Goal: Task Accomplishment & Management: Manage account settings

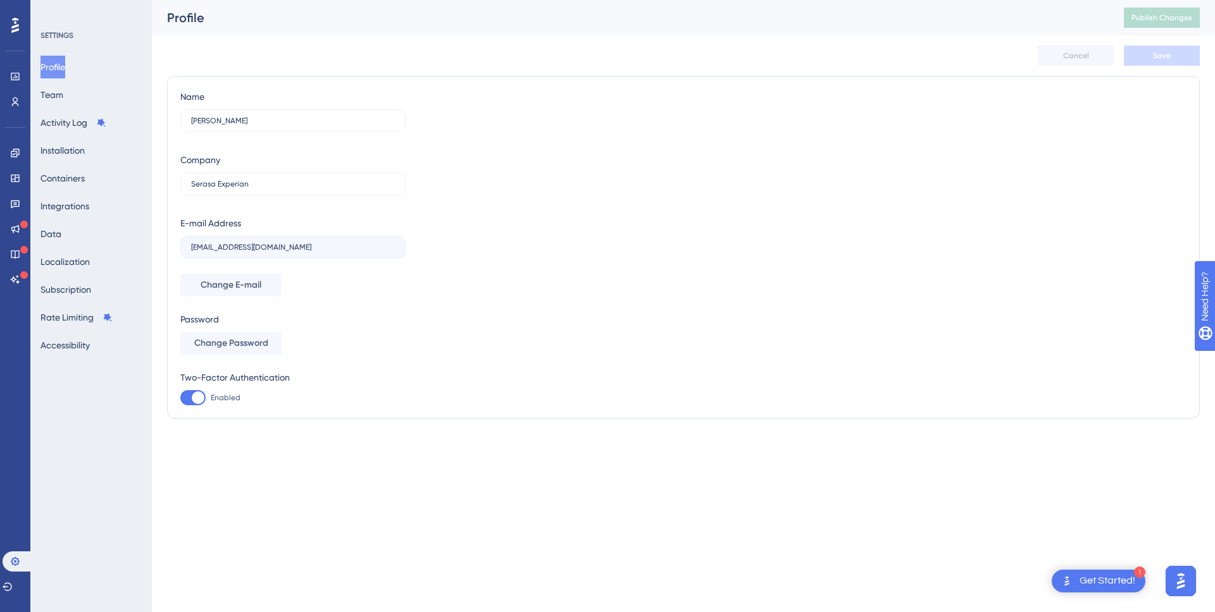
click at [266, 0] on html "1 Get Started! Performance Users Engagement Widgets Feedback Product Updates Kn…" at bounding box center [607, 0] width 1215 height 0
click at [234, 176] on label "Serasa Experian" at bounding box center [292, 184] width 225 height 23
click at [234, 180] on input "Serasa Experian" at bounding box center [293, 184] width 204 height 9
click at [75, 201] on button "Integrations" at bounding box center [64, 206] width 49 height 23
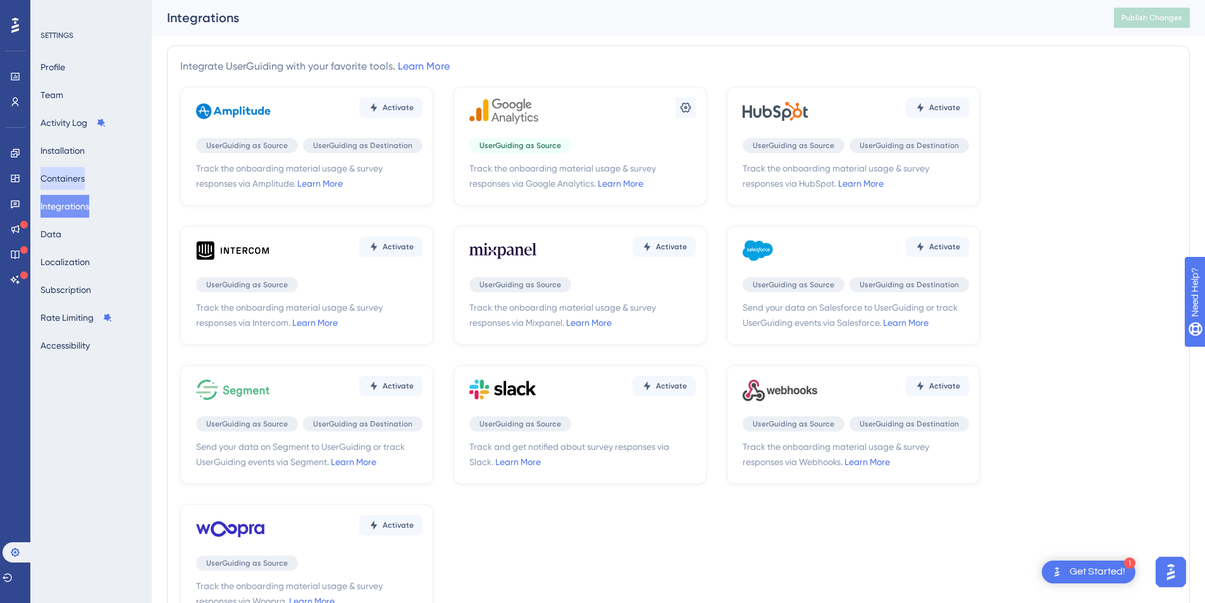
click at [84, 179] on button "Containers" at bounding box center [62, 178] width 44 height 23
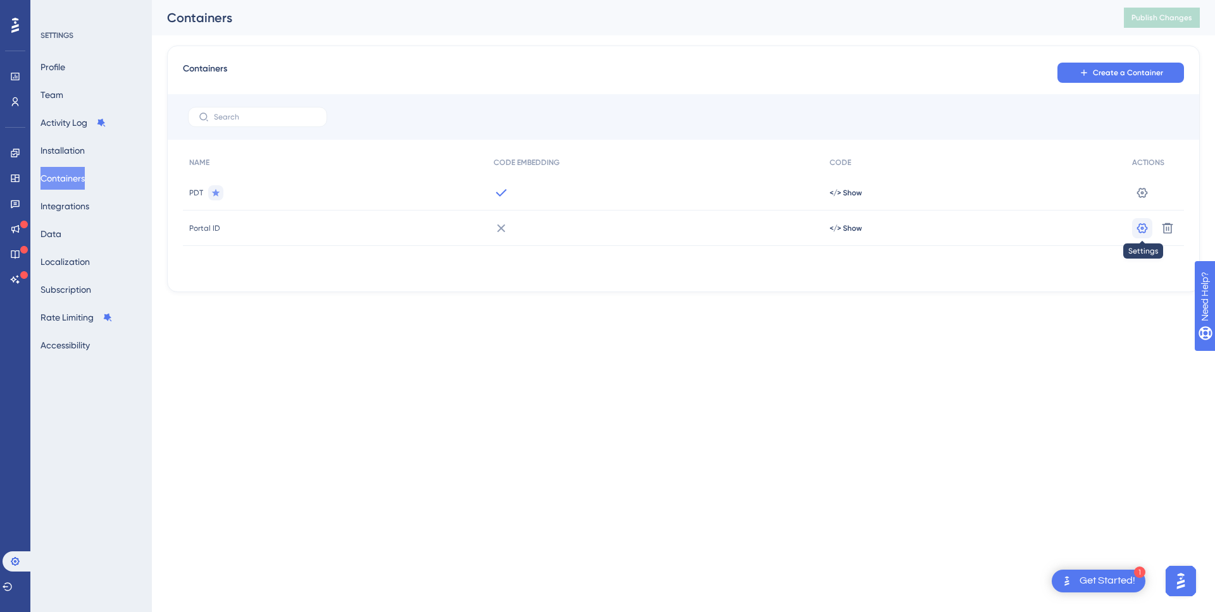
click at [1138, 230] on icon at bounding box center [1142, 228] width 13 height 13
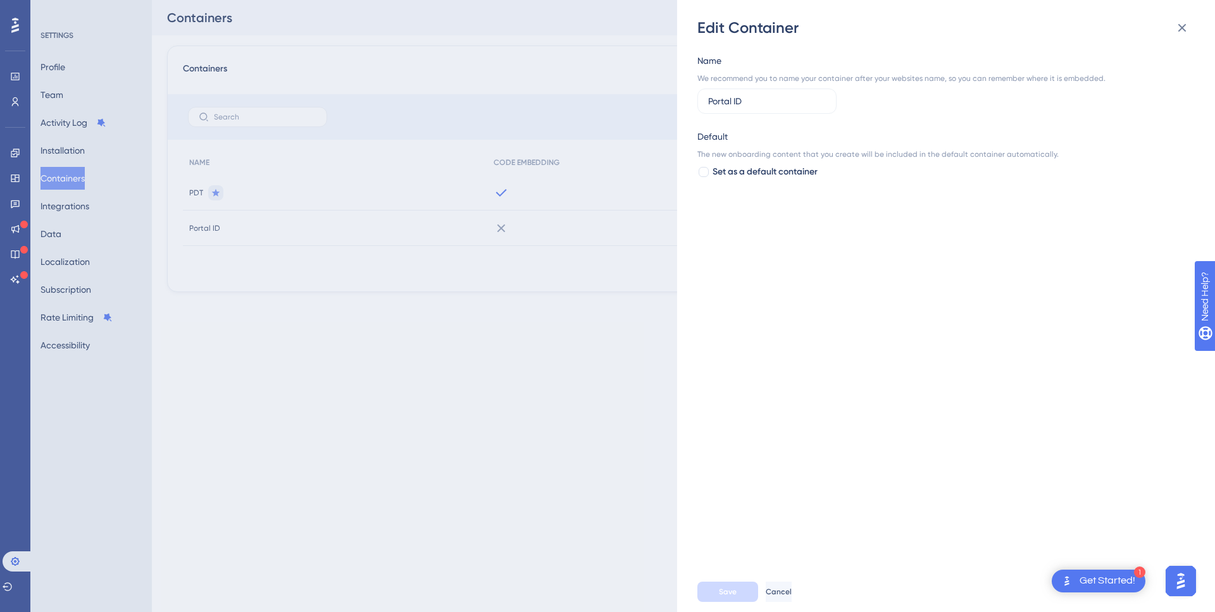
click at [459, 418] on div "Edit Container Name We recommend you to name your container after your websites…" at bounding box center [607, 306] width 1215 height 612
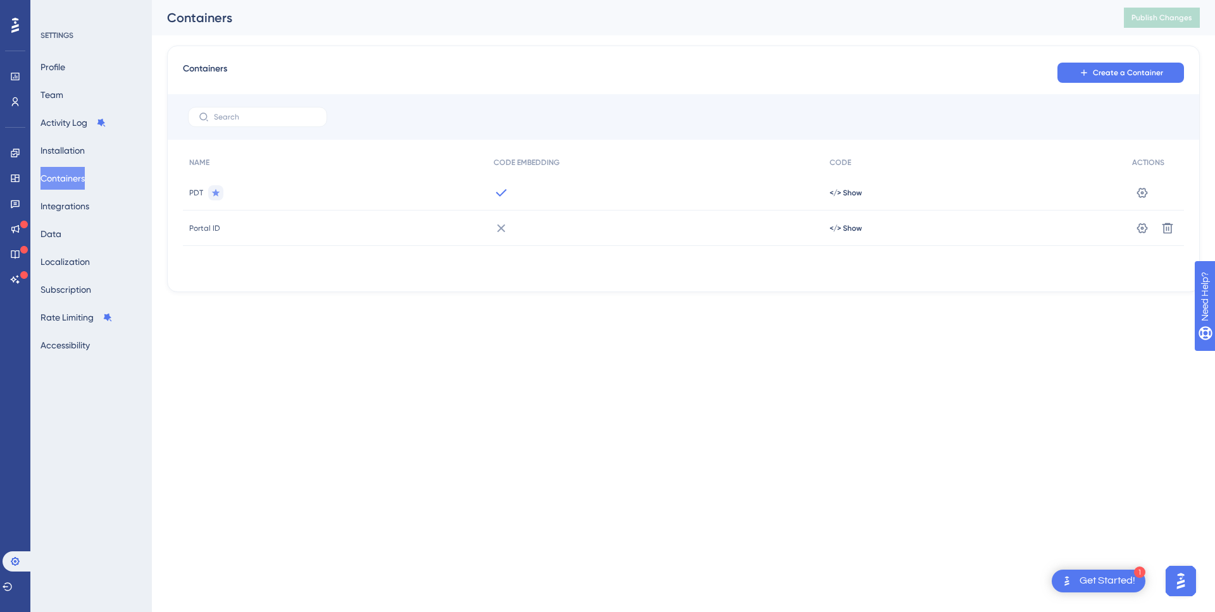
click at [555, 0] on html "1 Get Started! Performance Users Engagement Widgets Feedback Product Updates Kn…" at bounding box center [607, 0] width 1215 height 0
click at [85, 152] on button "Installation" at bounding box center [62, 150] width 44 height 23
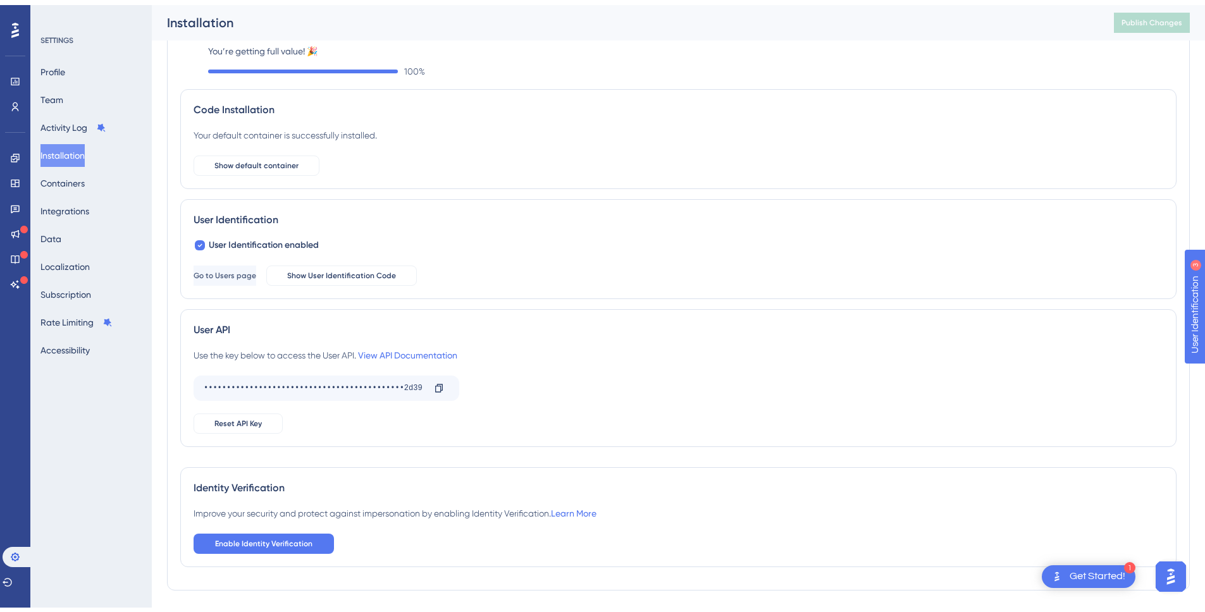
scroll to position [54, 0]
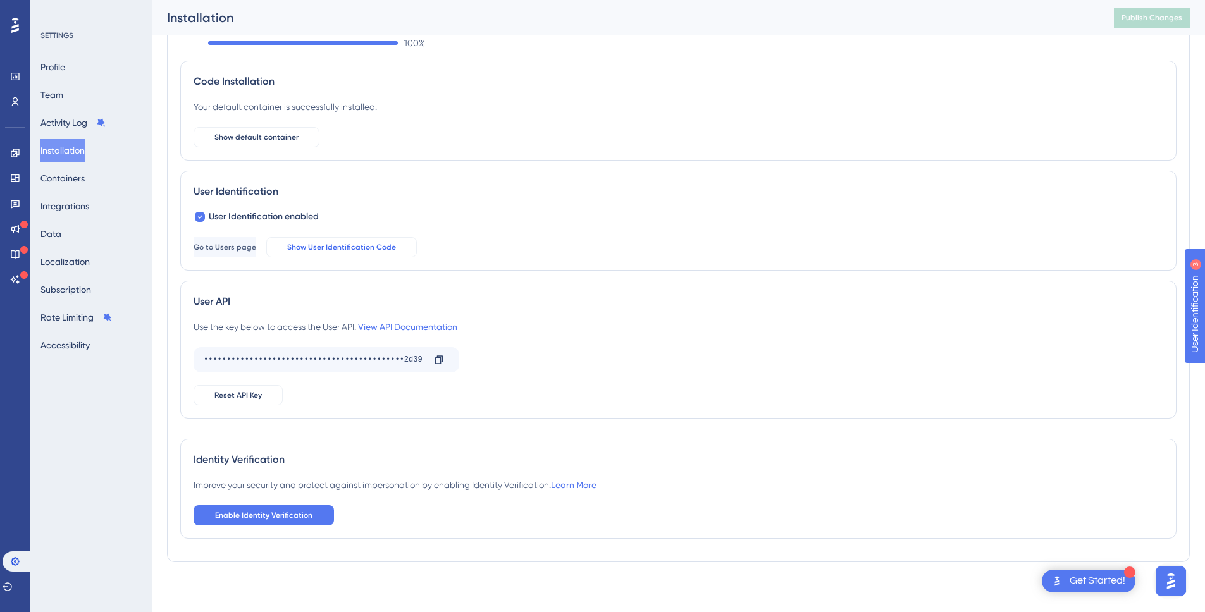
click at [377, 252] on button "Show User Identification Code" at bounding box center [341, 247] width 151 height 20
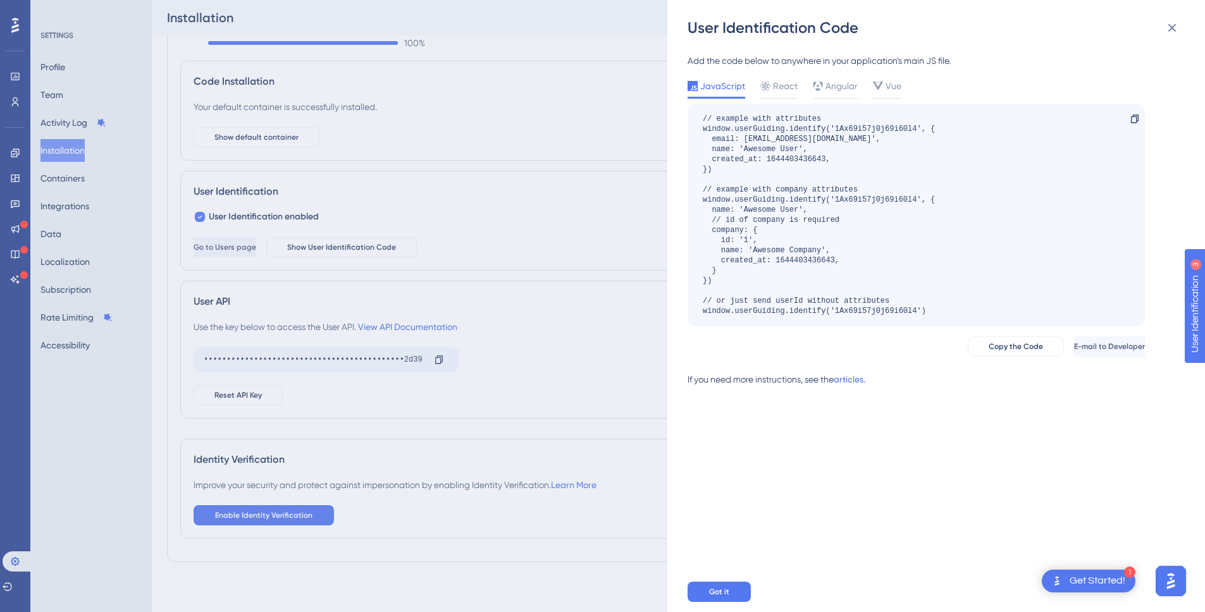
click at [646, 237] on div "User Identification Code Add the code below to anywhere in your application’s m…" at bounding box center [602, 306] width 1205 height 612
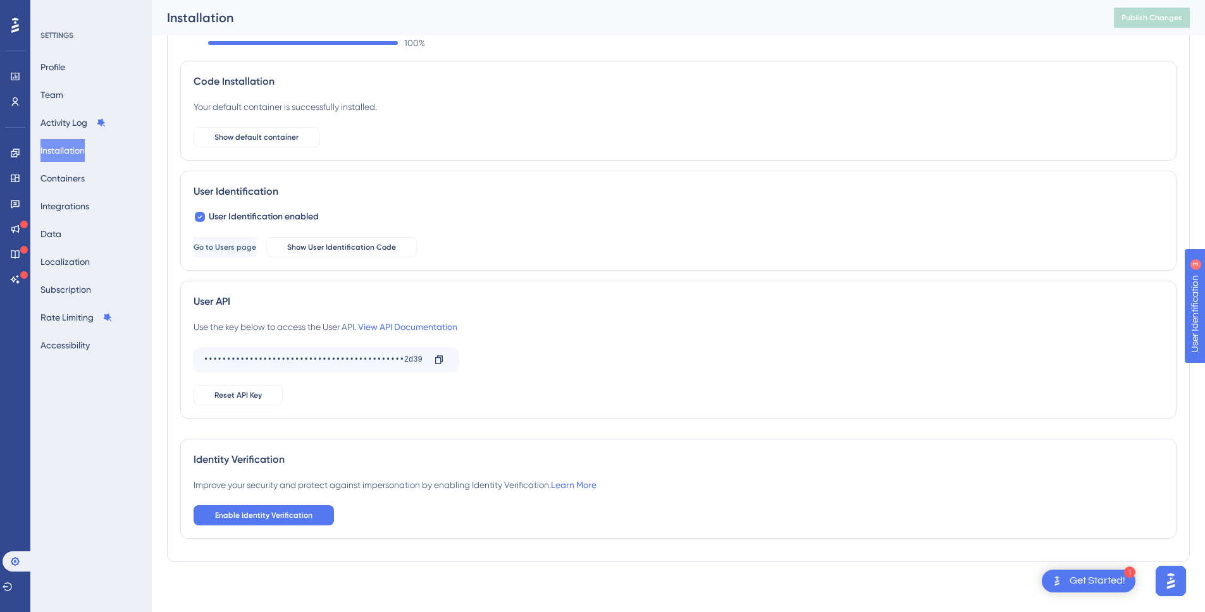
click at [533, 290] on div "User API Use the key below to access the User API. View API Documentation •••••…" at bounding box center [678, 350] width 996 height 138
click at [70, 174] on button "Containers" at bounding box center [62, 178] width 44 height 23
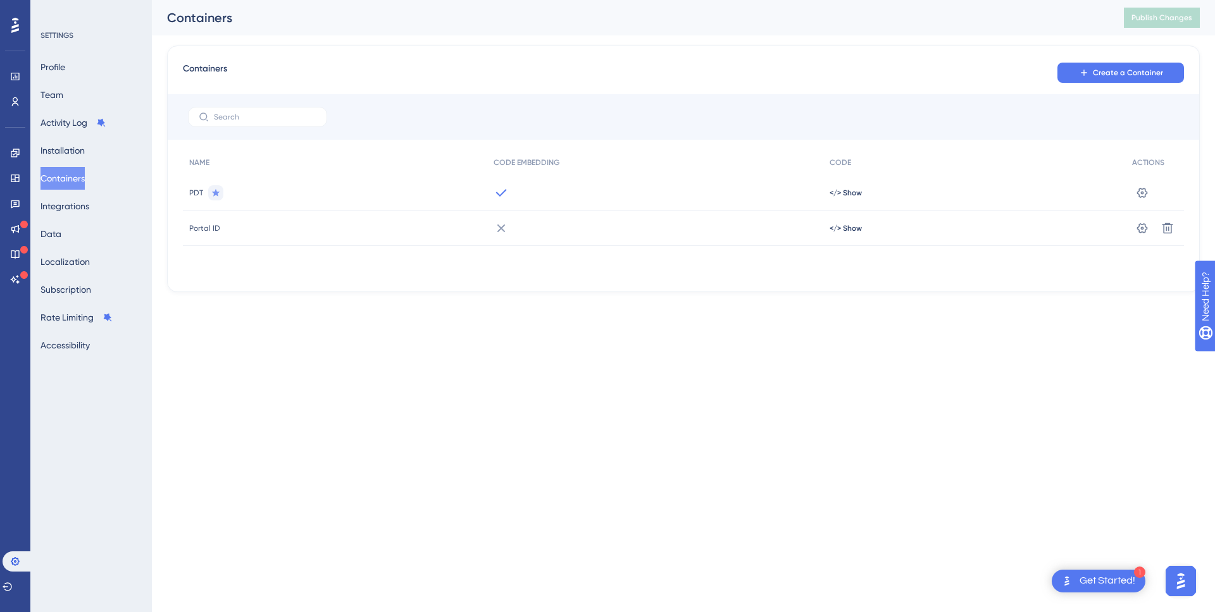
click at [475, 0] on html "1 Get Started! Performance Users Engagement Widgets Feedback Product Updates Kn…" at bounding box center [607, 0] width 1215 height 0
drag, startPoint x: 460, startPoint y: 226, endPoint x: 476, endPoint y: 229, distance: 16.0
click at [461, 226] on div "Portal ID" at bounding box center [335, 228] width 304 height 35
drag, startPoint x: 462, startPoint y: 222, endPoint x: 564, endPoint y: 231, distance: 102.9
click at [0, 0] on div "Portal ID </> Show Settings Delete" at bounding box center [0, 0] width 0 height 0
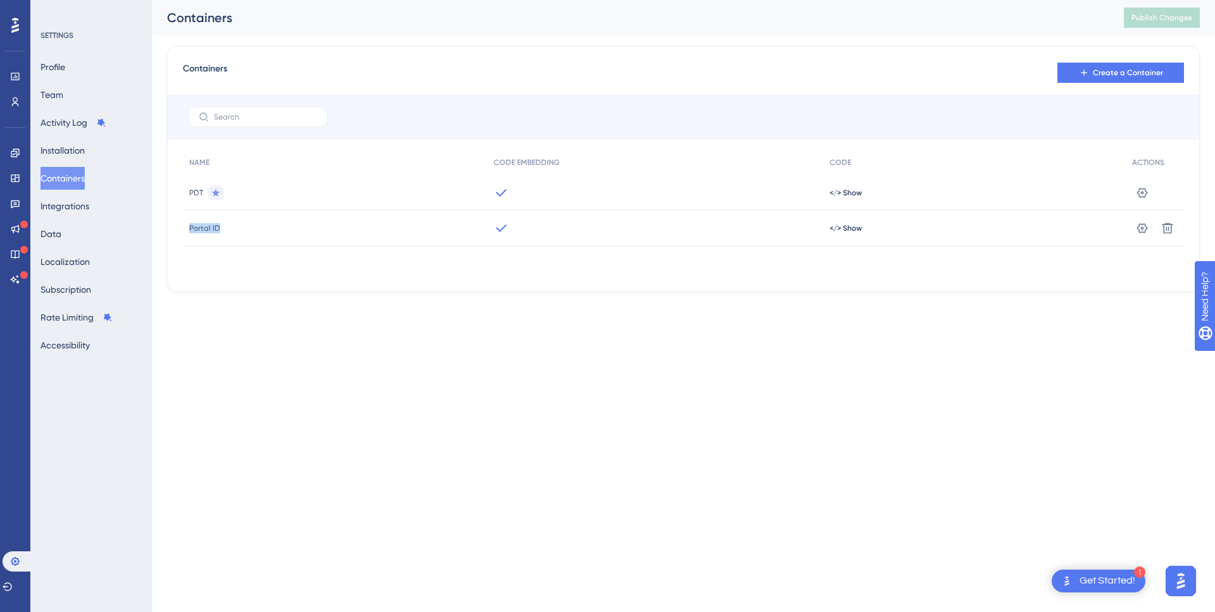
click at [497, 275] on div "NAME CODE EMBEDDING CODE ACTIONS PDT </> Show Settings Portal ID </> Show Setti…" at bounding box center [683, 213] width 1001 height 127
click at [306, 0] on html "1 Get Started! Performance Users Engagement Widgets Feedback Product Updates Kn…" at bounding box center [607, 0] width 1215 height 0
click at [15, 155] on icon at bounding box center [15, 153] width 10 height 10
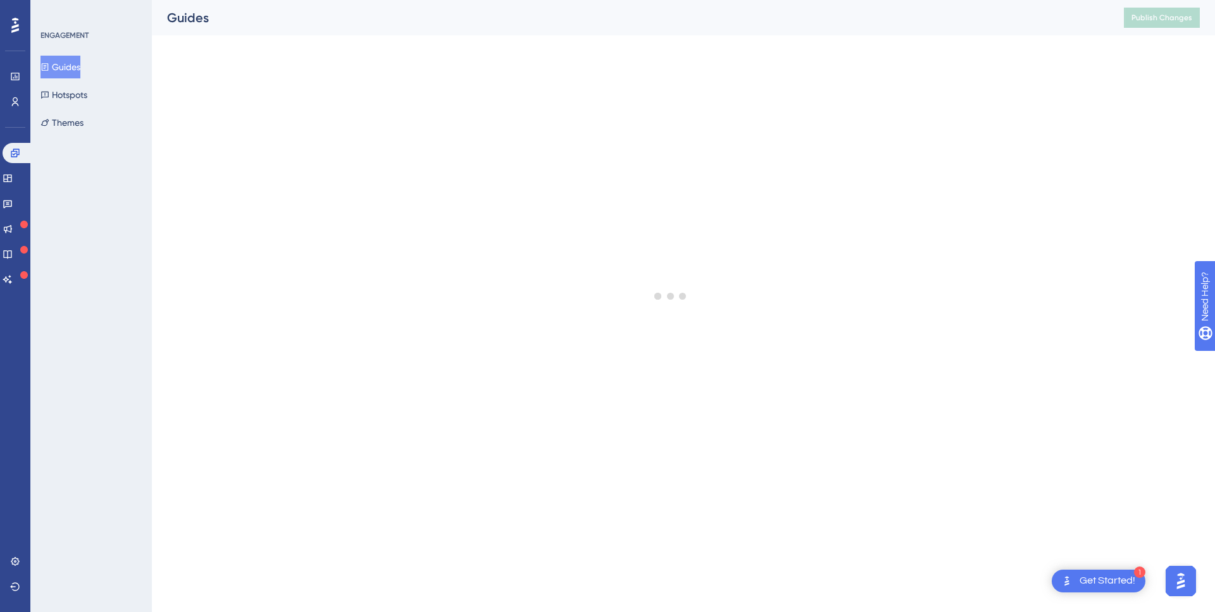
click at [133, 257] on div at bounding box center [671, 295] width 1088 height 521
click at [90, 194] on div "ENGAGEMENT Guides Hotspots Themes" at bounding box center [90, 306] width 121 height 612
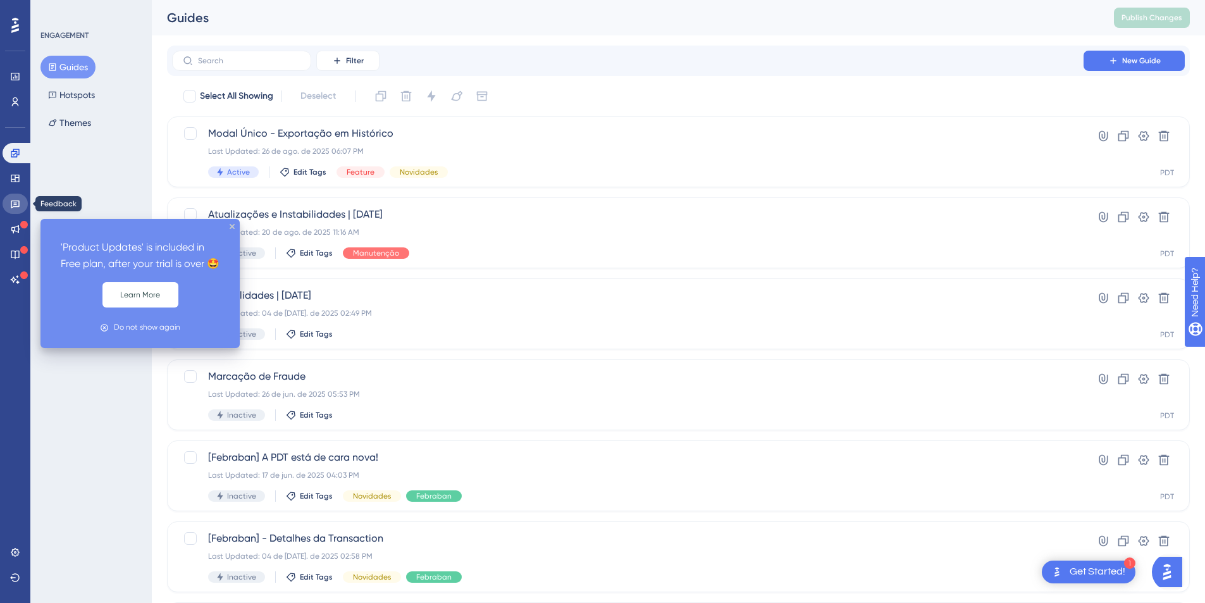
click at [14, 204] on icon at bounding box center [15, 204] width 10 height 10
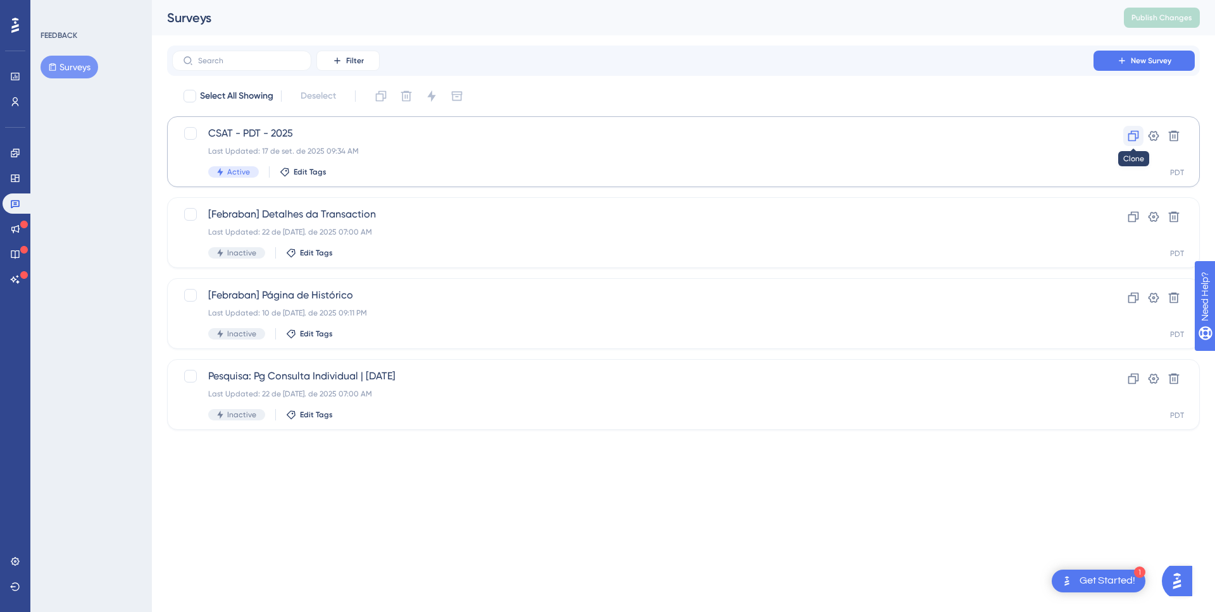
click at [1127, 139] on icon at bounding box center [1133, 136] width 13 height 13
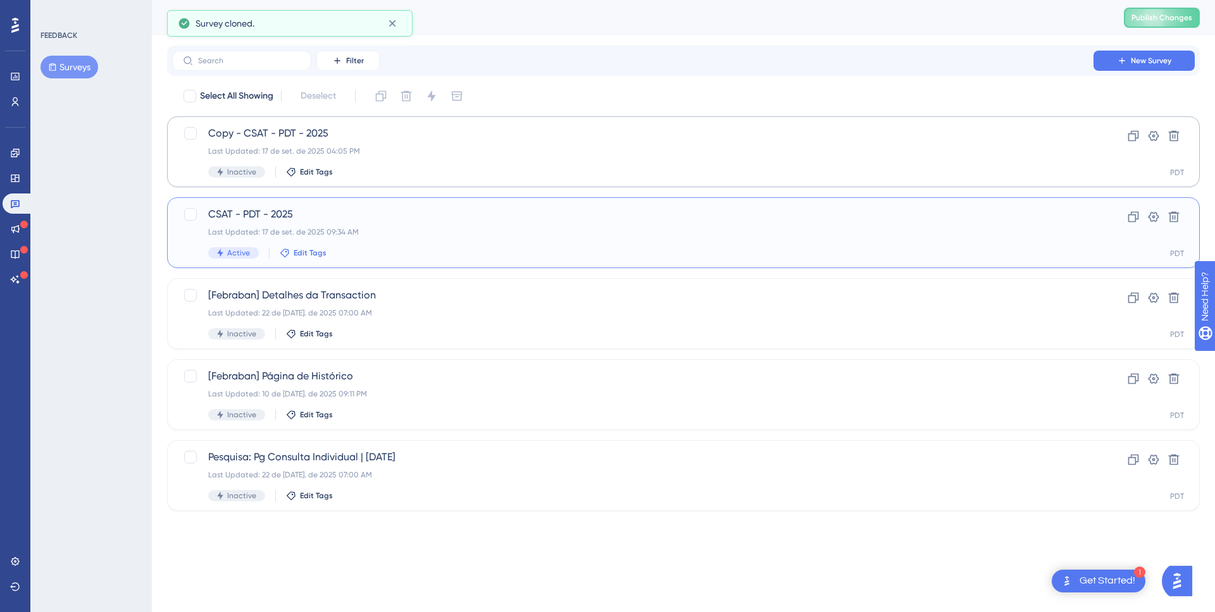
click at [297, 249] on span "Edit Tags" at bounding box center [310, 253] width 33 height 10
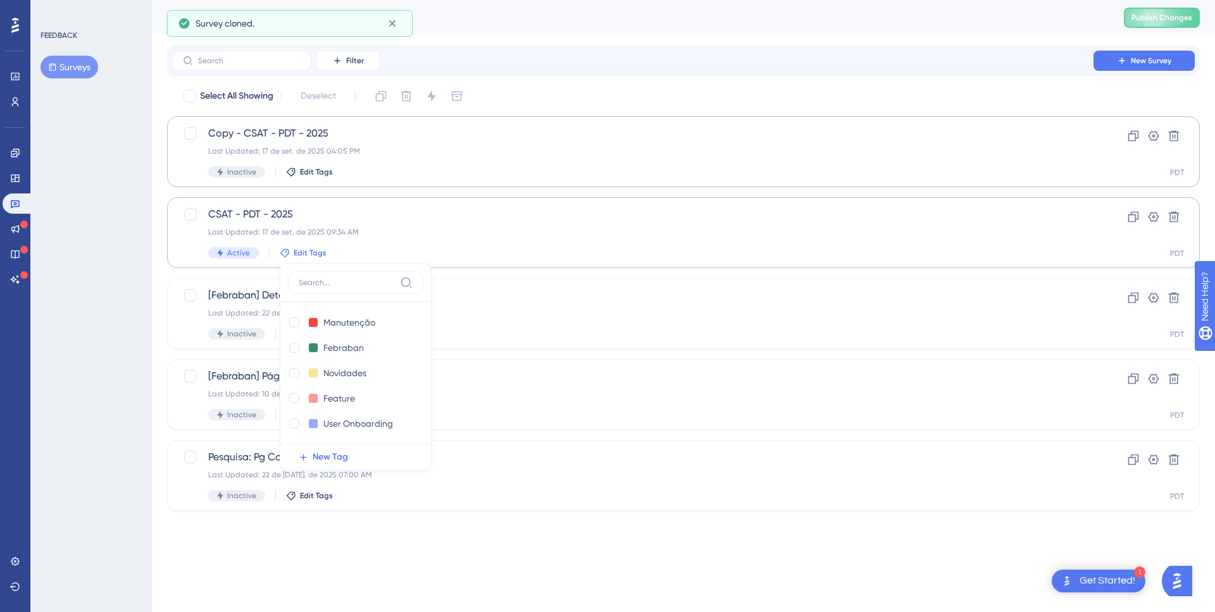
click at [326, 285] on input at bounding box center [347, 283] width 96 height 10
click at [333, 454] on span "New Tag" at bounding box center [330, 457] width 35 height 15
click at [339, 319] on input "New Tag 1" at bounding box center [348, 323] width 51 height 16
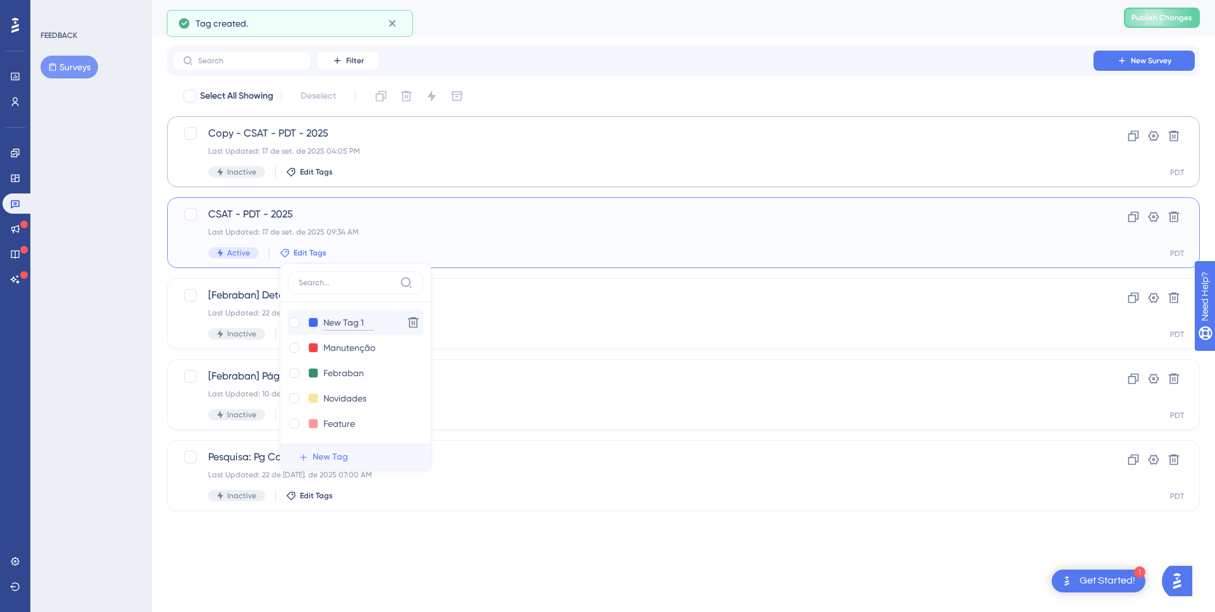
click at [357, 325] on input "New Tag 1" at bounding box center [348, 323] width 51 height 16
type input "Plataforma DT"
click at [295, 320] on div at bounding box center [294, 323] width 10 height 10
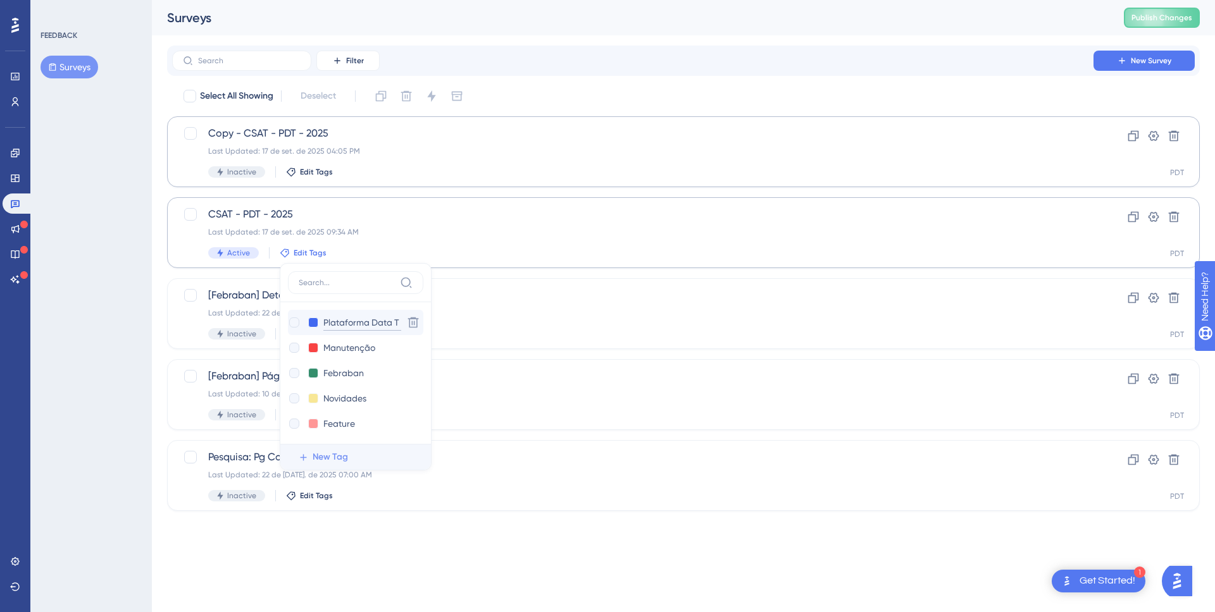
checkbox input "true"
click at [353, 324] on input "Plataforma Data T" at bounding box center [362, 323] width 78 height 16
click at [92, 319] on div "FEEDBACK Surveys" at bounding box center [90, 306] width 121 height 612
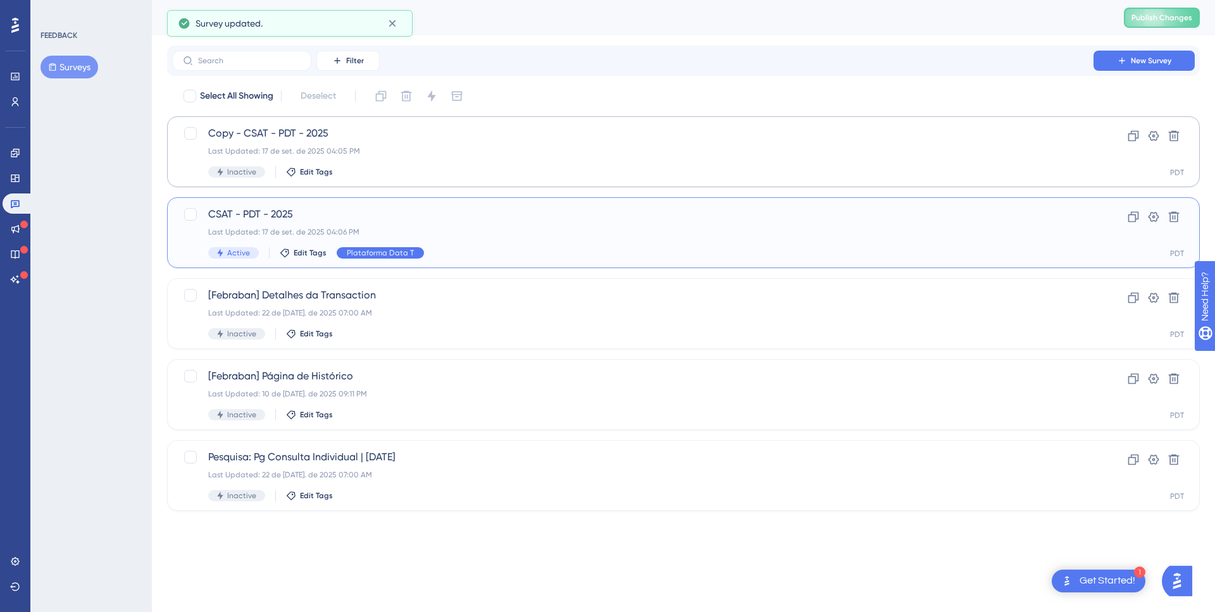
click at [403, 253] on span "Plataforma Data T" at bounding box center [380, 253] width 67 height 10
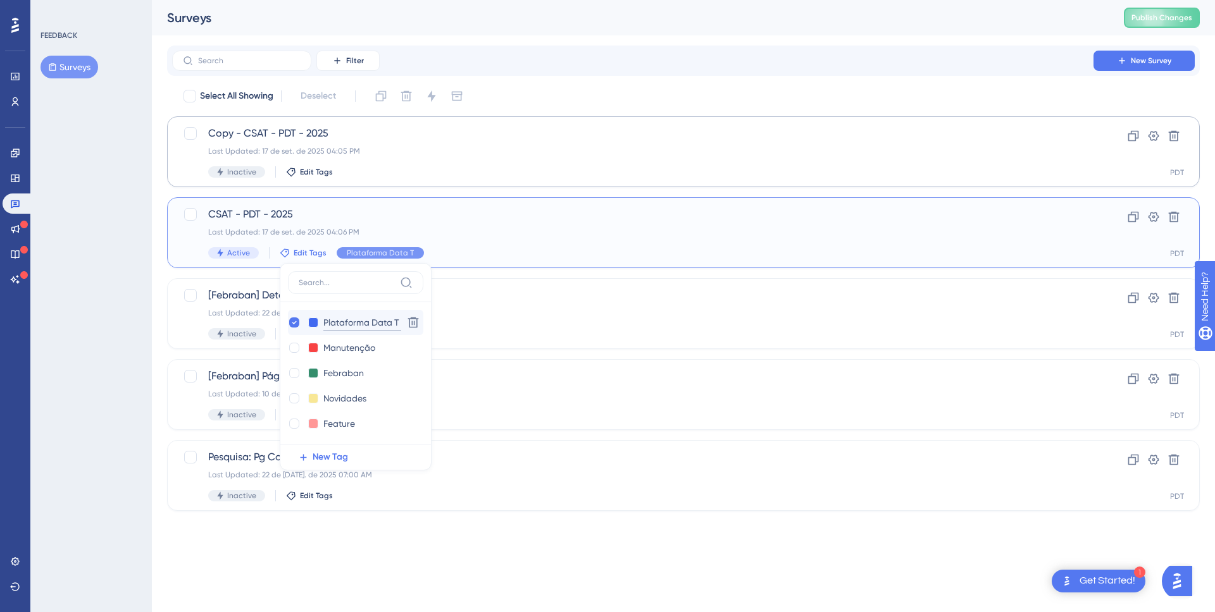
click at [368, 326] on input "Plataforma Data T" at bounding box center [362, 323] width 78 height 16
drag, startPoint x: 392, startPoint y: 322, endPoint x: 376, endPoint y: 322, distance: 15.8
click at [376, 322] on input "Plataforma Data T" at bounding box center [362, 323] width 78 height 16
type input "Plataforma DT"
click at [323, 278] on input at bounding box center [347, 283] width 96 height 10
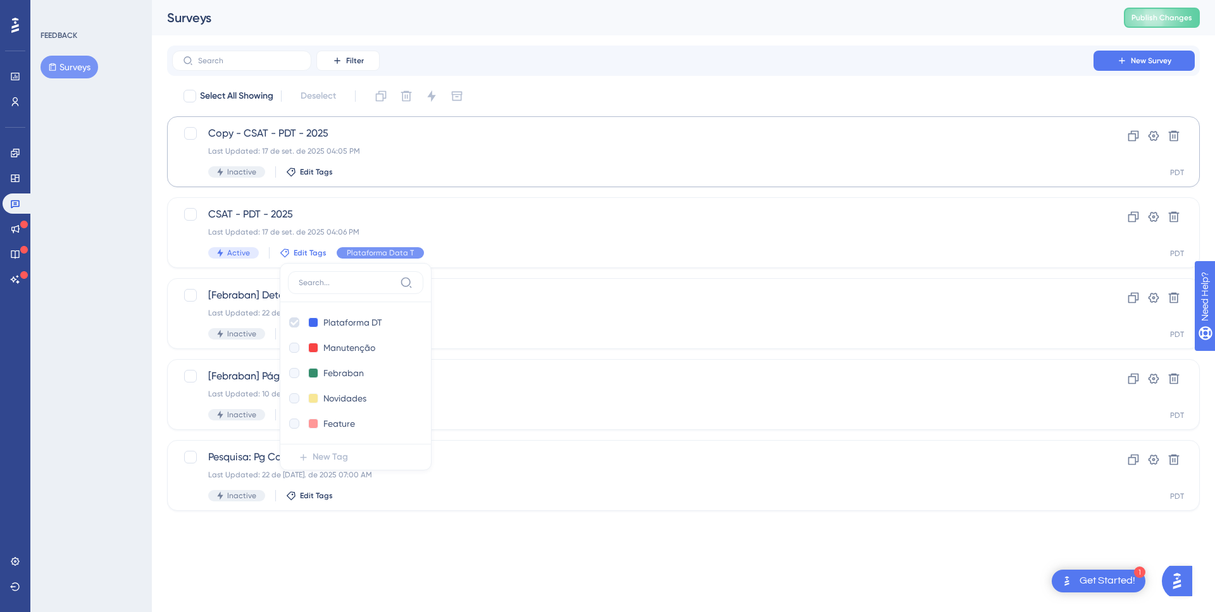
click at [154, 316] on div "Performance Users Engagement Widgets Feedback Product Updates Knowledge Base AI…" at bounding box center [683, 265] width 1063 height 531
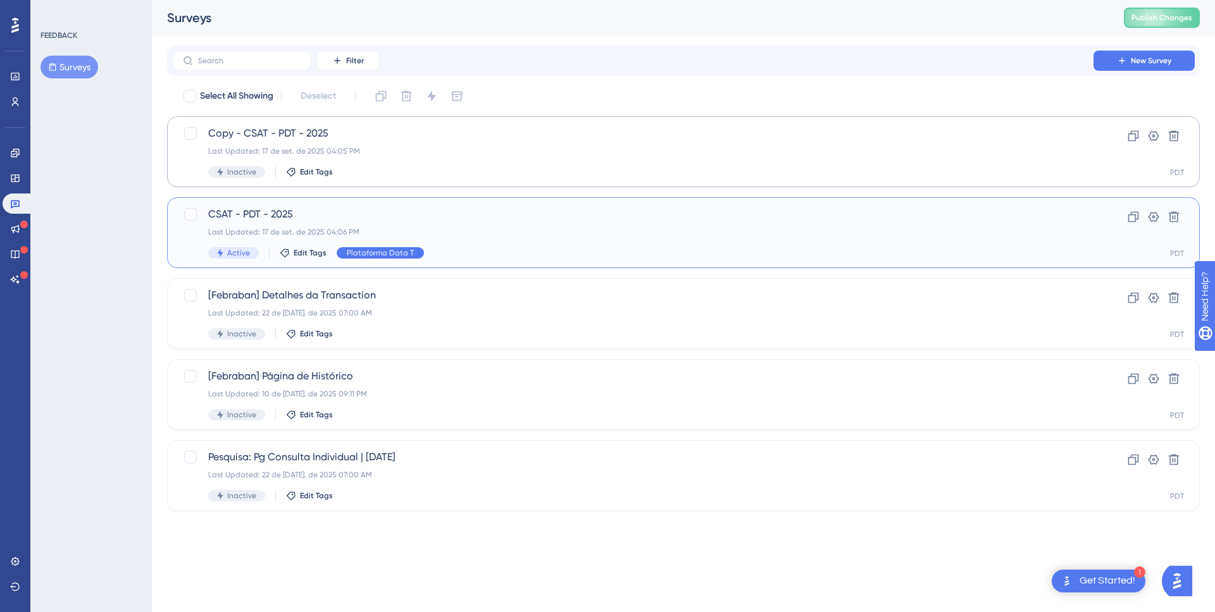
click at [395, 254] on span "Plataforma Data T" at bounding box center [380, 253] width 67 height 10
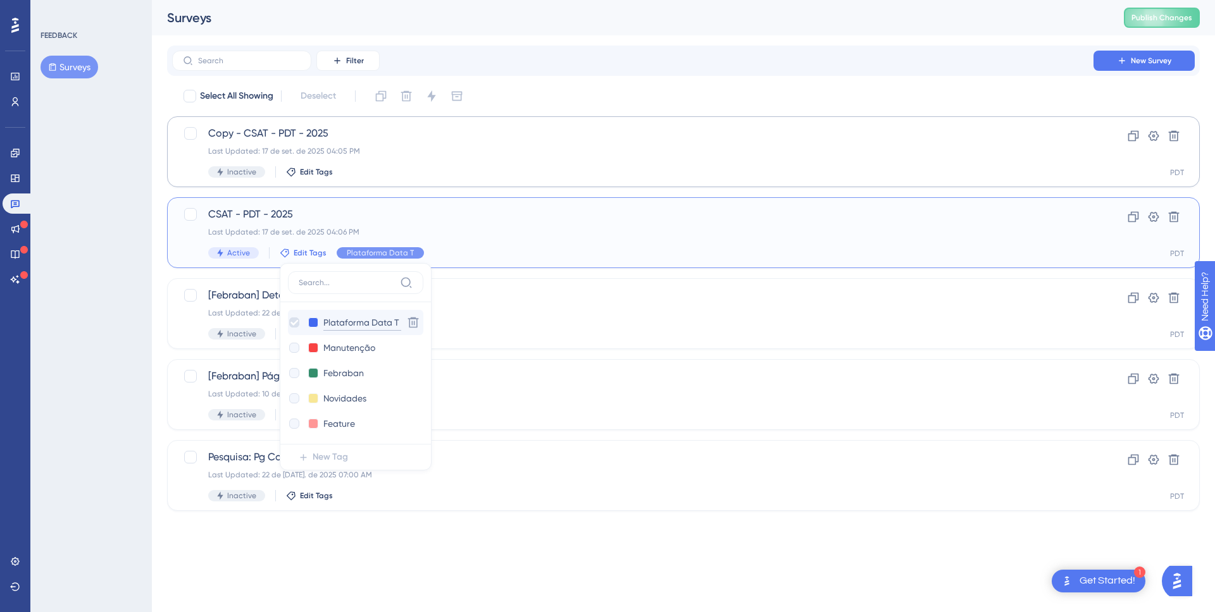
click at [386, 328] on input "Plataforma Data T" at bounding box center [362, 323] width 78 height 16
drag, startPoint x: 394, startPoint y: 321, endPoint x: 376, endPoint y: 319, distance: 18.4
click at [376, 319] on input "Plataforma Data T" at bounding box center [362, 323] width 78 height 16
type input "Plataforma DT"
click at [160, 283] on div "Performance Users Engagement Widgets Feedback Product Updates Knowledge Base AI…" at bounding box center [683, 265] width 1063 height 531
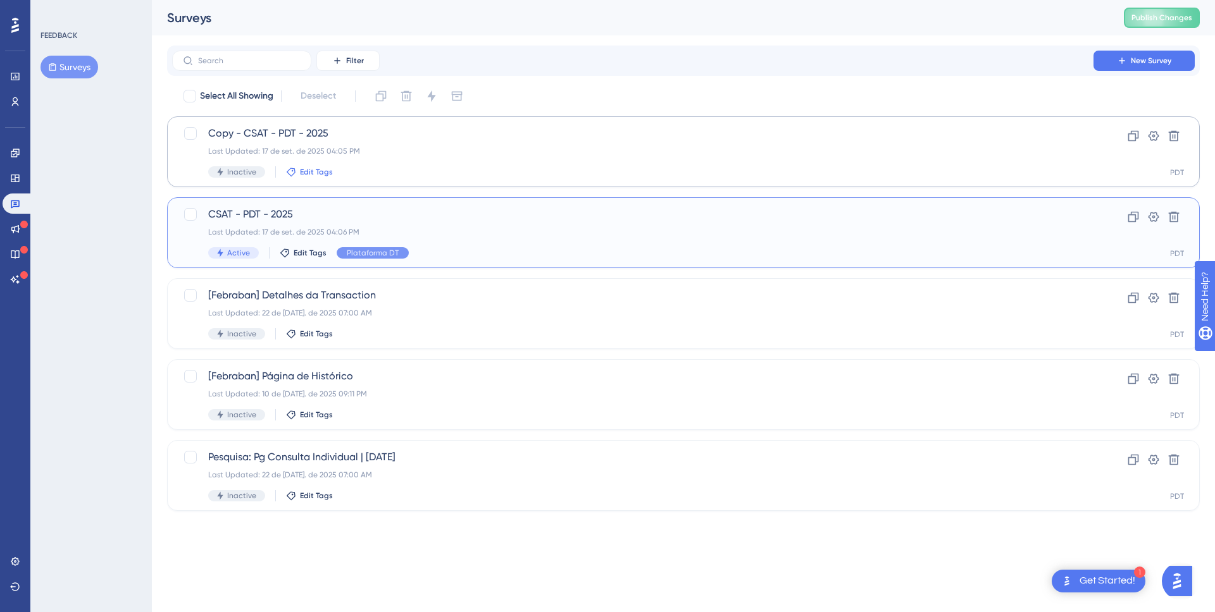
click at [309, 175] on span "Edit Tags" at bounding box center [316, 172] width 33 height 10
click at [325, 376] on span "New Tag" at bounding box center [336, 376] width 35 height 15
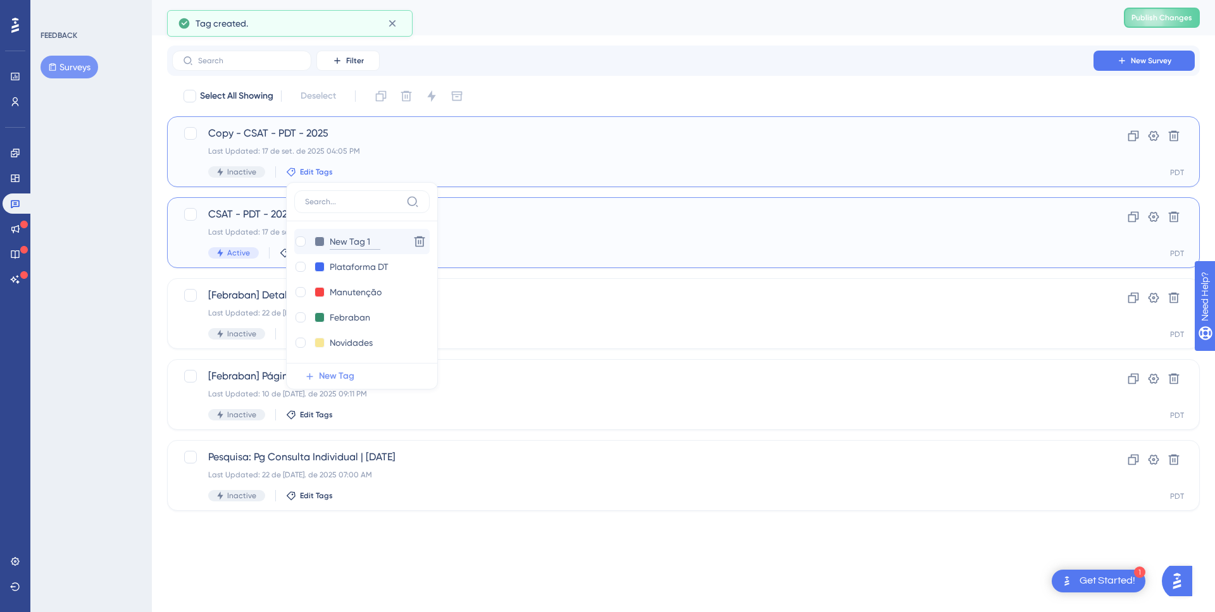
click at [341, 236] on input "New Tag 1" at bounding box center [355, 242] width 51 height 16
type input "Portal ID"
click at [299, 239] on div at bounding box center [300, 242] width 10 height 10
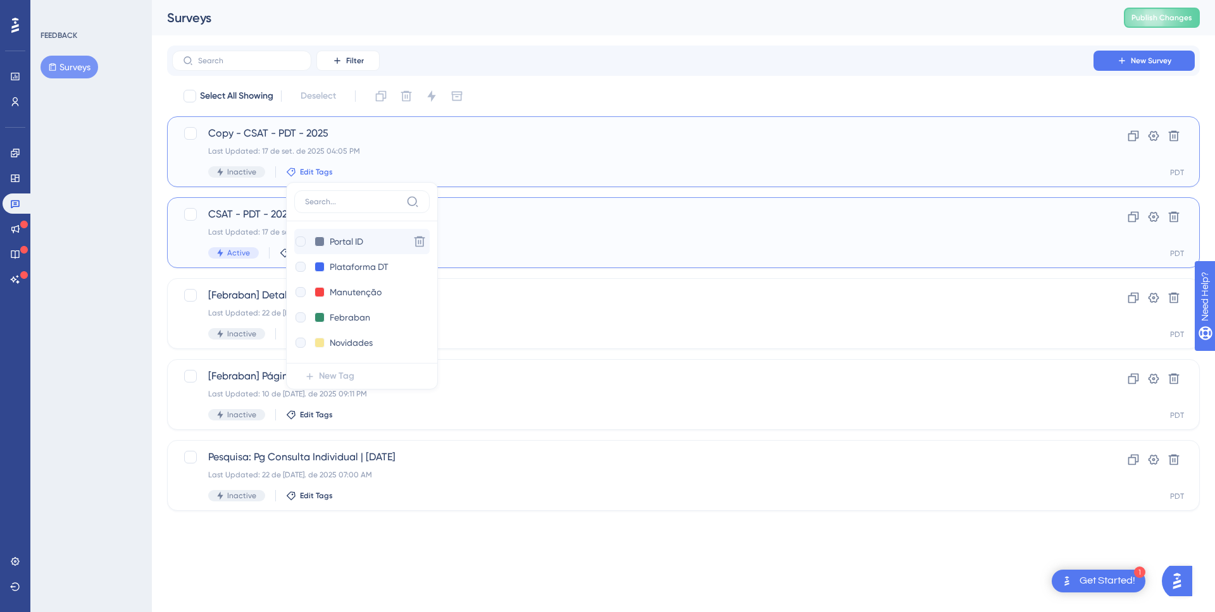
click at [301, 244] on div at bounding box center [300, 242] width 10 height 10
click at [354, 268] on input "Plataforma DT" at bounding box center [360, 267] width 61 height 16
click at [299, 242] on div at bounding box center [300, 242] width 10 height 10
click at [159, 195] on div "Performance Users Engagement Widgets Feedback Product Updates Knowledge Base AI…" at bounding box center [683, 265] width 1063 height 531
click at [311, 169] on span "Edit Tags" at bounding box center [316, 172] width 33 height 10
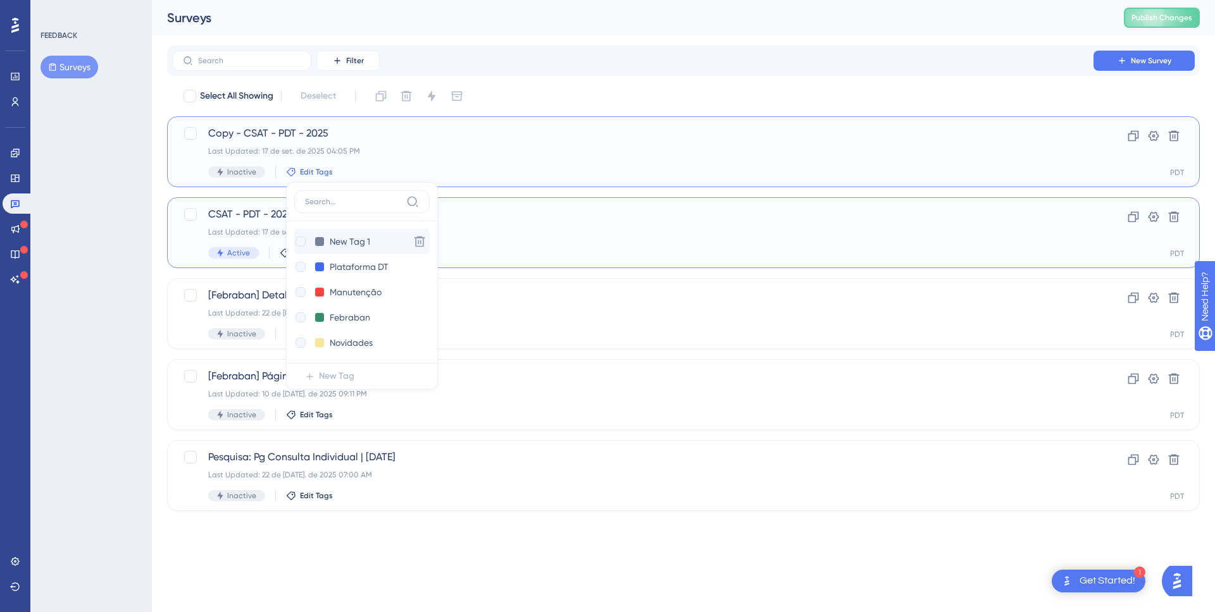
click at [300, 241] on div at bounding box center [300, 242] width 10 height 10
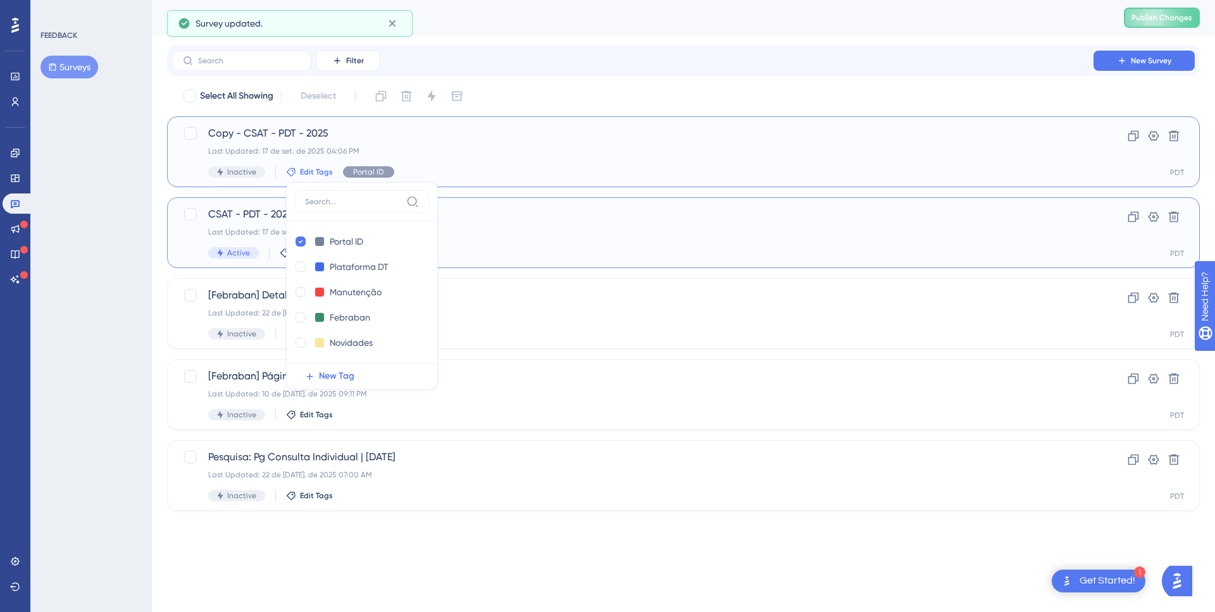
checkbox input "true"
click at [168, 185] on div "Select All Showing Deselect Copy - CSAT - PDT - 2025 Last Updated: 17 de set. d…" at bounding box center [683, 298] width 1032 height 425
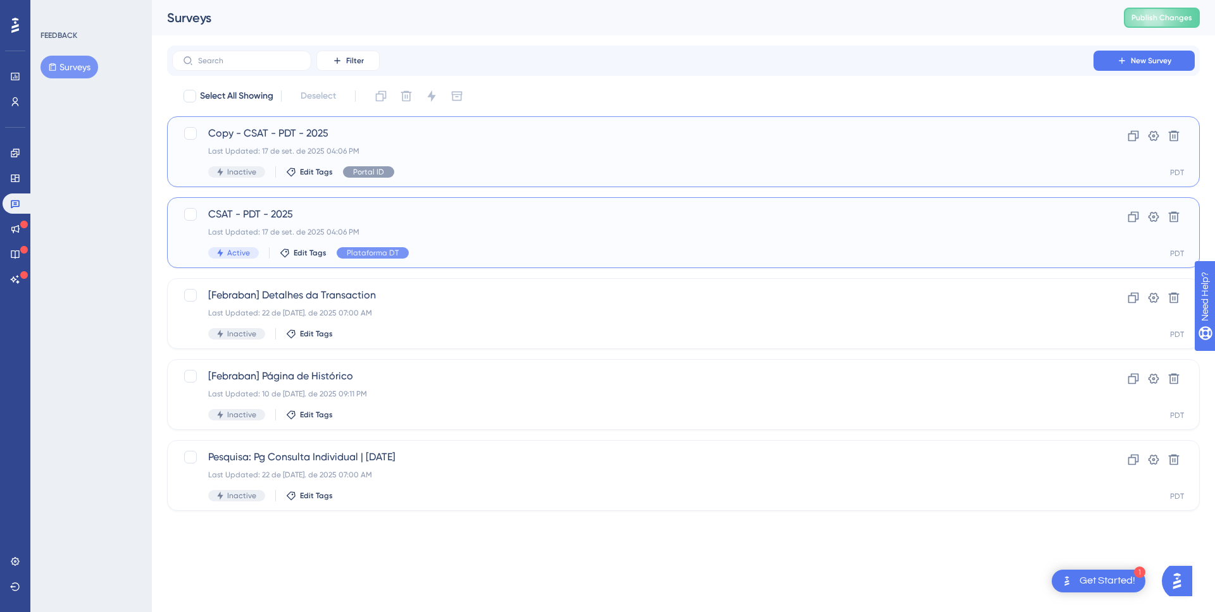
click at [263, 132] on span "Copy - CSAT - PDT - 2025" at bounding box center [632, 133] width 849 height 15
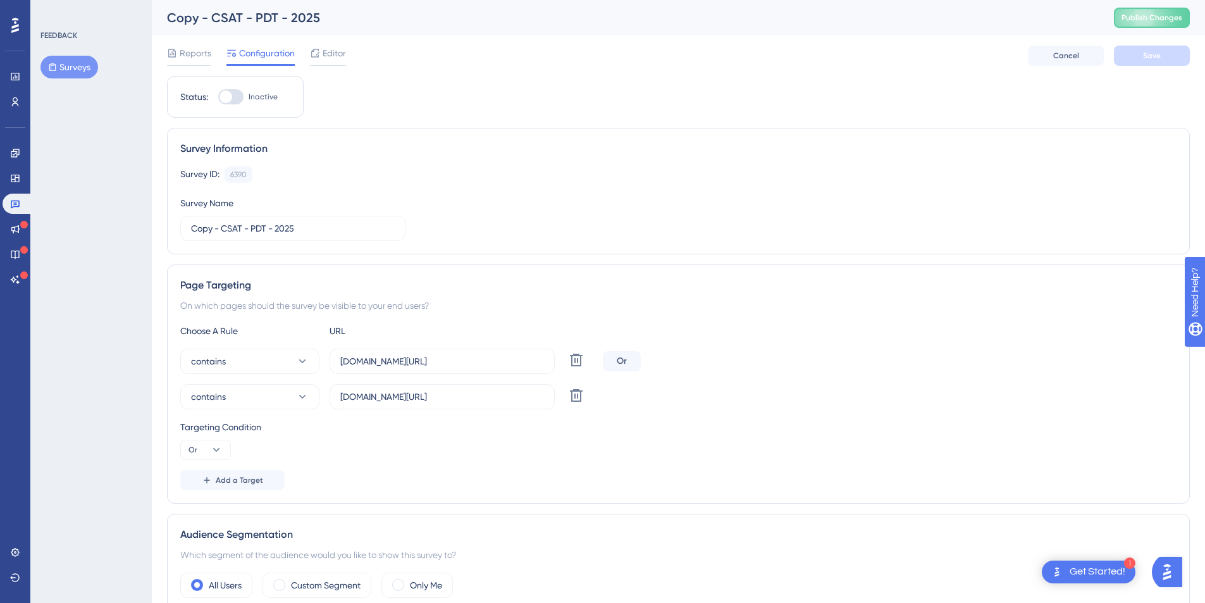
drag, startPoint x: 222, startPoint y: 229, endPoint x: 109, endPoint y: 223, distance: 112.8
click at [223, 223] on input "CSAT - PDT - 2025" at bounding box center [293, 228] width 204 height 14
type input "CSAT - Portal ID - 2025"
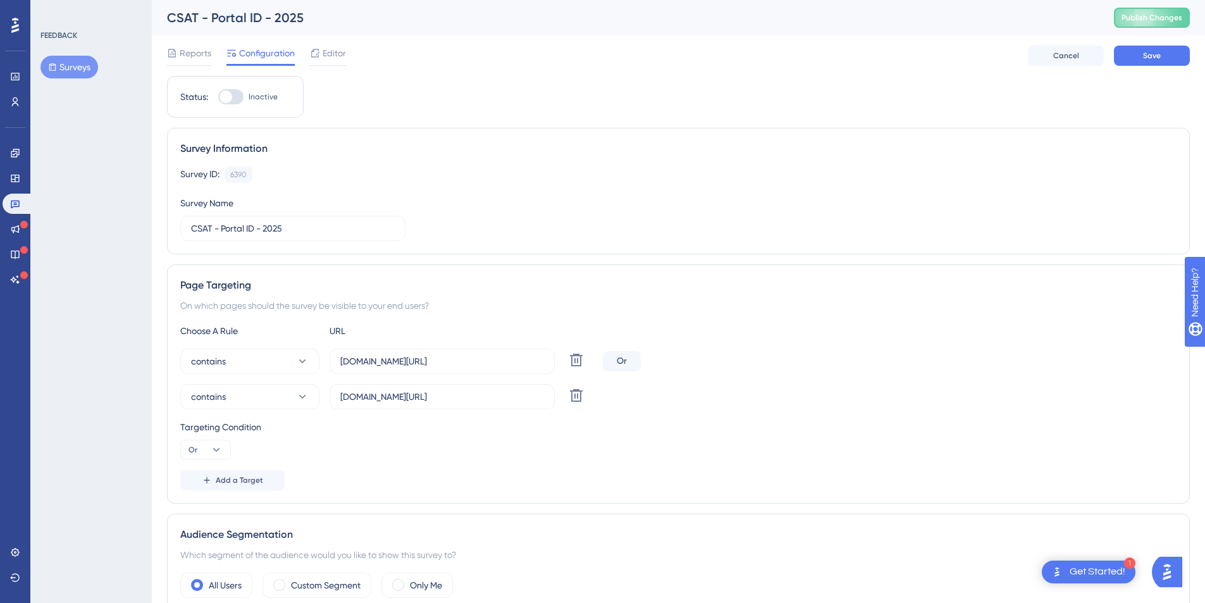
click at [506, 230] on div "Survey ID: 6390 Copy Survey Name CSAT - Portal ID - 2025" at bounding box center [678, 203] width 996 height 75
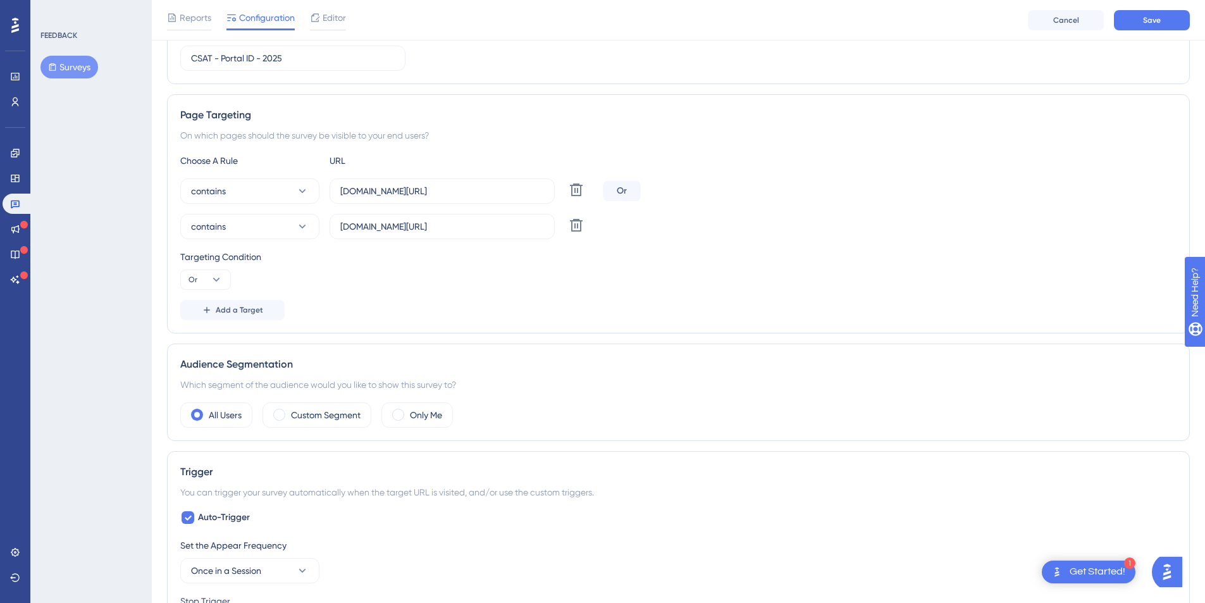
scroll to position [170, 0]
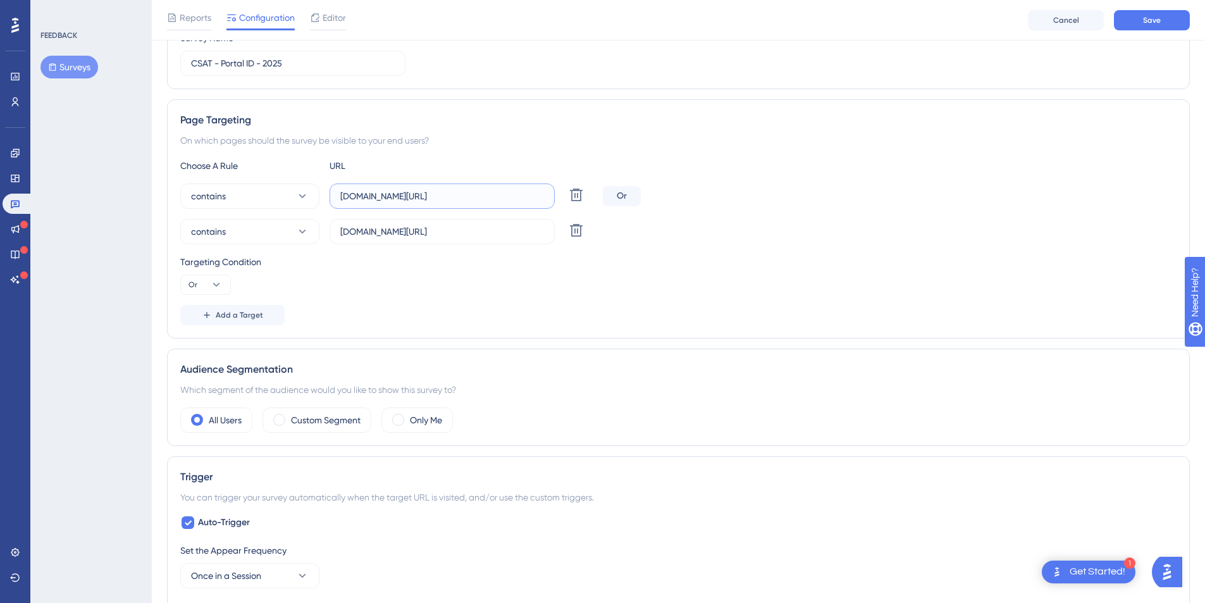
click at [393, 202] on input "plataformadatatrust.clearsale.com.br/home" at bounding box center [442, 196] width 204 height 14
click at [389, 199] on input "plataformadatatrust.clearsale.com.br/home" at bounding box center [442, 196] width 204 height 14
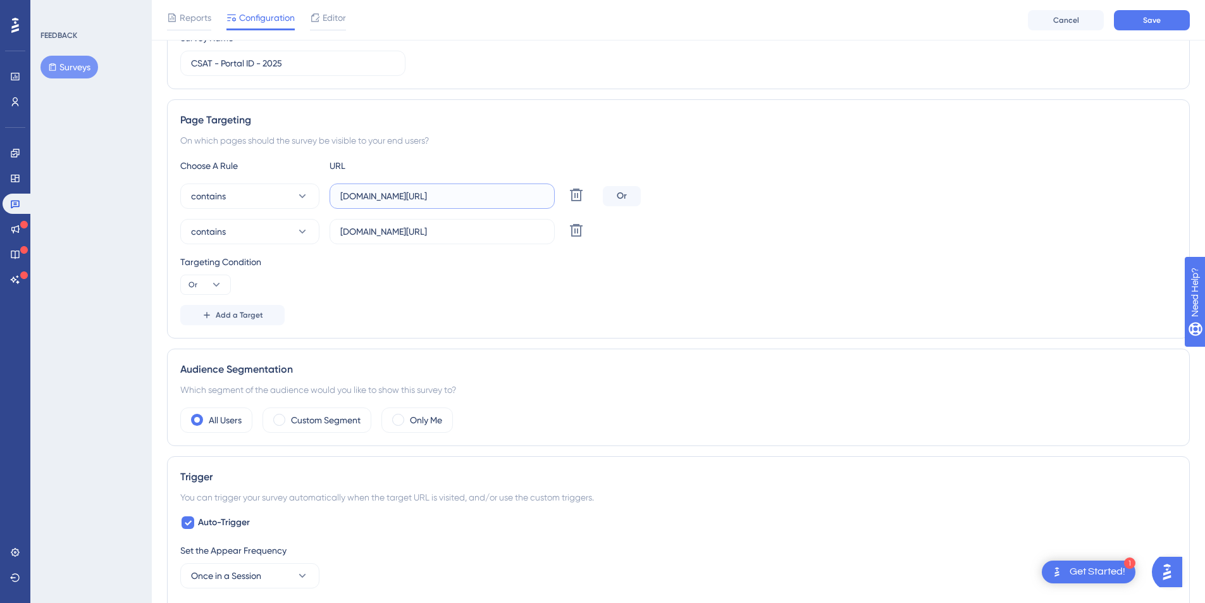
paste input "https://portal.allowm"
click at [412, 297] on div "Choose A Rule URL contains https://portal.allowme.com.br/home Delete Or contain…" at bounding box center [678, 241] width 996 height 167
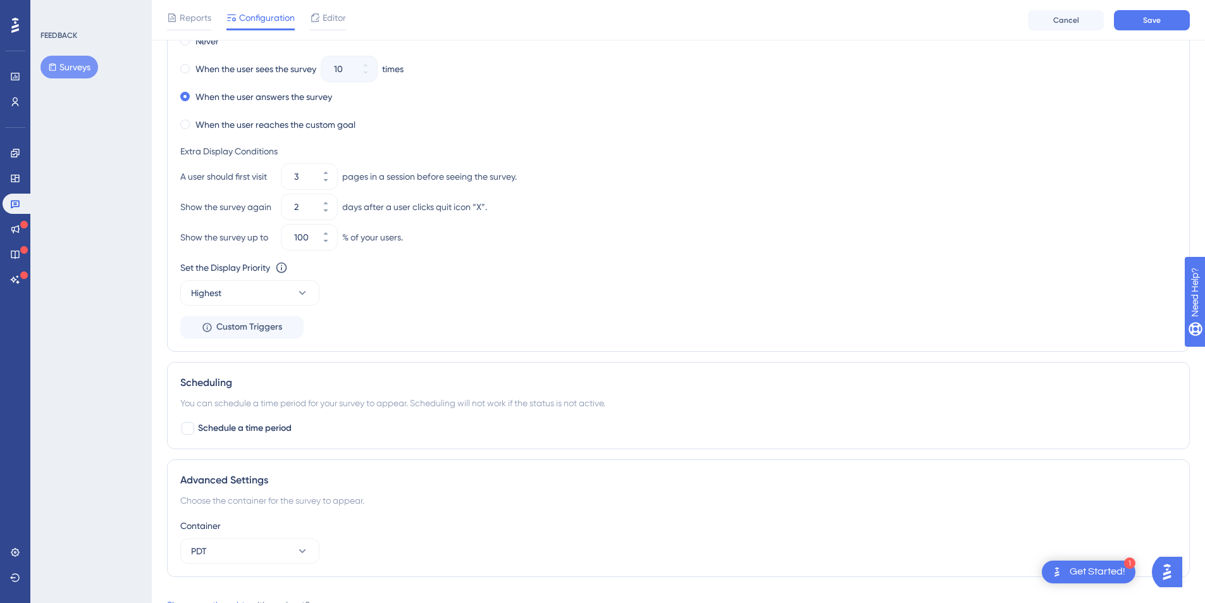
scroll to position [807, 0]
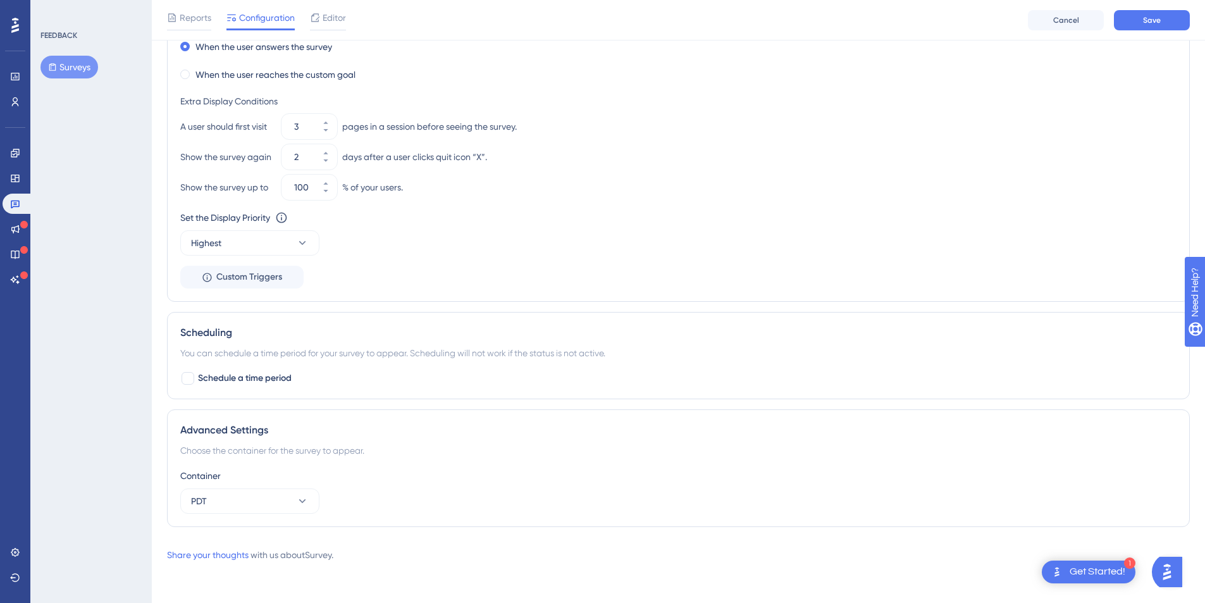
click at [230, 519] on div "Advanced Settings Choose the container for the survey to appear. Container PDT" at bounding box center [678, 468] width 1023 height 118
click at [233, 500] on button "PDT" at bounding box center [249, 500] width 139 height 25
click at [235, 535] on div "Portal ID Portal ID" at bounding box center [250, 539] width 102 height 25
click at [419, 456] on div "Choose the container for the survey to appear." at bounding box center [678, 450] width 996 height 15
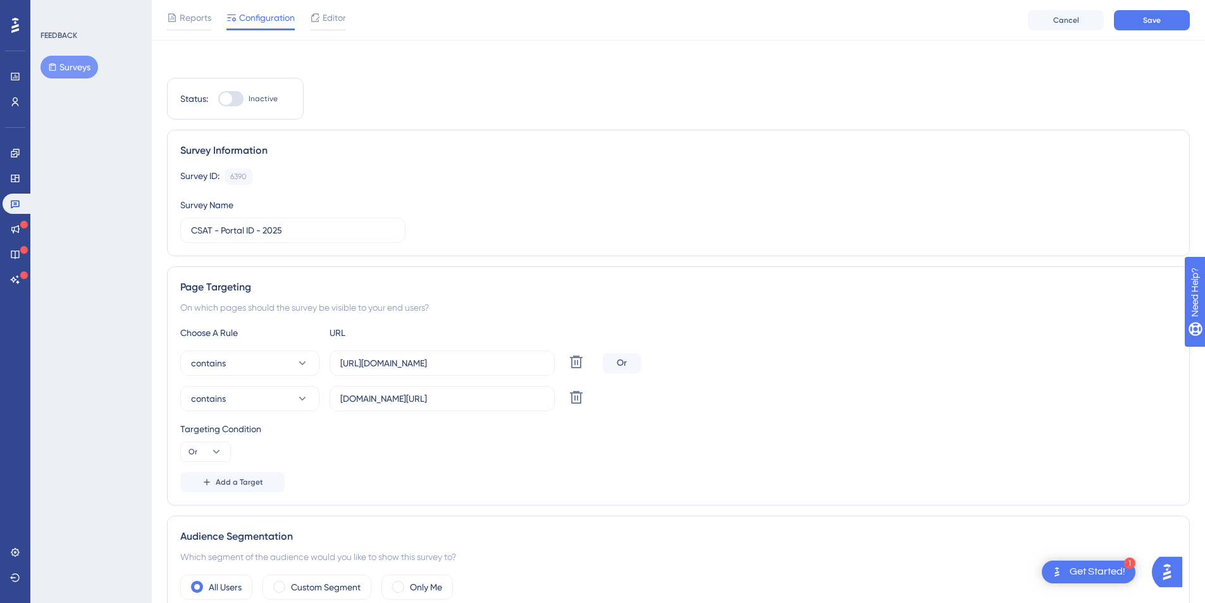
scroll to position [0, 0]
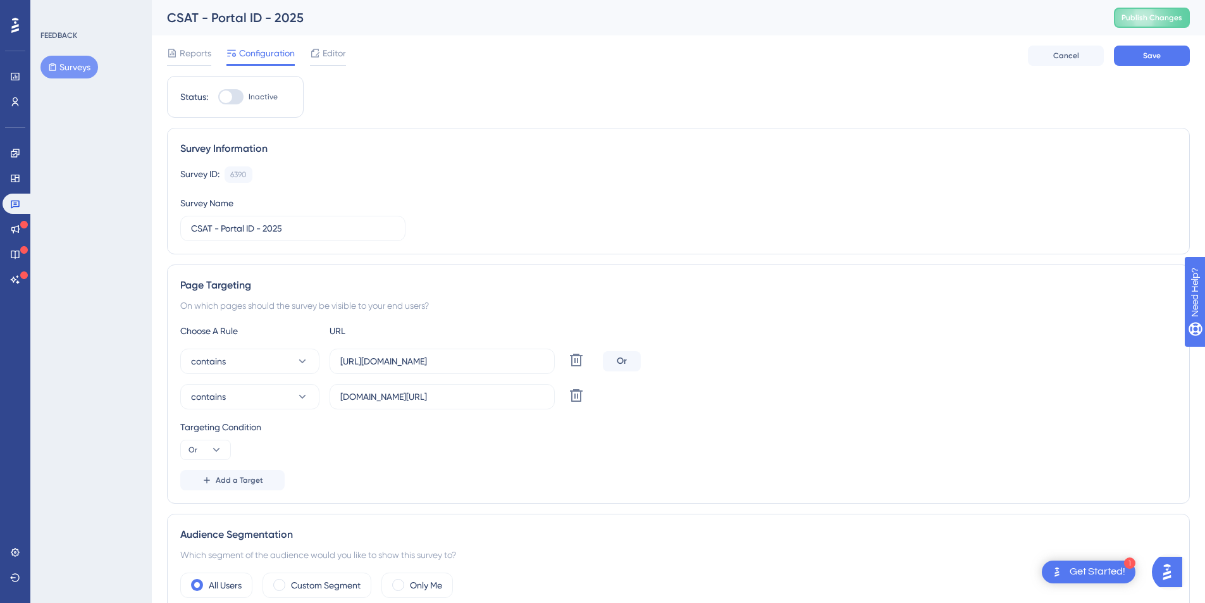
click at [456, 450] on div "Targeting Condition Or" at bounding box center [678, 439] width 996 height 40
click at [440, 361] on input "https://portal.allowme.com.br/home" at bounding box center [442, 361] width 204 height 14
click at [407, 358] on input "https://portal.allowme.com.br/home" at bounding box center [442, 361] width 204 height 14
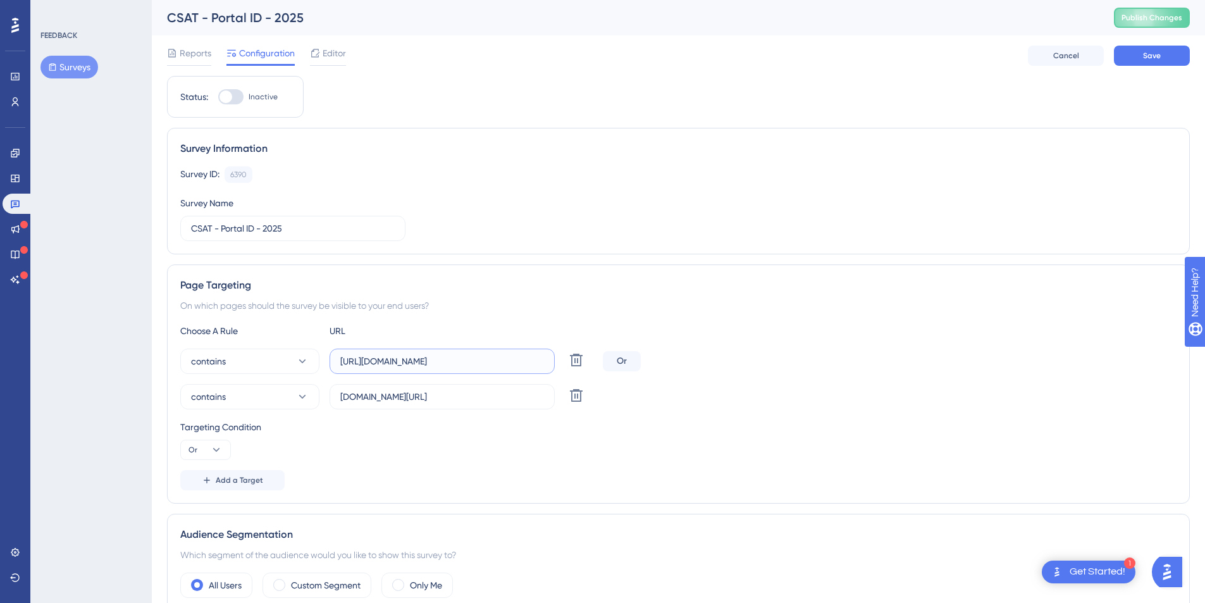
click at [407, 358] on input "https://portal.allowme.com.br/home" at bounding box center [442, 361] width 204 height 14
click at [440, 393] on input "plataformadatatrust.clearsale.com.br/consulta" at bounding box center [442, 397] width 204 height 14
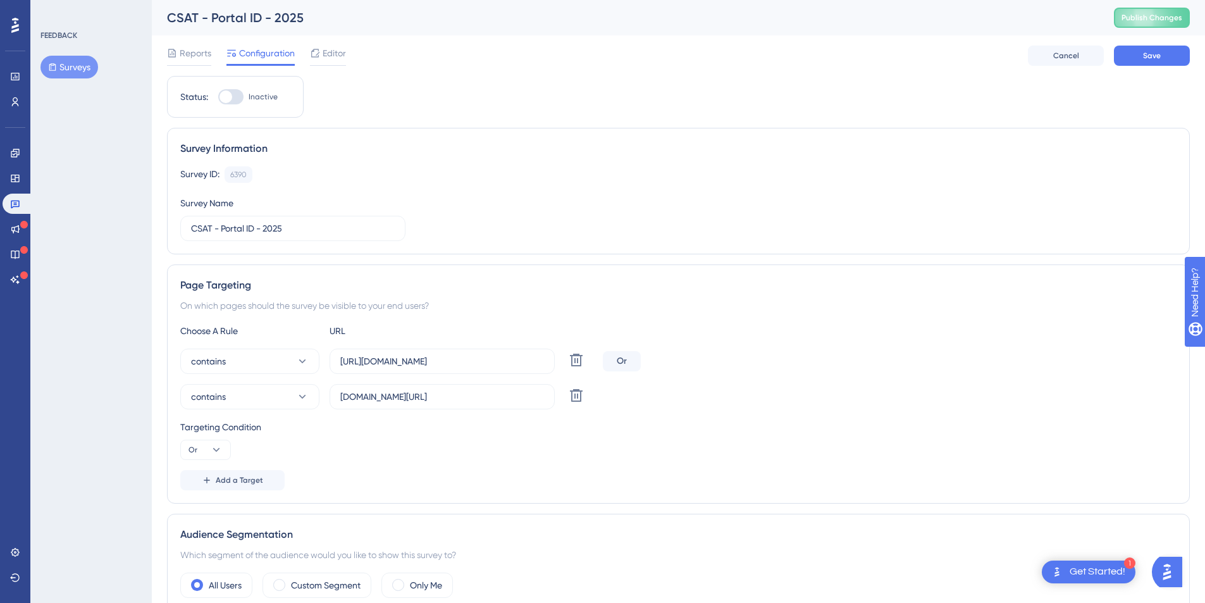
click at [422, 462] on div "Choose A Rule URL contains https://portal.allowme.com.br/home Delete Or contain…" at bounding box center [678, 406] width 996 height 167
click at [488, 367] on input "https://portal.allowme.com.br/home" at bounding box center [442, 361] width 204 height 14
drag, startPoint x: 466, startPoint y: 361, endPoint x: 610, endPoint y: 367, distance: 143.7
click at [610, 367] on div "contains https://portal.allowme.com.br/home Delete Or" at bounding box center [678, 361] width 996 height 25
click at [586, 390] on button at bounding box center [576, 395] width 23 height 23
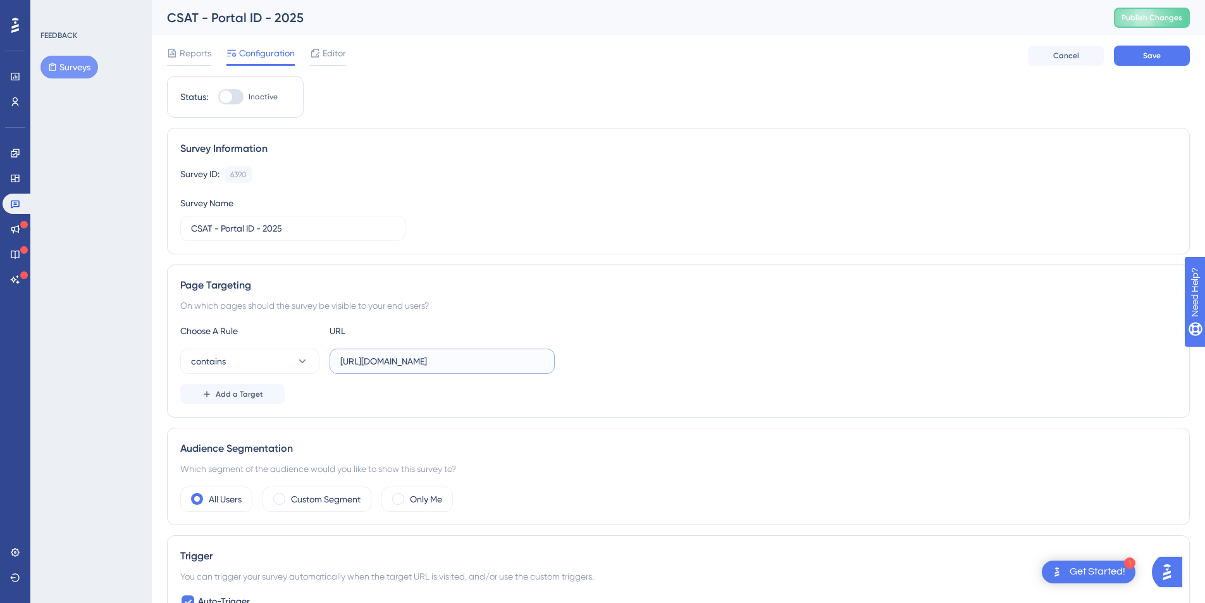
click at [399, 357] on input "https://portal.allowme.com.br/" at bounding box center [442, 361] width 204 height 14
drag, startPoint x: 372, startPoint y: 359, endPoint x: 304, endPoint y: 356, distance: 67.8
click at [304, 356] on div "contains https://portal.allowme.com.br/" at bounding box center [367, 361] width 375 height 25
click at [413, 411] on div "Page Targeting On which pages should the survey be visible to your end users? C…" at bounding box center [678, 340] width 1023 height 153
click at [450, 356] on input "portal.allowme.com.br/" at bounding box center [442, 361] width 204 height 14
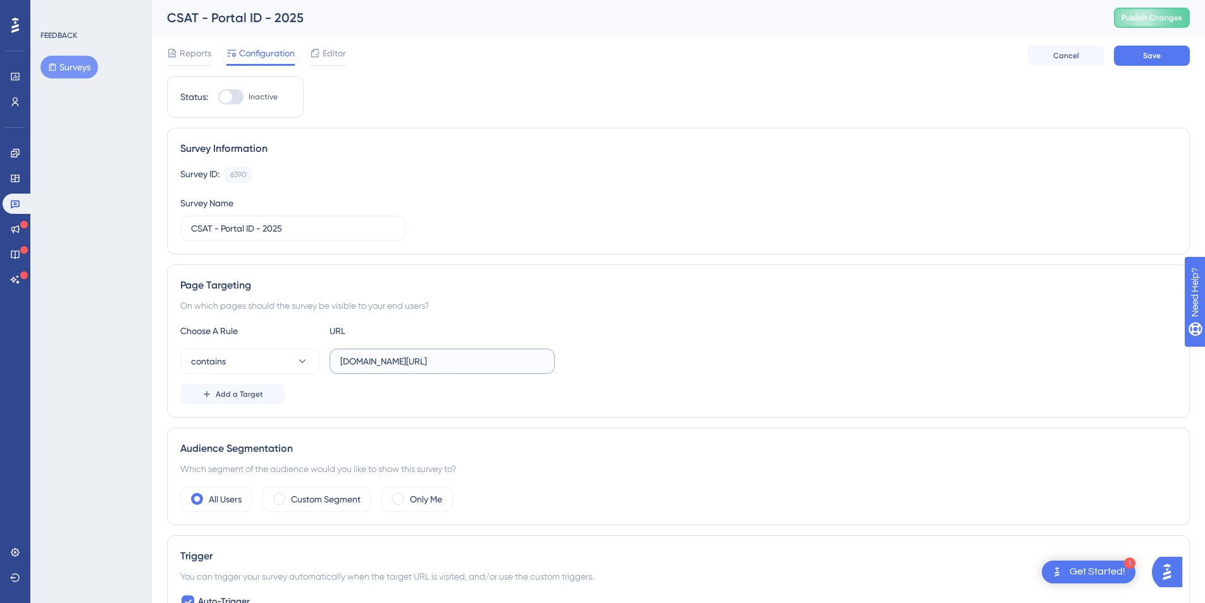
click at [442, 359] on input "portal.allowme.com.br/" at bounding box center [442, 361] width 204 height 14
type input "portal.allowme.com.br"
click at [525, 375] on div "Choose A Rule URL contains portal.allowme.com.br Add a Target" at bounding box center [678, 363] width 996 height 81
click at [201, 49] on span "Reports" at bounding box center [196, 53] width 32 height 15
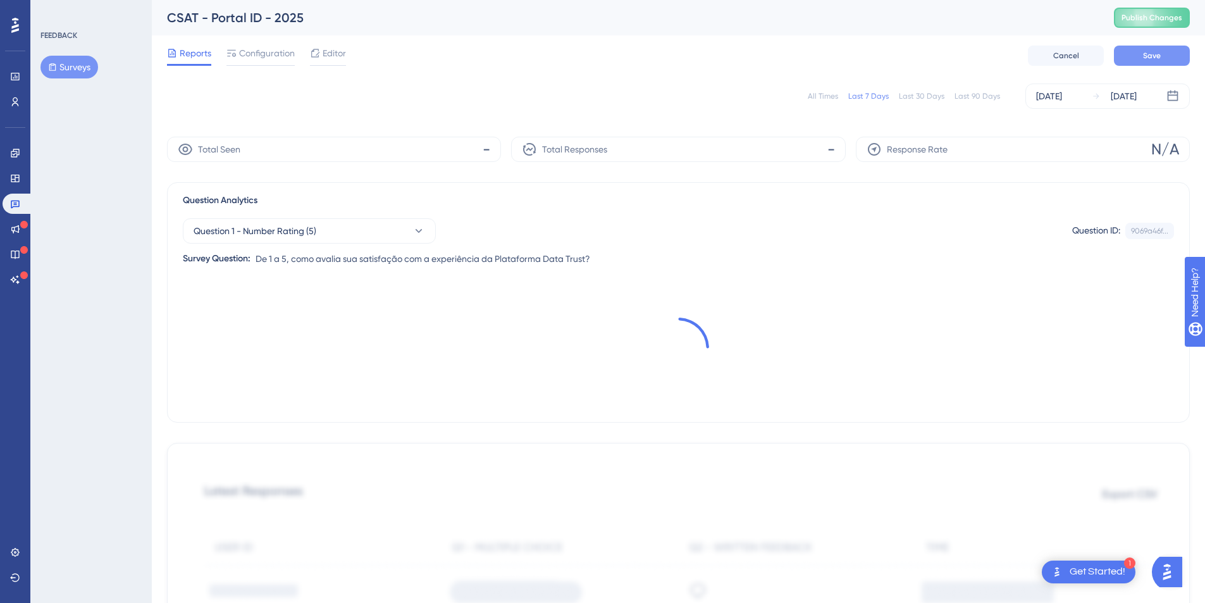
click at [1172, 54] on button "Save" at bounding box center [1152, 56] width 76 height 20
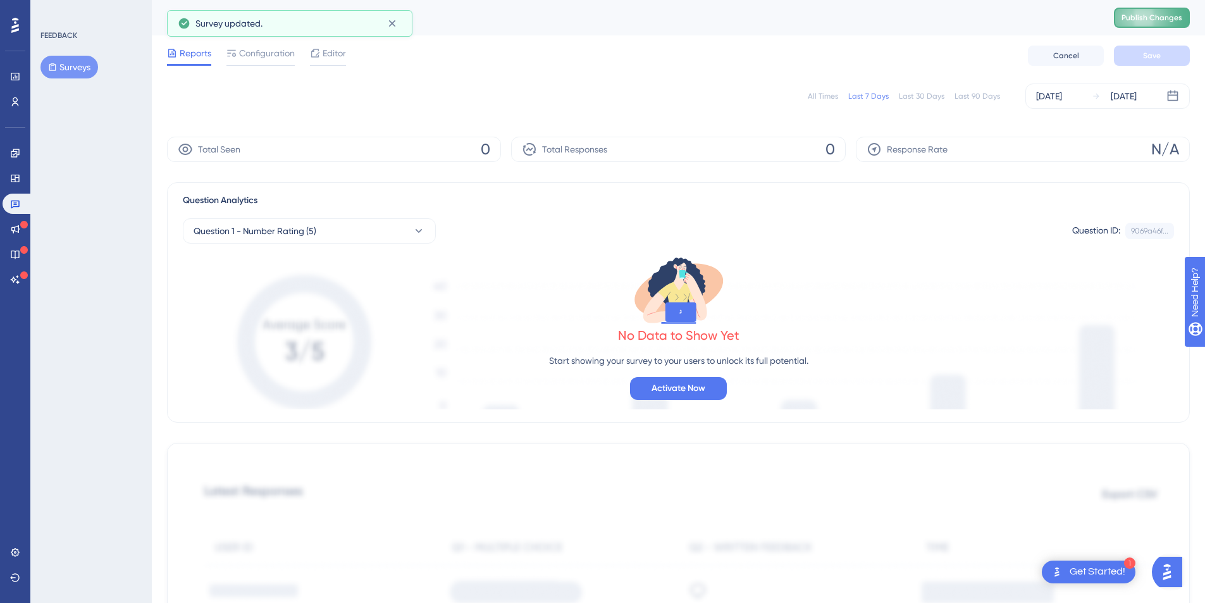
click at [1162, 22] on span "Publish Changes" at bounding box center [1152, 18] width 61 height 10
click at [394, 22] on icon at bounding box center [392, 23] width 13 height 13
click at [257, 51] on span "Configuration" at bounding box center [267, 53] width 56 height 15
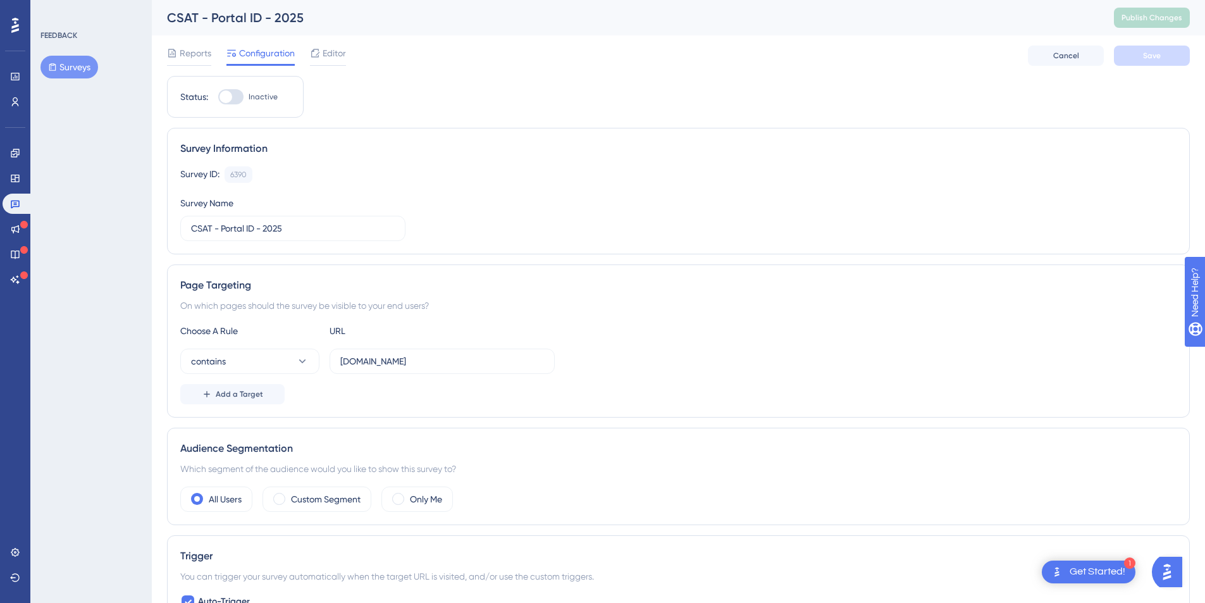
click at [237, 98] on div at bounding box center [230, 96] width 25 height 15
click at [218, 97] on input "Inactive" at bounding box center [218, 97] width 1 height 1
checkbox input "true"
click at [1132, 44] on div "Reports Configuration Editor Cancel Save" at bounding box center [678, 55] width 1023 height 40
click at [1137, 54] on button "Save" at bounding box center [1152, 56] width 76 height 20
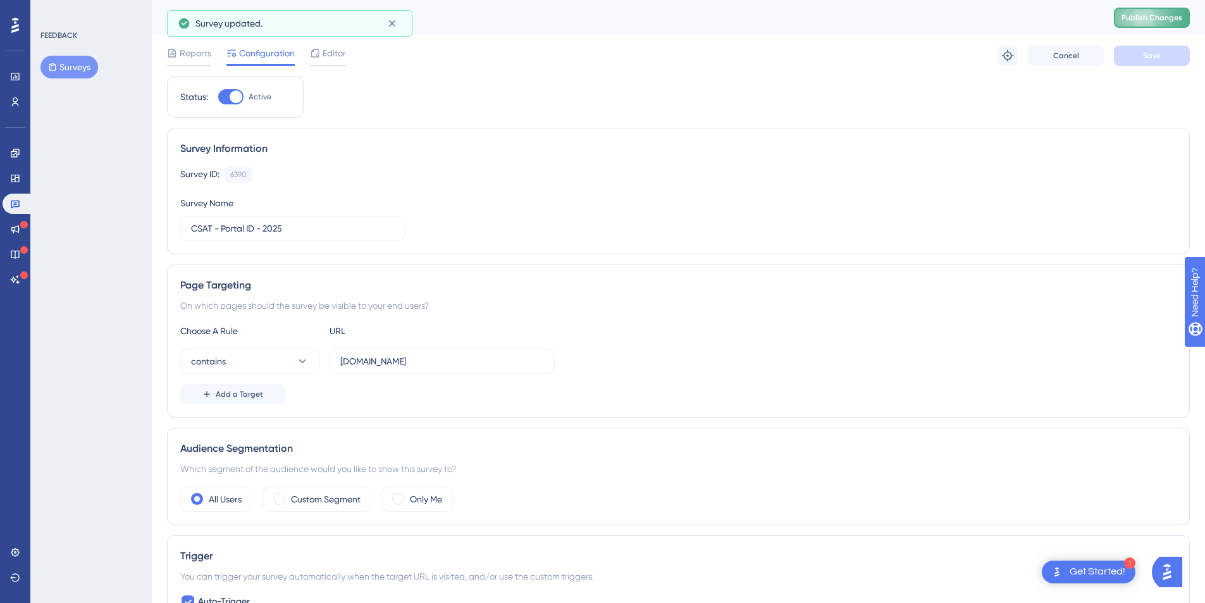
click at [1163, 11] on button "Publish Changes" at bounding box center [1152, 18] width 76 height 20
click at [390, 25] on icon at bounding box center [392, 23] width 13 height 13
click at [71, 66] on button "Surveys" at bounding box center [69, 67] width 58 height 23
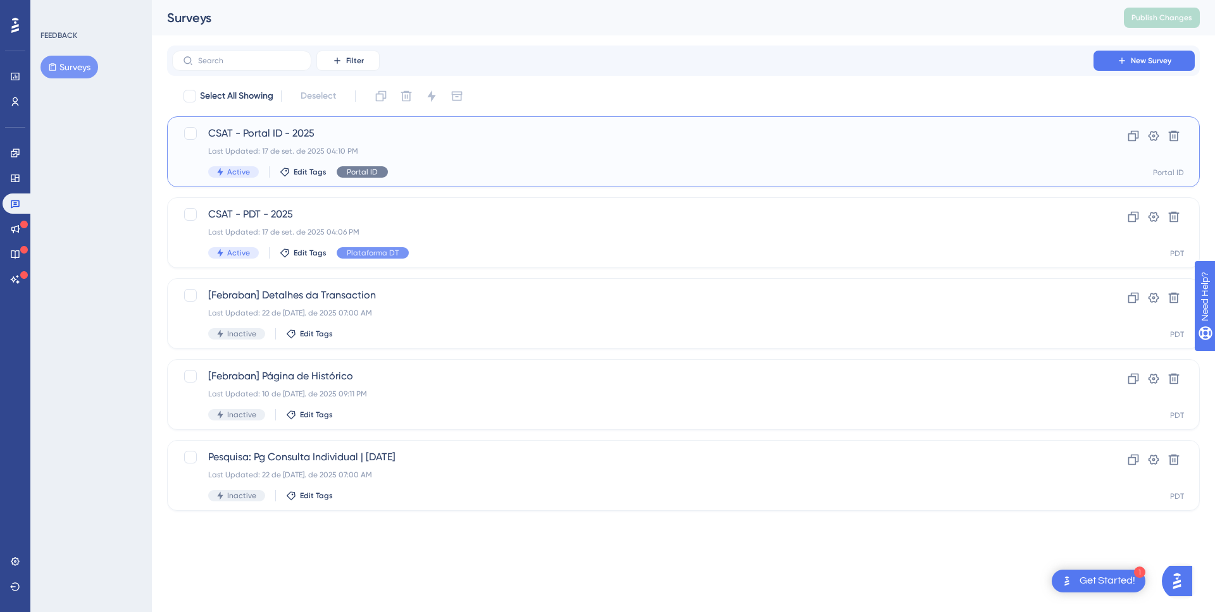
click at [347, 171] on span "Portal ID" at bounding box center [362, 172] width 31 height 10
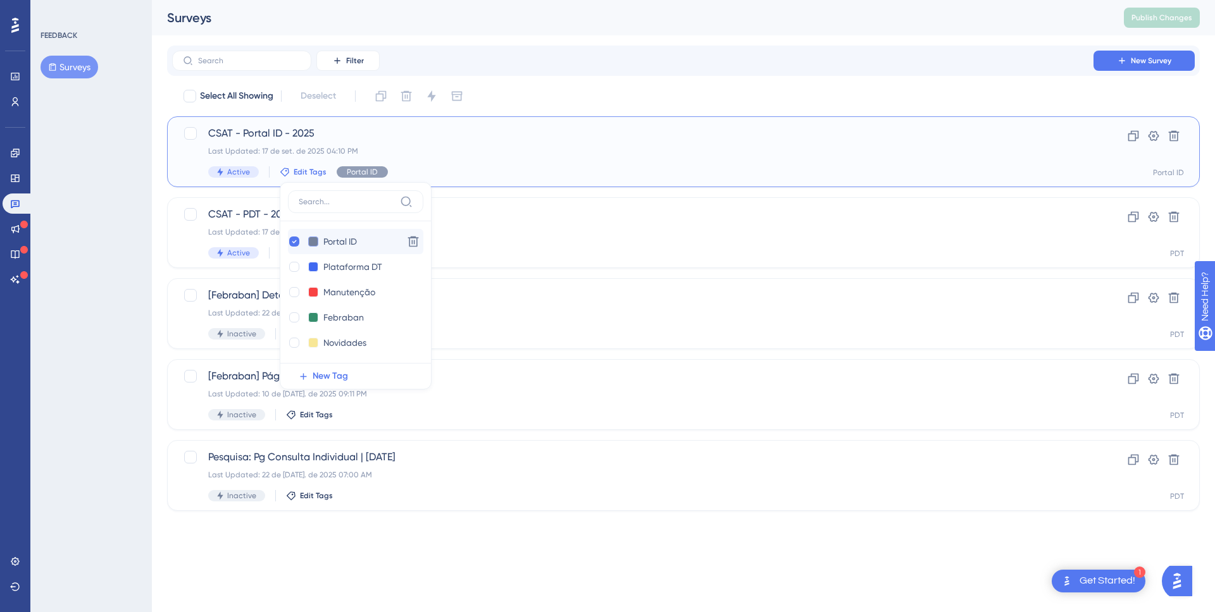
click at [314, 241] on button at bounding box center [313, 242] width 10 height 10
click at [321, 266] on div at bounding box center [323, 267] width 10 height 10
click at [373, 217] on div at bounding box center [355, 205] width 135 height 31
click at [324, 223] on div "Portal ID Portal ID Delete Plataforma DT Plataforma DT Delete Manutenção Manute…" at bounding box center [355, 292] width 135 height 142
click at [288, 249] on div "Portal ID Portal ID Delete" at bounding box center [355, 241] width 135 height 25
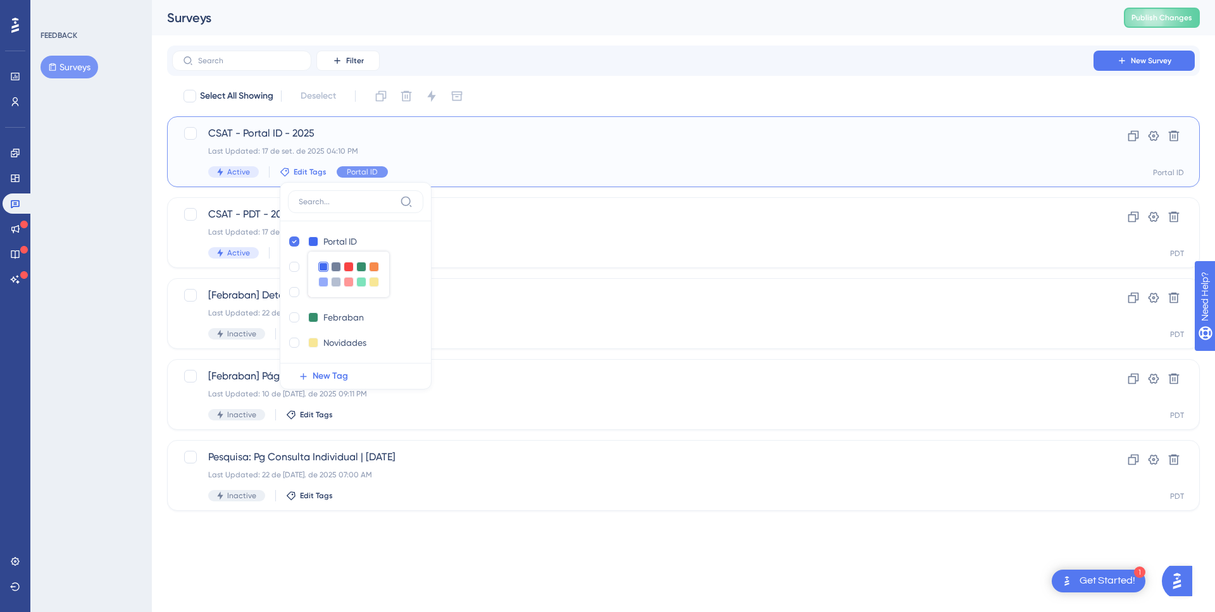
click at [328, 221] on div "Portal ID Portal ID Delete Plataforma DT Plataforma DT Delete Manutenção Manute…" at bounding box center [355, 292] width 135 height 142
click at [130, 205] on div "FEEDBACK Surveys" at bounding box center [90, 306] width 121 height 612
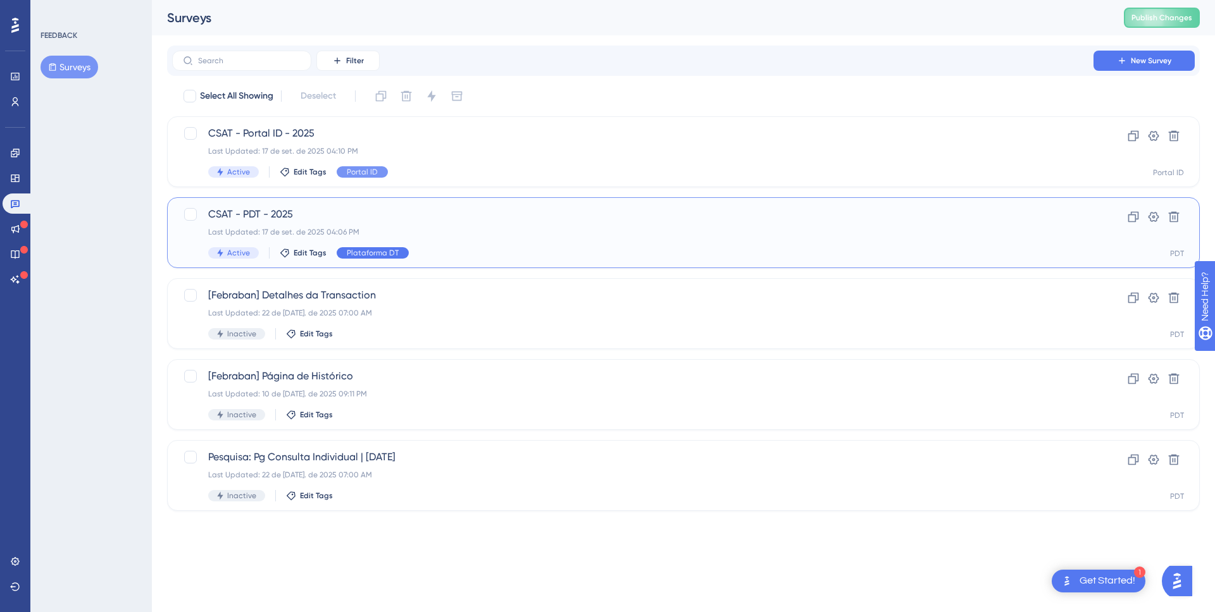
click at [358, 254] on span "Plataforma DT" at bounding box center [373, 253] width 52 height 10
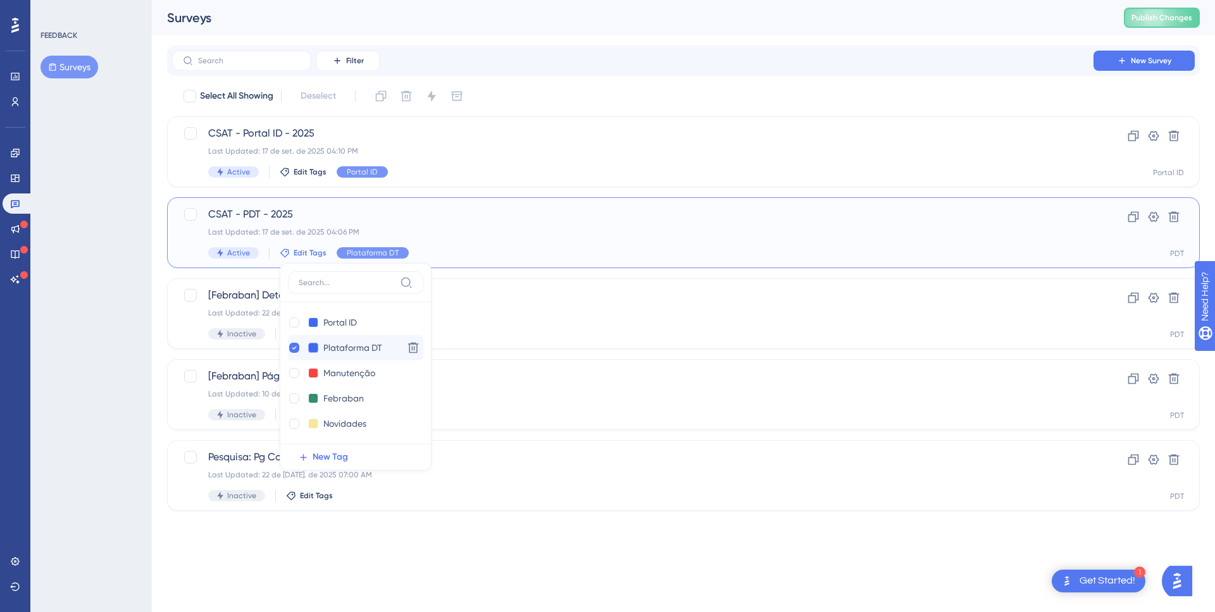
click at [312, 345] on button at bounding box center [313, 348] width 10 height 10
click at [371, 373] on div at bounding box center [374, 373] width 10 height 10
click at [158, 321] on div "Performance Users Engagement Widgets Feedback Product Updates Knowledge Base AI…" at bounding box center [683, 265] width 1063 height 531
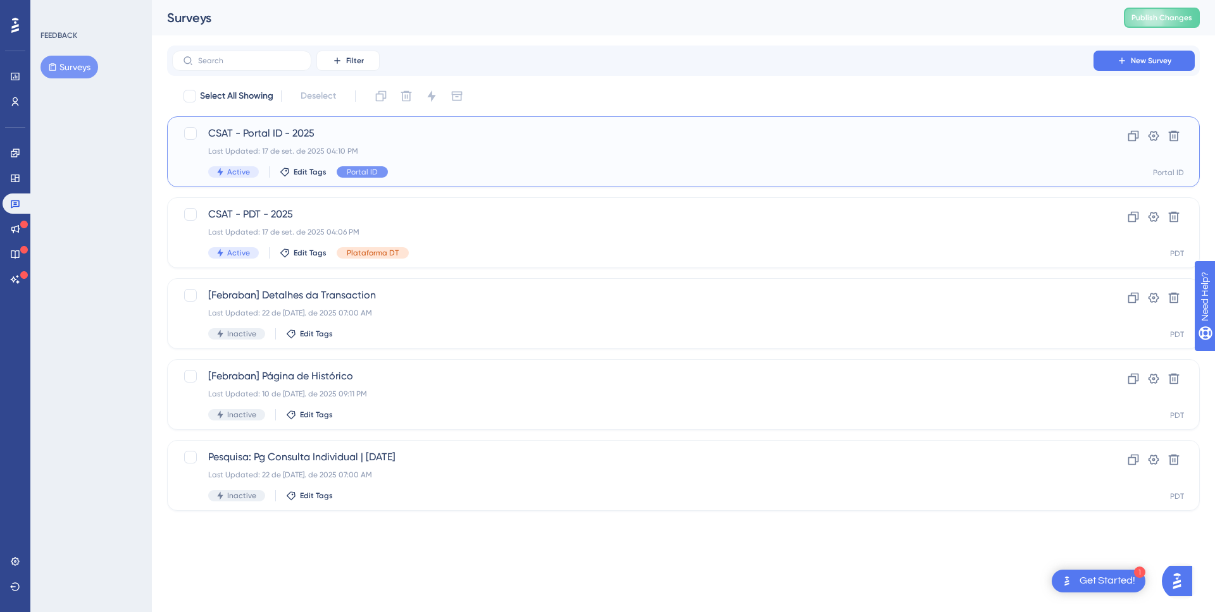
click at [435, 140] on span "CSAT - Portal ID - 2025" at bounding box center [632, 133] width 849 height 15
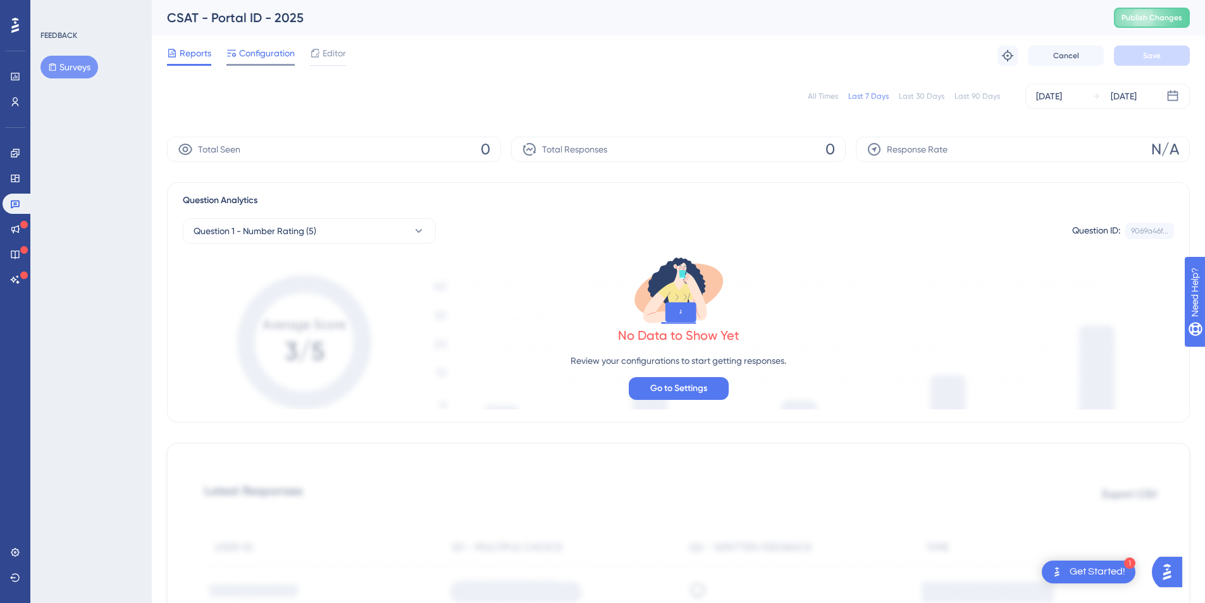
click at [262, 54] on span "Configuration" at bounding box center [267, 53] width 56 height 15
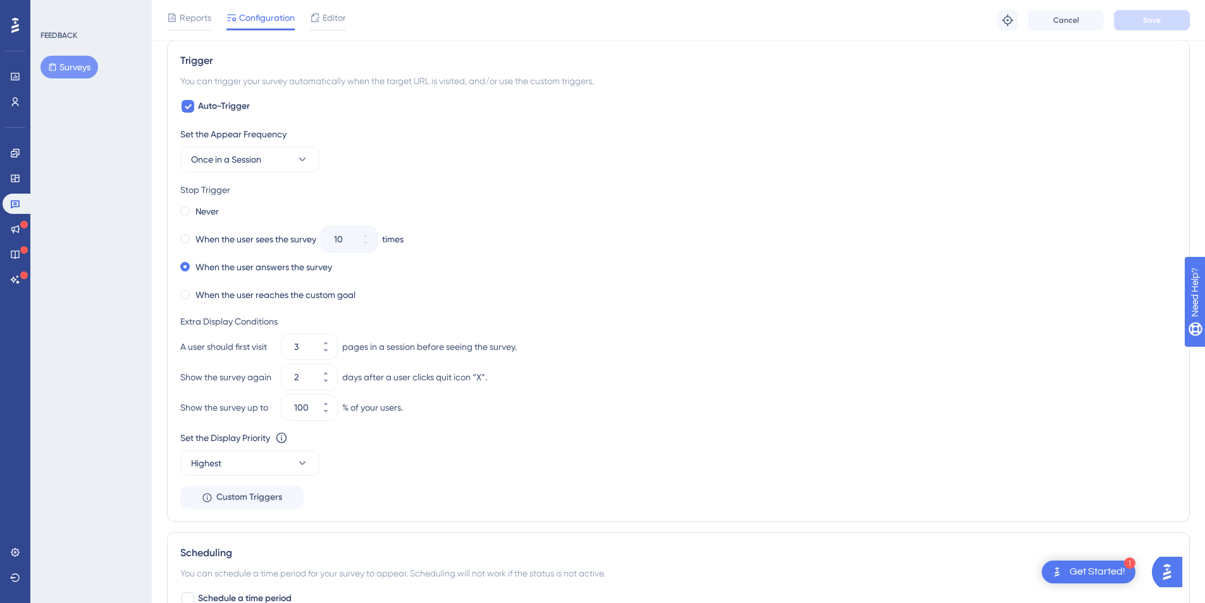
scroll to position [515, 0]
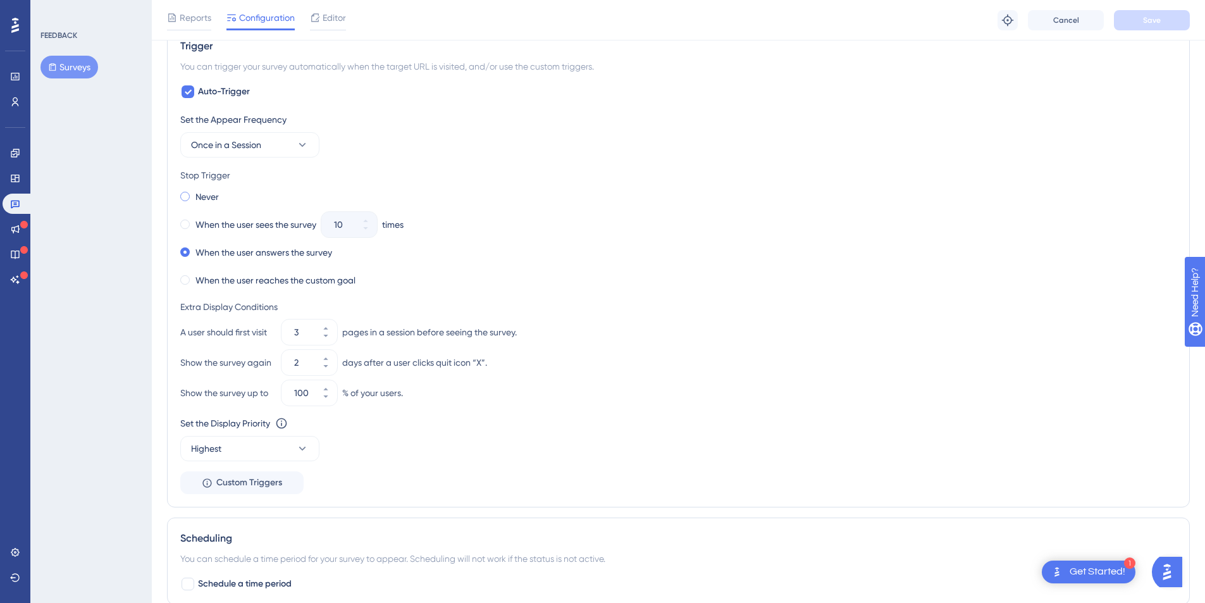
click at [195, 195] on label "Never" at bounding box center [206, 196] width 23 height 15
click at [215, 254] on label "When the user answers the survey" at bounding box center [263, 252] width 137 height 15
click at [248, 144] on span "Once in a Session" at bounding box center [226, 144] width 70 height 15
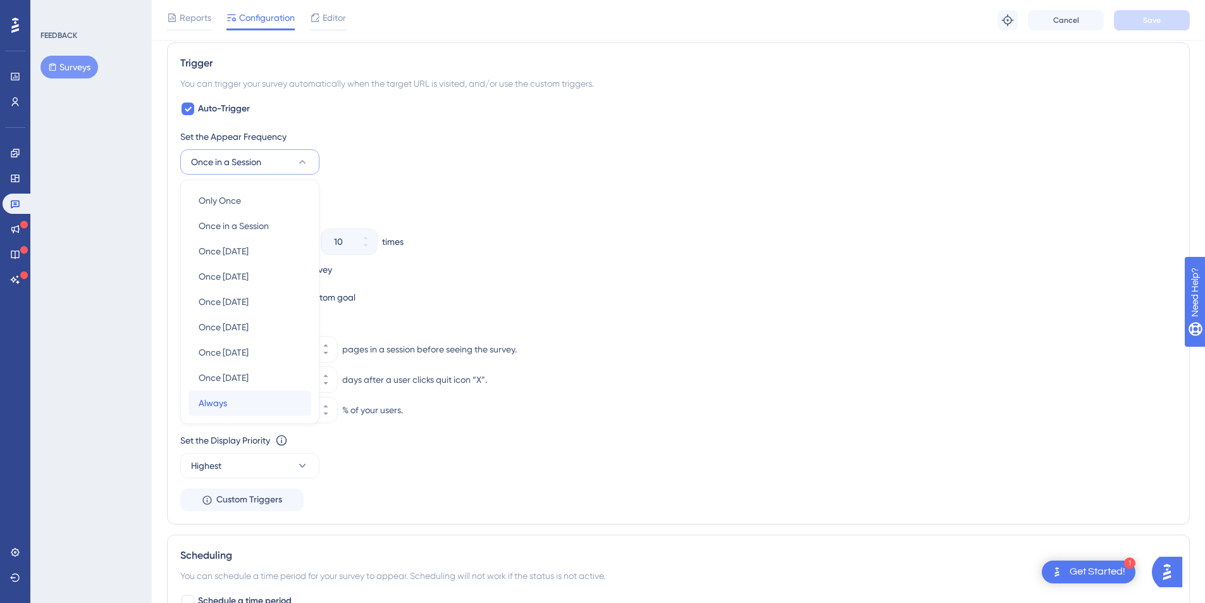
click at [227, 401] on div "Always Always" at bounding box center [250, 402] width 102 height 25
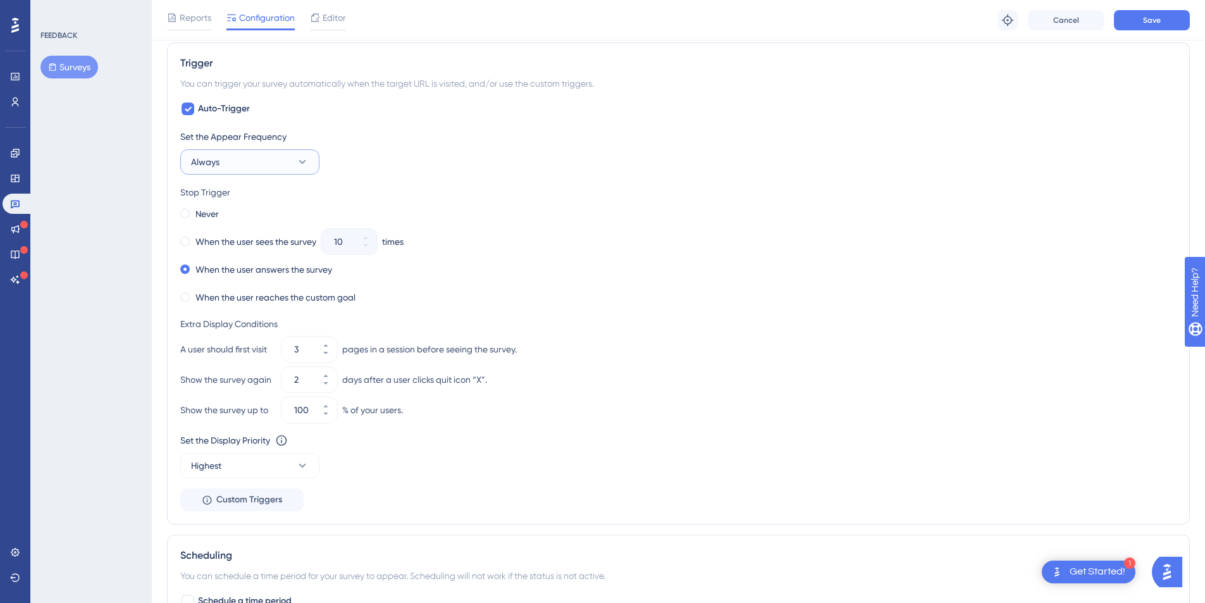
click at [251, 163] on button "Always" at bounding box center [249, 161] width 139 height 25
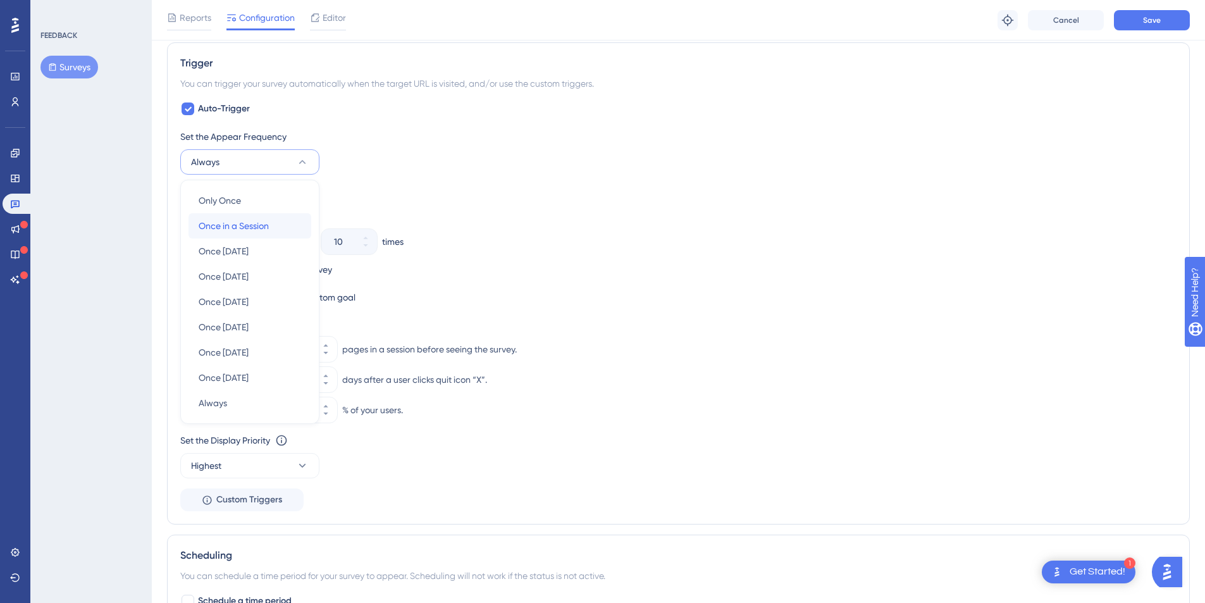
click at [274, 221] on div "Once in a Session Once in a Session" at bounding box center [250, 225] width 102 height 25
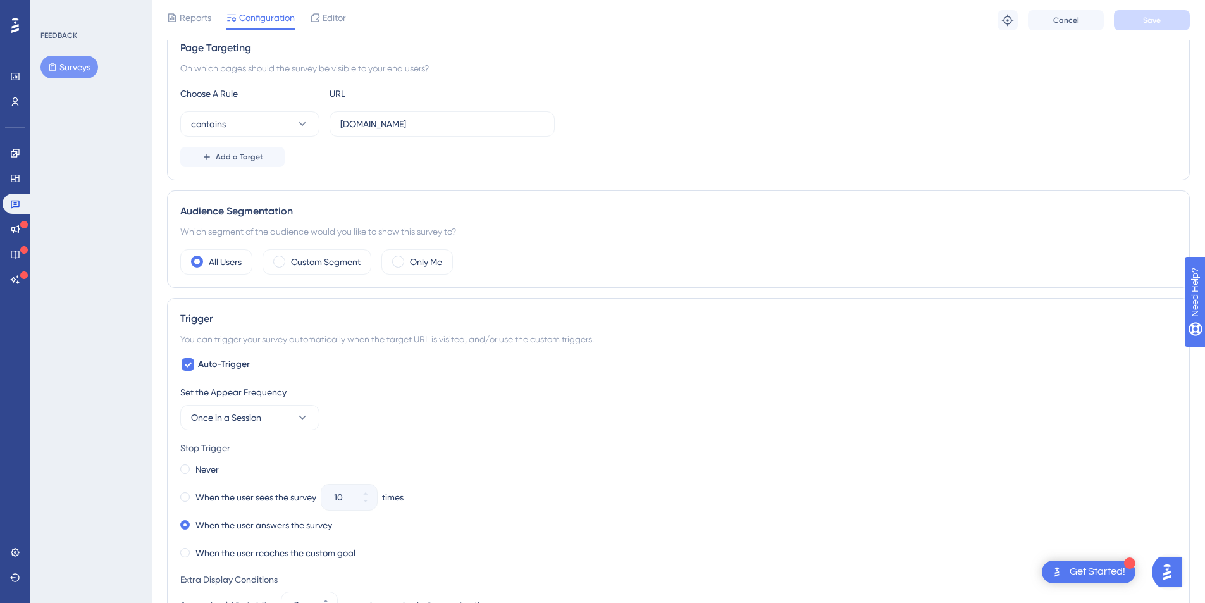
scroll to position [0, 0]
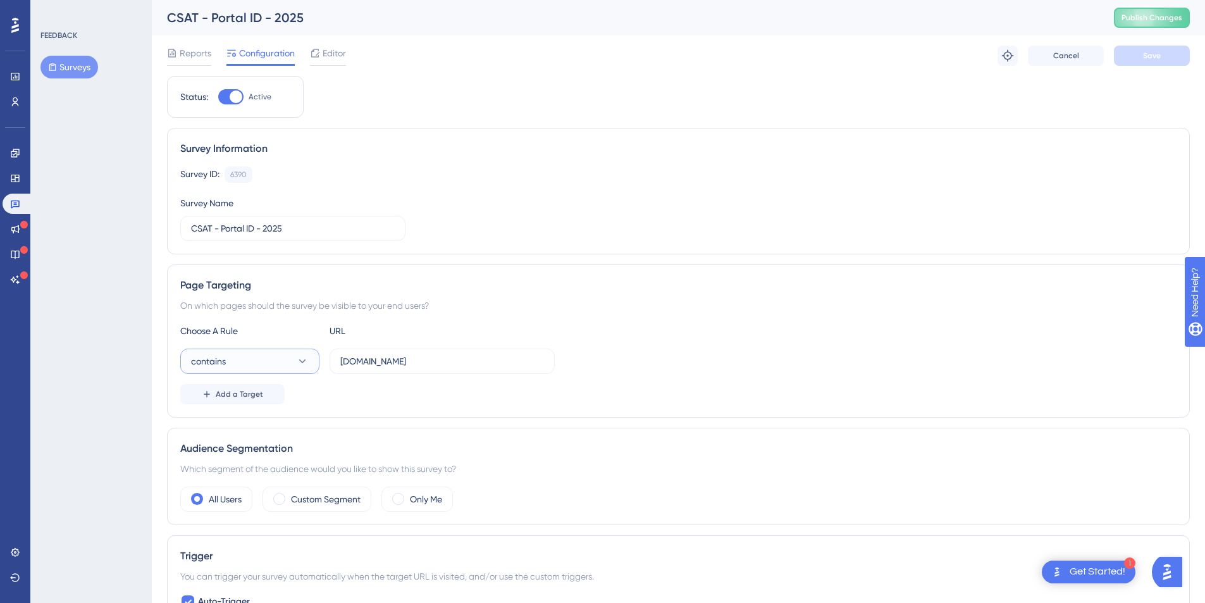
click at [299, 362] on icon at bounding box center [302, 361] width 13 height 13
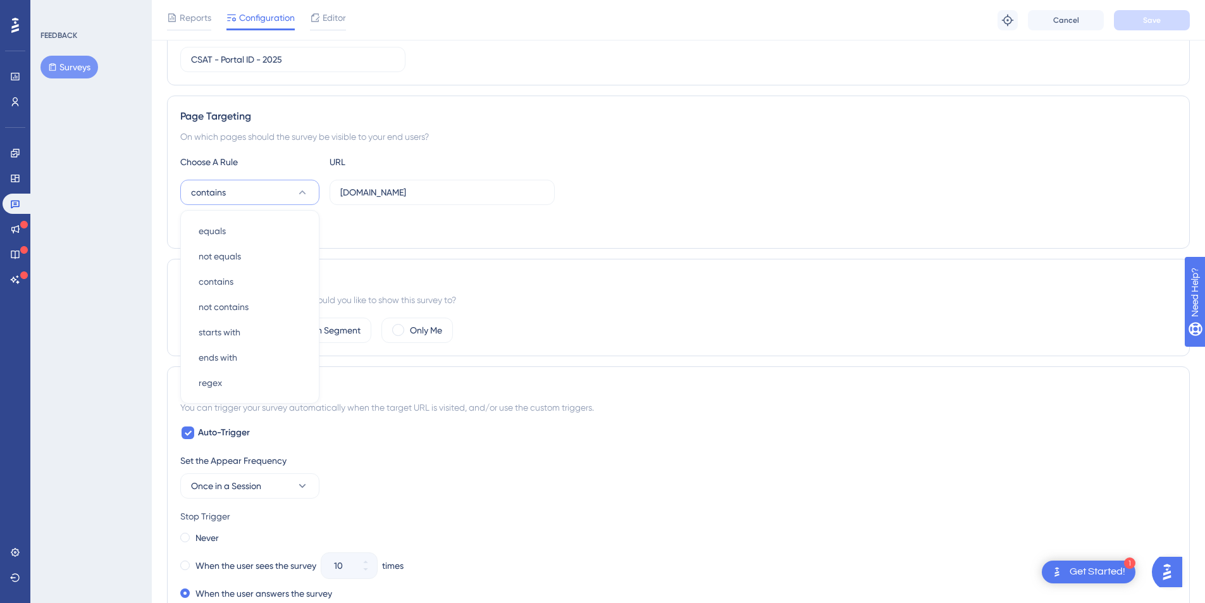
click at [440, 251] on div "Status: Active Survey Information Survey ID: 6390 Copy Survey Name CSAT - Porta…" at bounding box center [678, 495] width 1023 height 1177
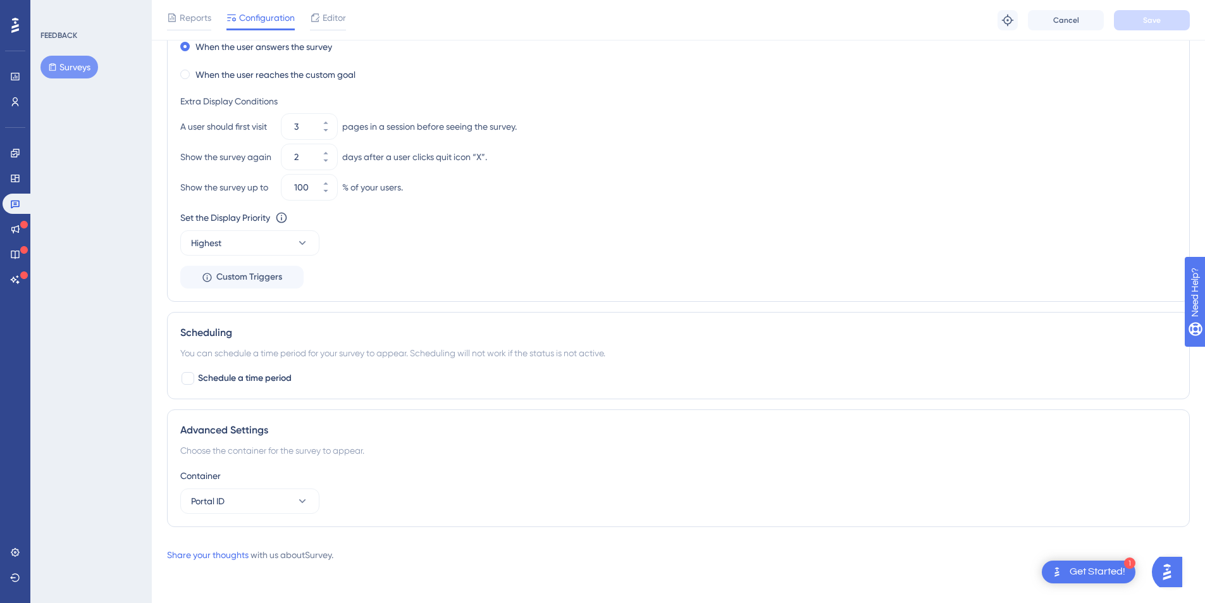
scroll to position [0, 0]
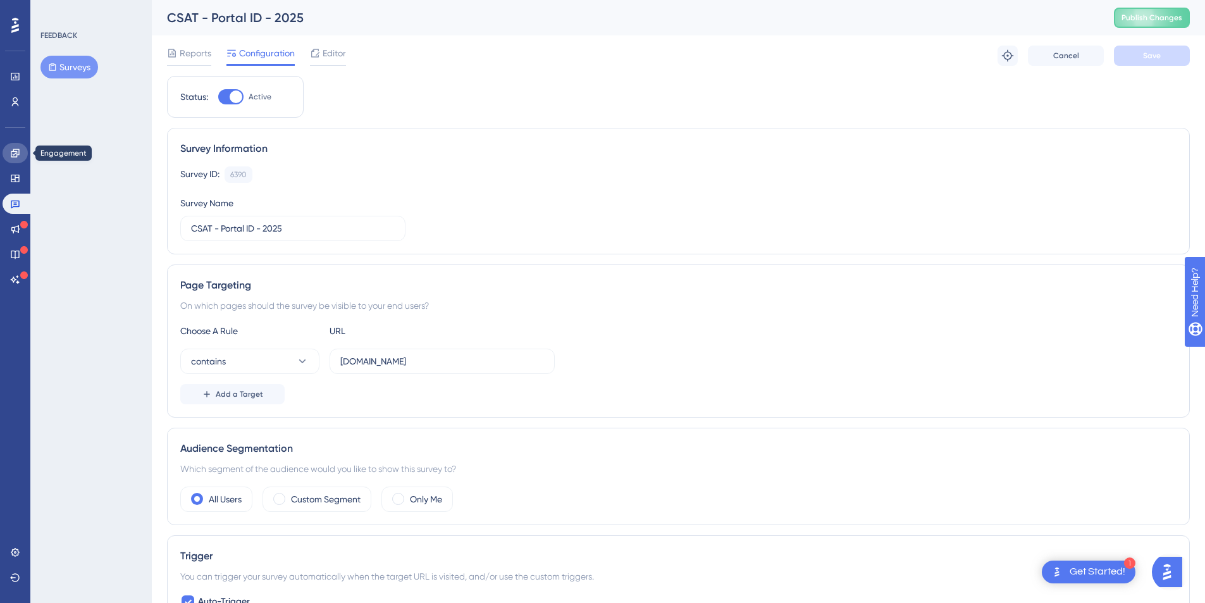
click at [16, 154] on icon at bounding box center [15, 153] width 10 height 10
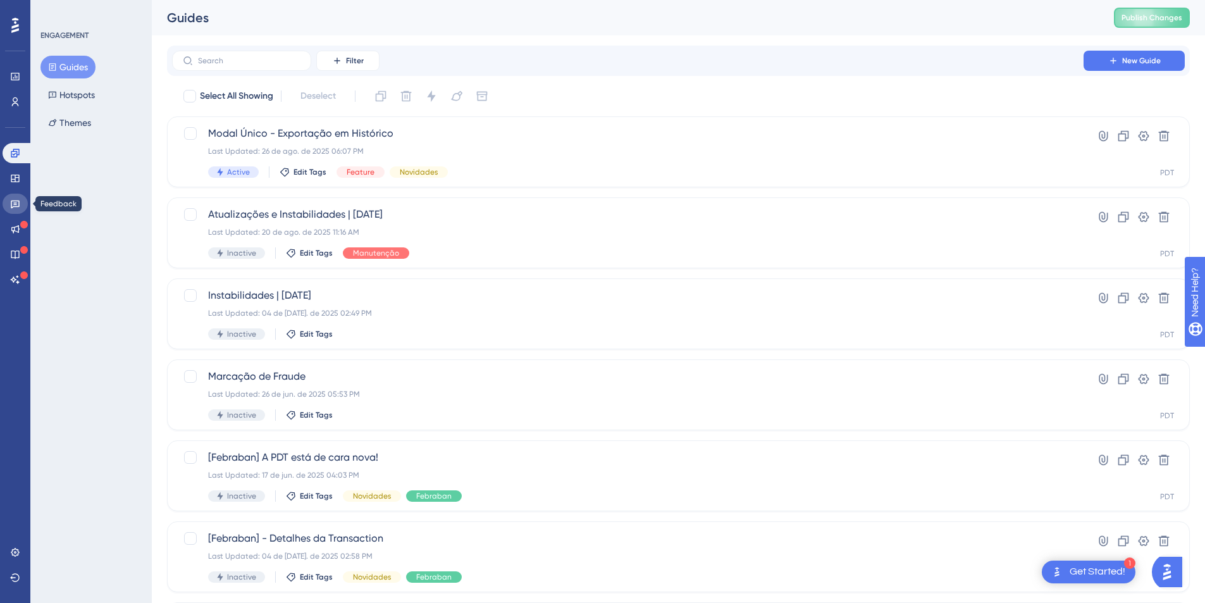
click at [14, 211] on link at bounding box center [15, 204] width 25 height 20
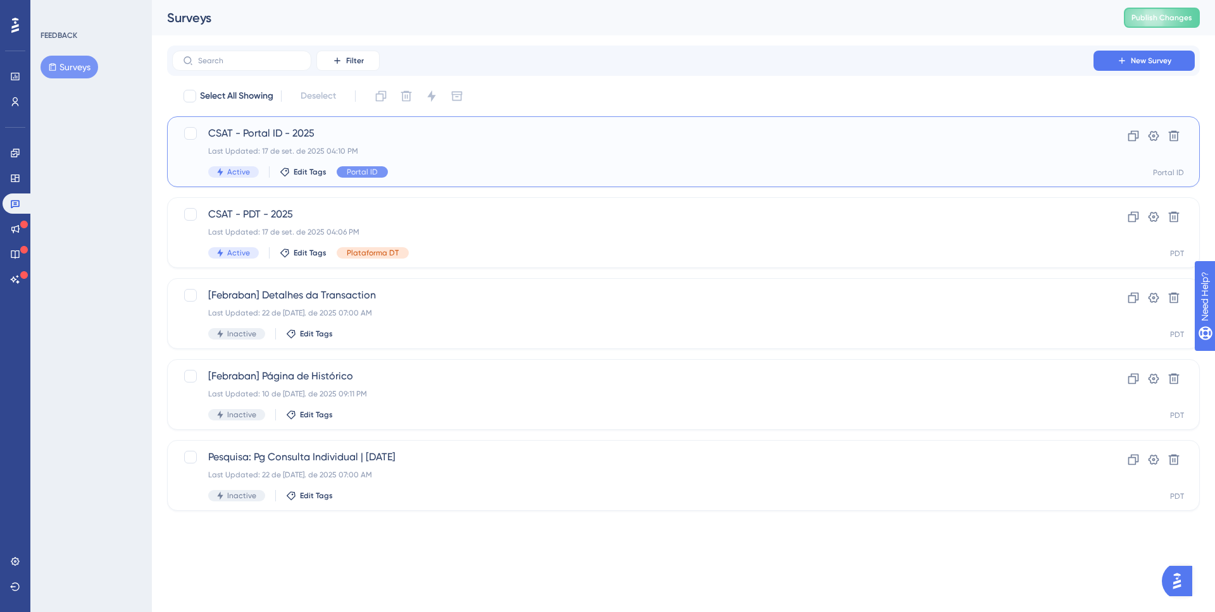
click at [309, 137] on span "CSAT - Portal ID - 2025" at bounding box center [632, 133] width 849 height 15
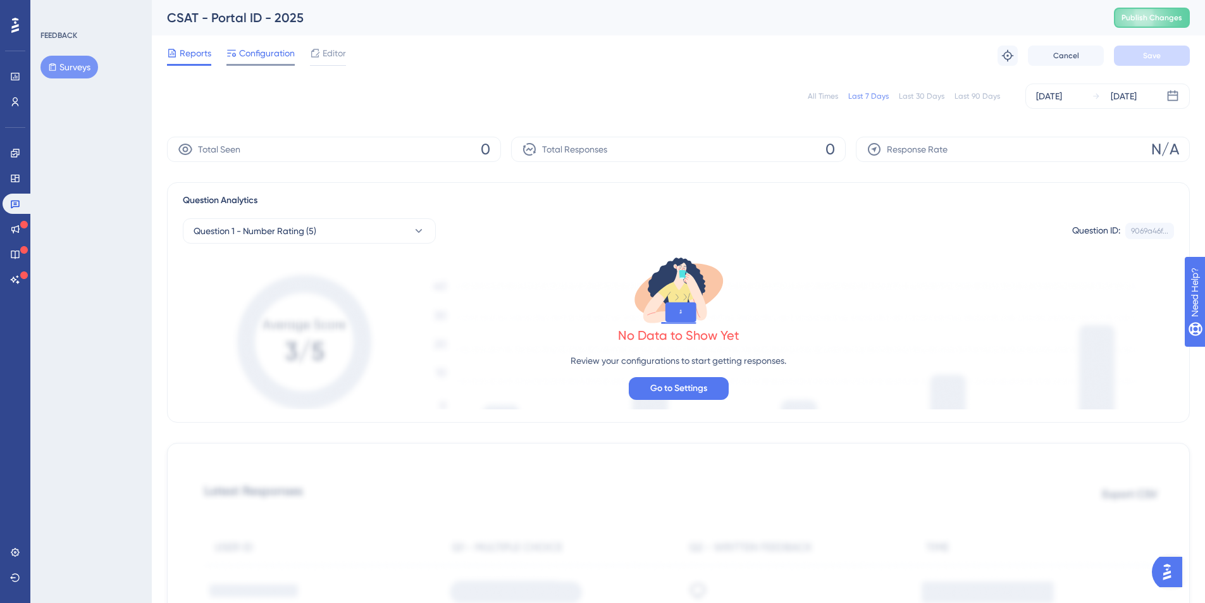
click at [266, 60] on span "Configuration" at bounding box center [267, 53] width 56 height 15
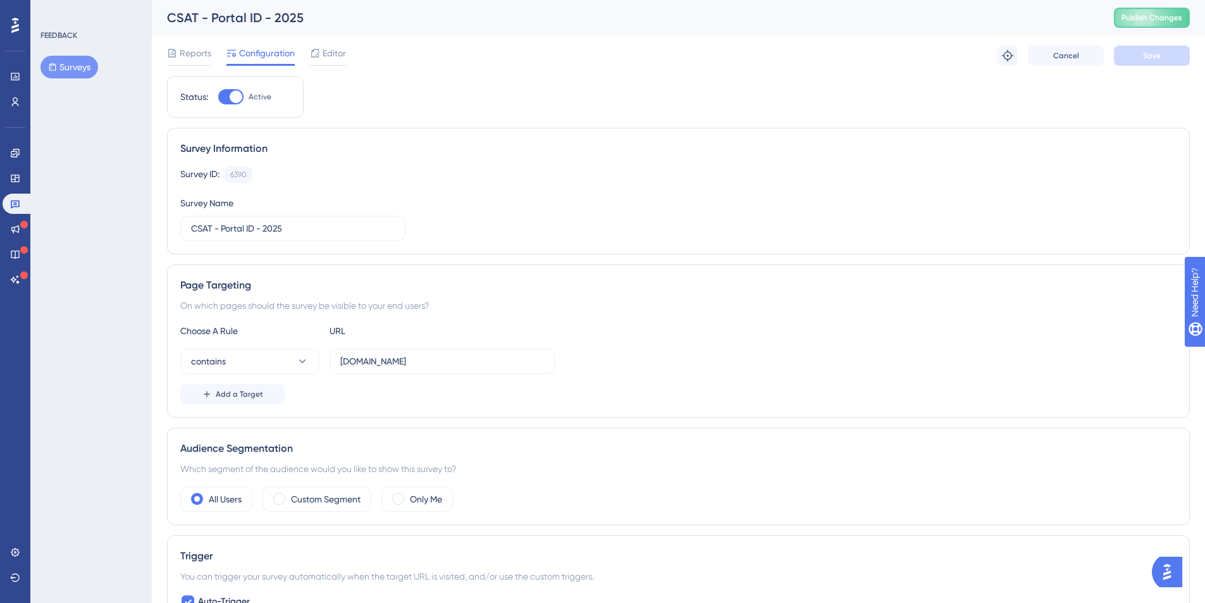
scroll to position [409, 0]
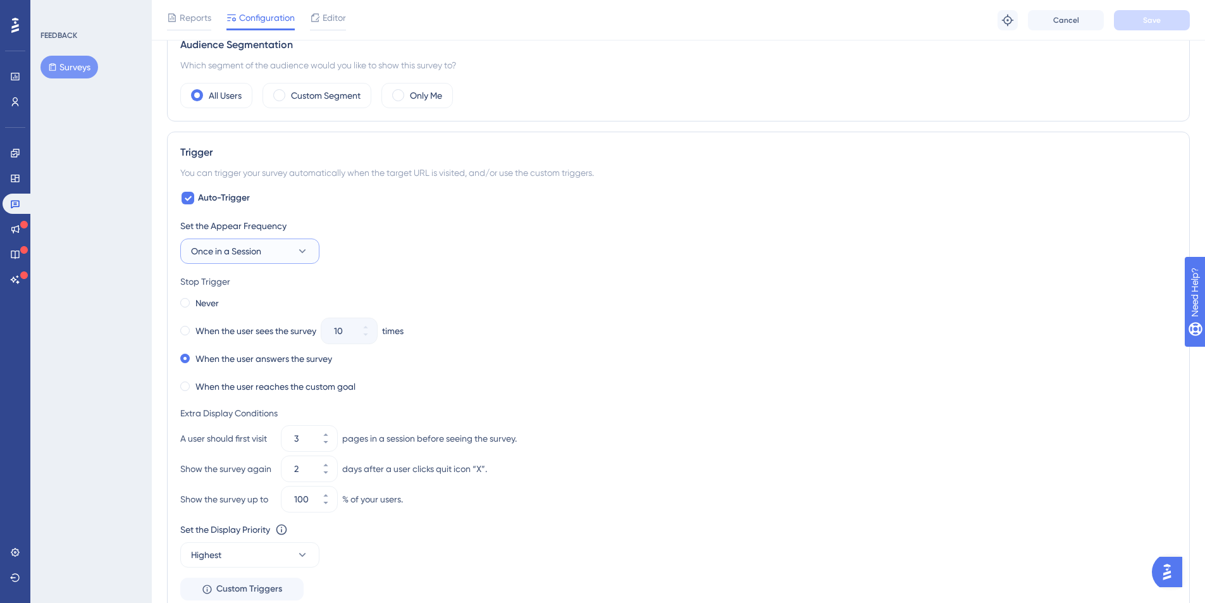
click at [223, 252] on span "Once in a Session" at bounding box center [226, 251] width 70 height 15
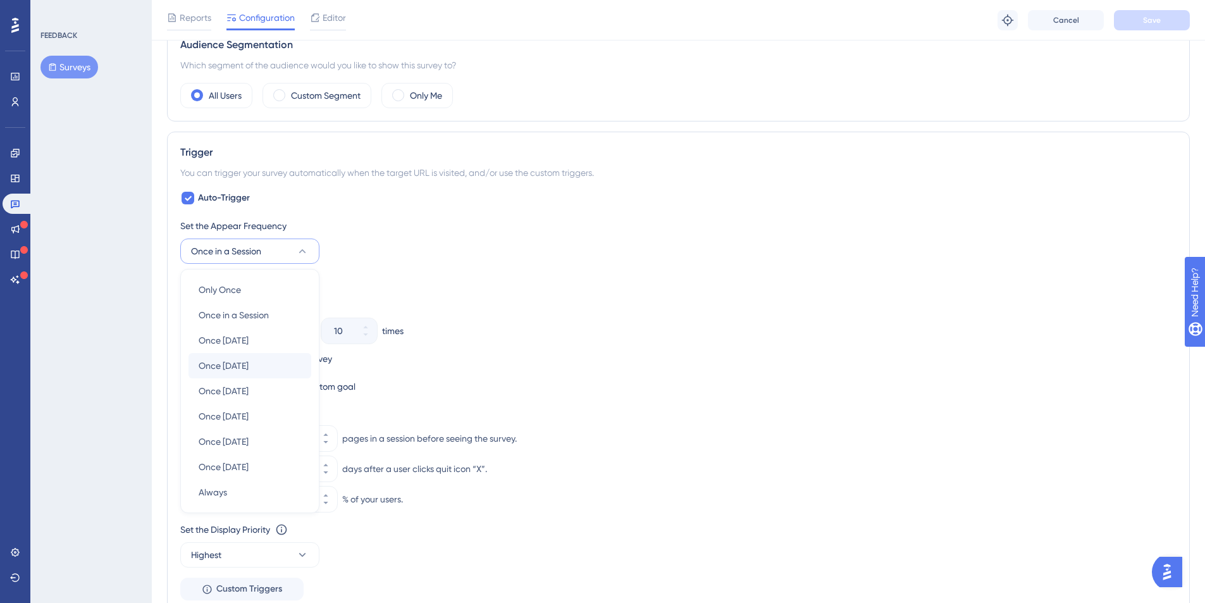
scroll to position [498, 0]
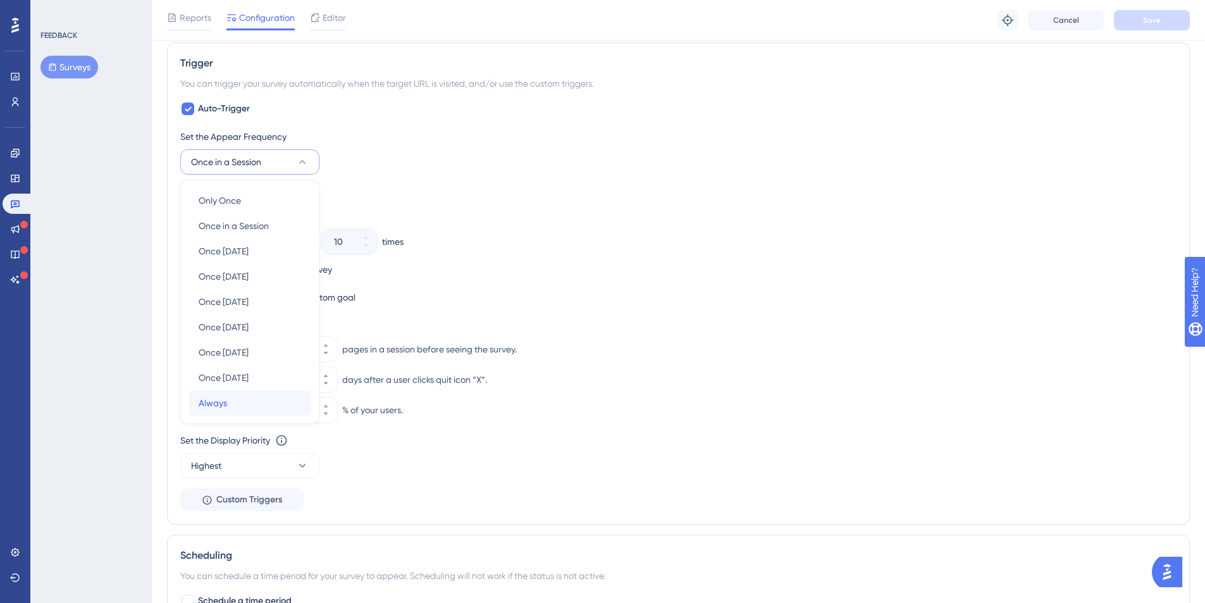
click at [222, 397] on span "Always" at bounding box center [213, 402] width 28 height 15
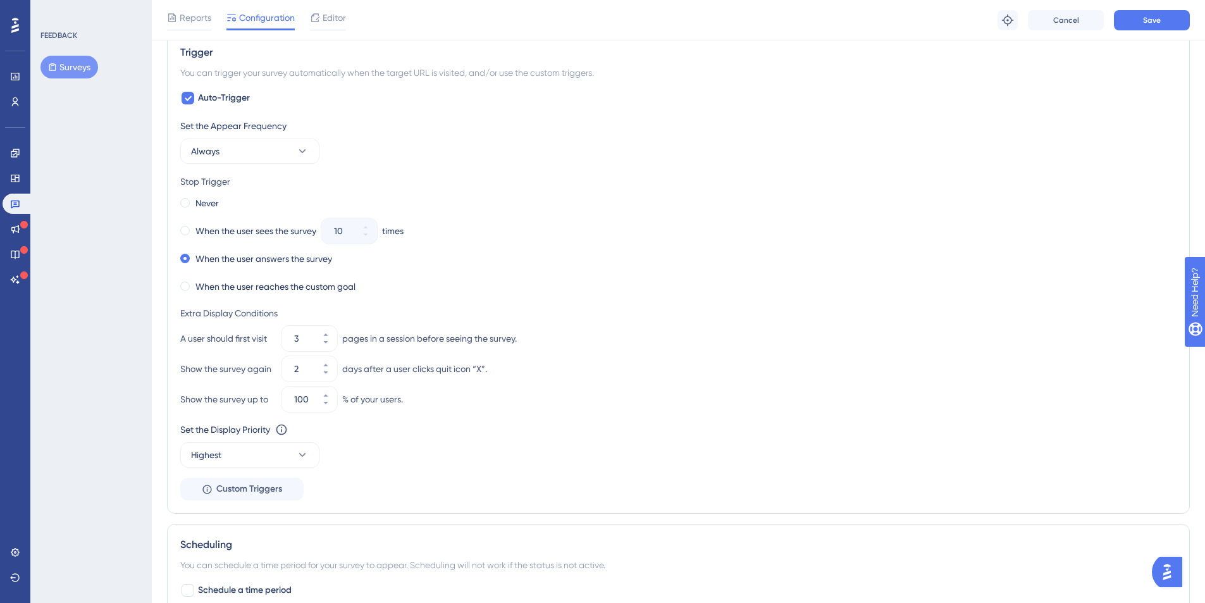
scroll to position [520, 0]
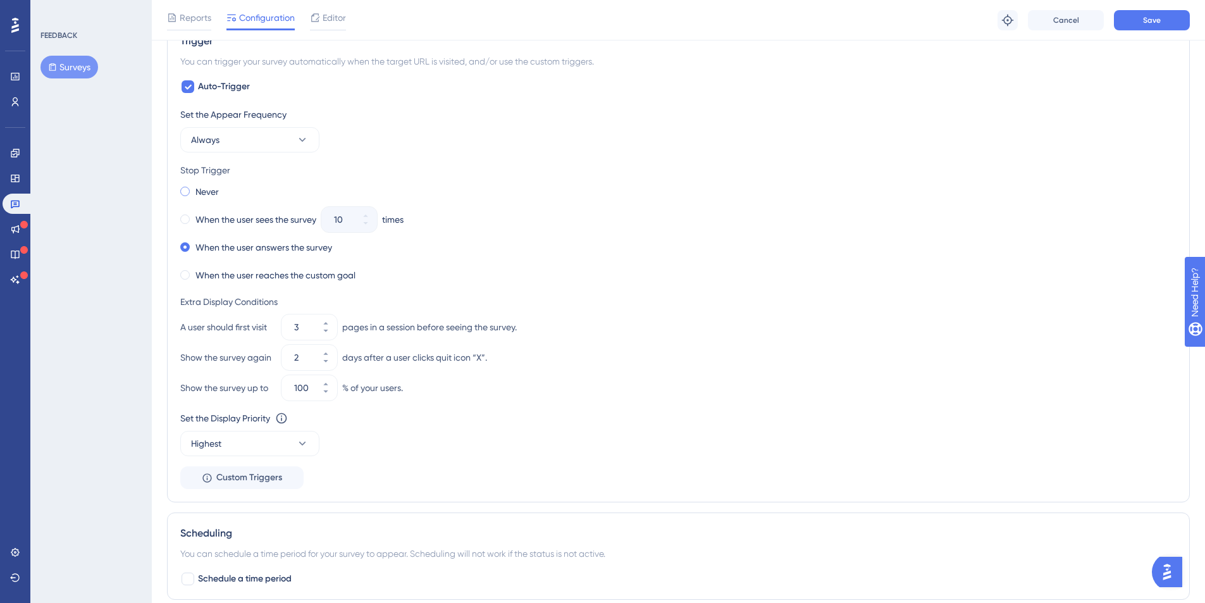
click at [211, 194] on label "Never" at bounding box center [206, 191] width 23 height 15
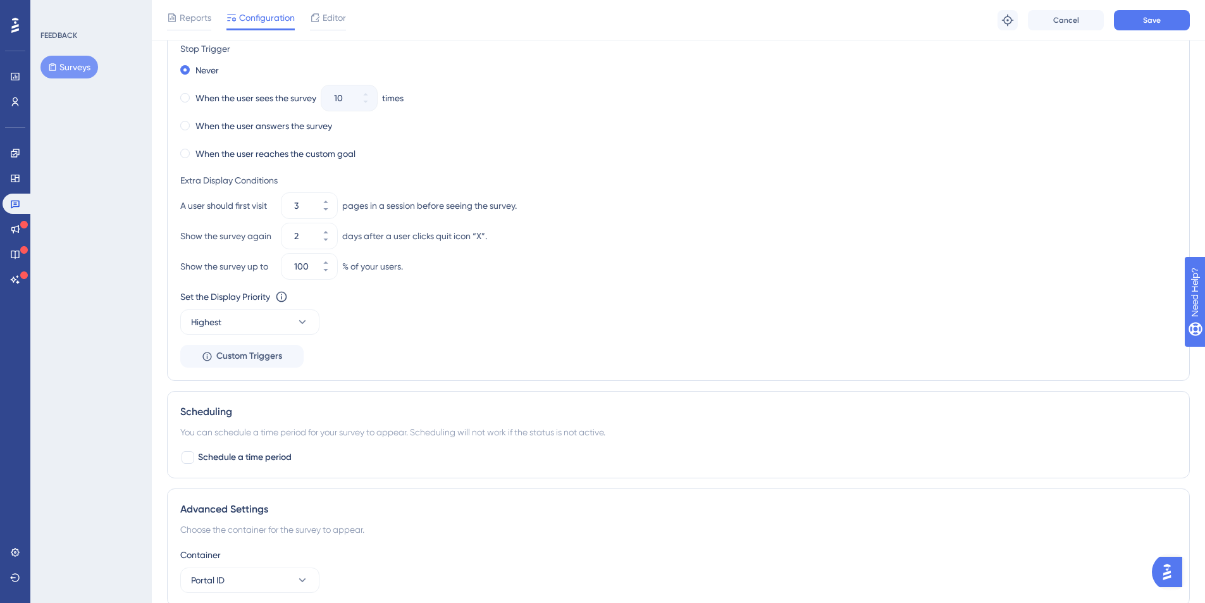
scroll to position [707, 0]
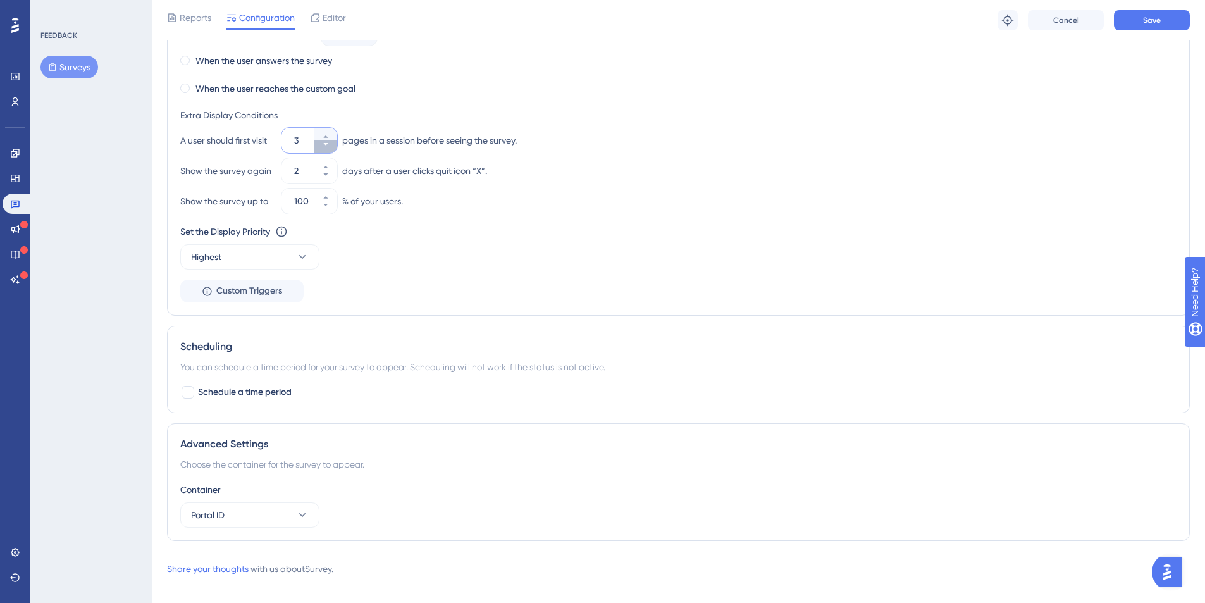
click at [327, 148] on button "3" at bounding box center [325, 146] width 23 height 13
click at [327, 148] on button "2" at bounding box center [325, 146] width 23 height 13
click at [327, 148] on button "1" at bounding box center [325, 146] width 23 height 13
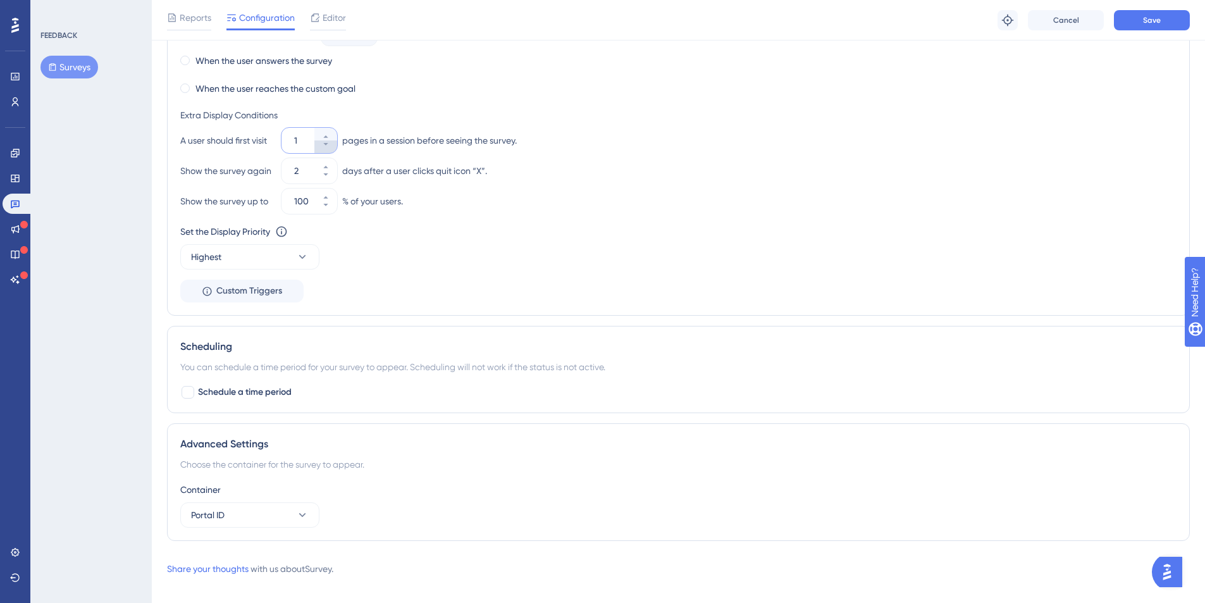
type input "1"
click at [1172, 19] on button "Save" at bounding box center [1152, 20] width 76 height 20
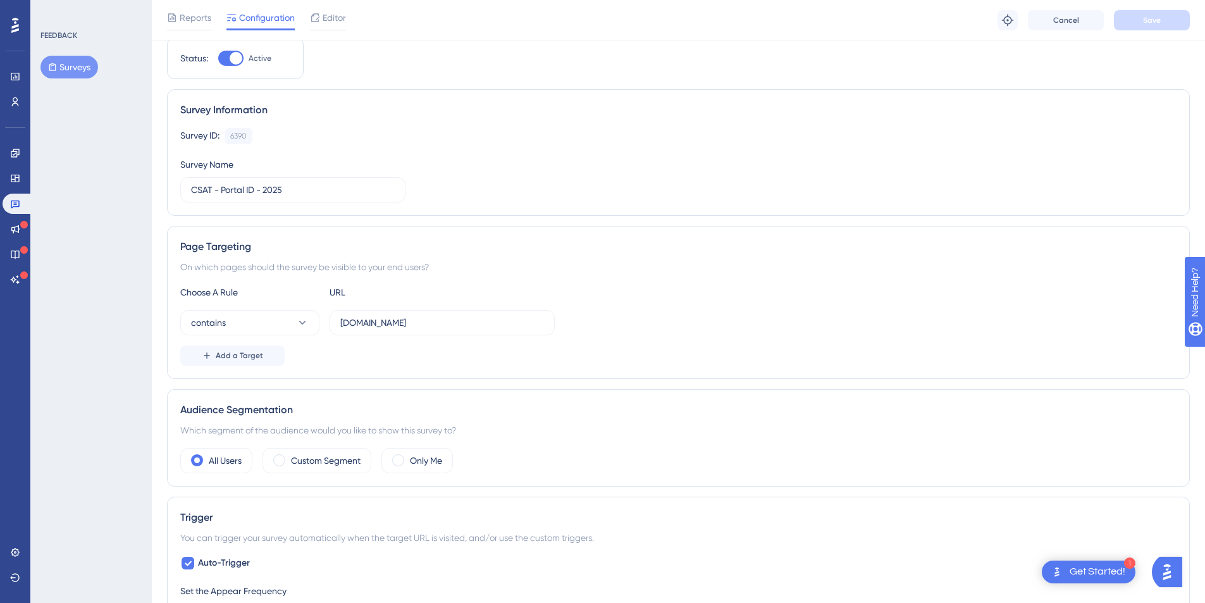
scroll to position [0, 0]
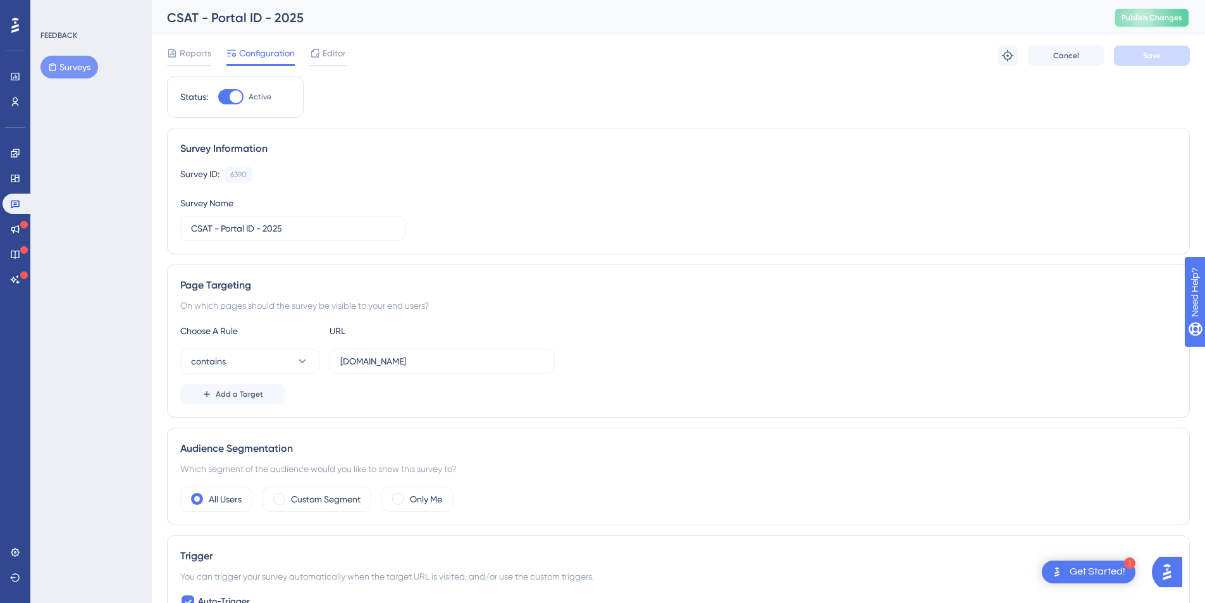
click at [1156, 18] on span "Publish Changes" at bounding box center [1152, 18] width 61 height 10
click at [18, 547] on icon at bounding box center [15, 552] width 10 height 10
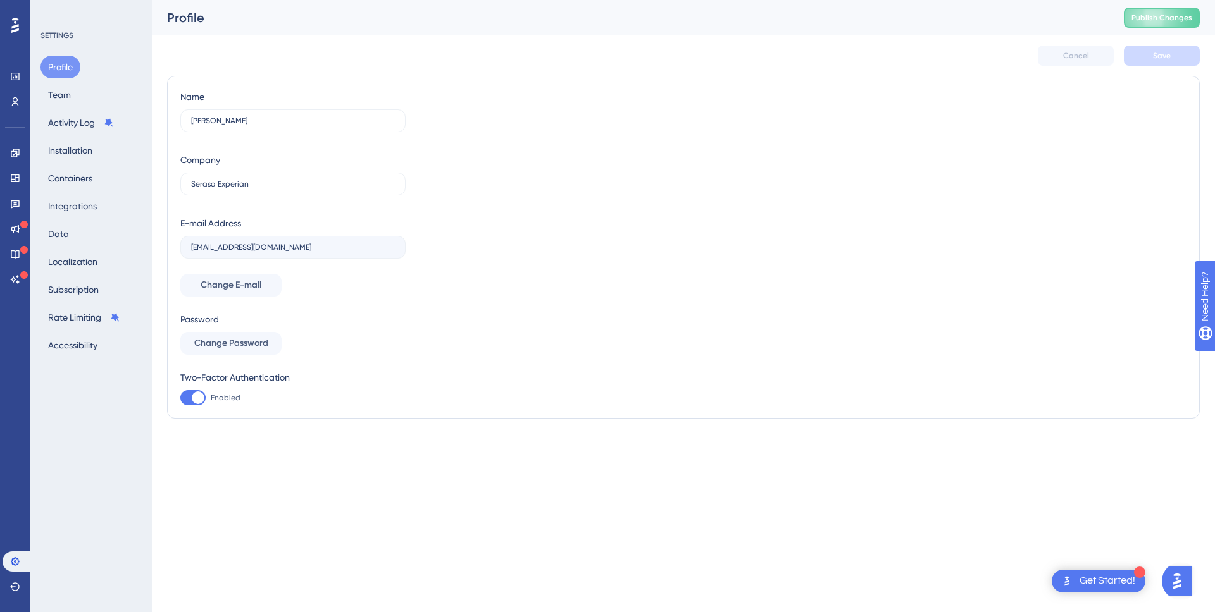
click at [231, 0] on html "1 Get Started! Performance Users Engagement Widgets Feedback Product Updates Kn…" at bounding box center [607, 0] width 1215 height 0
click at [87, 180] on button "Containers" at bounding box center [73, 178] width 66 height 23
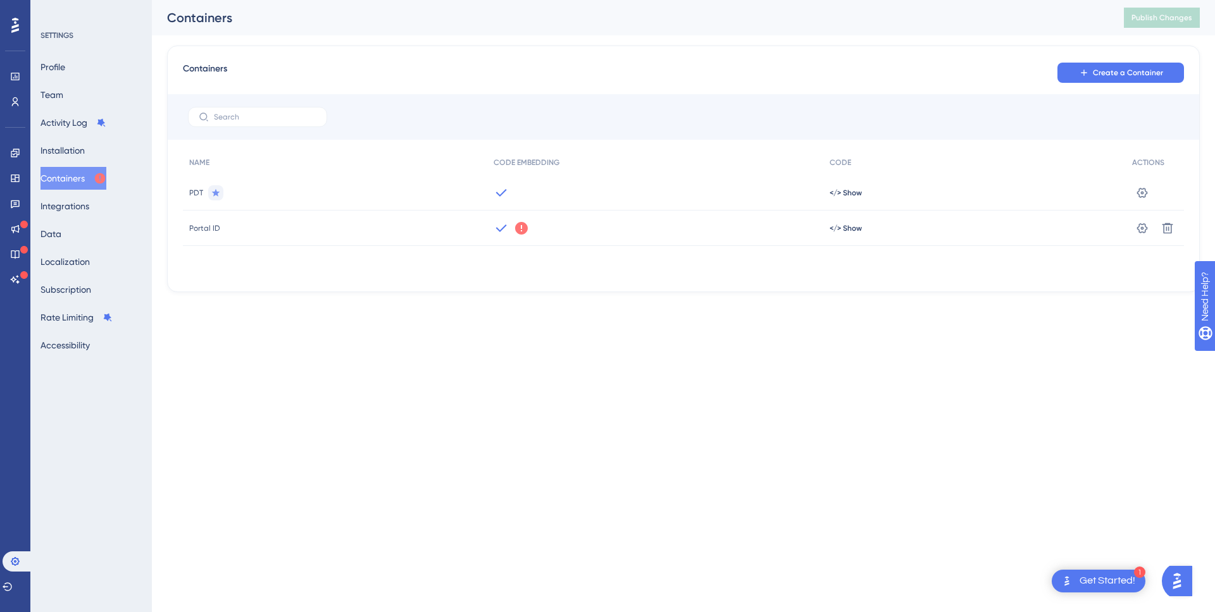
click at [542, 285] on div "Containers Create a Container NAME CODE EMBEDDING CODE ACTIONS PDT </> Show Set…" at bounding box center [683, 169] width 1032 height 247
click at [13, 152] on icon at bounding box center [15, 153] width 10 height 10
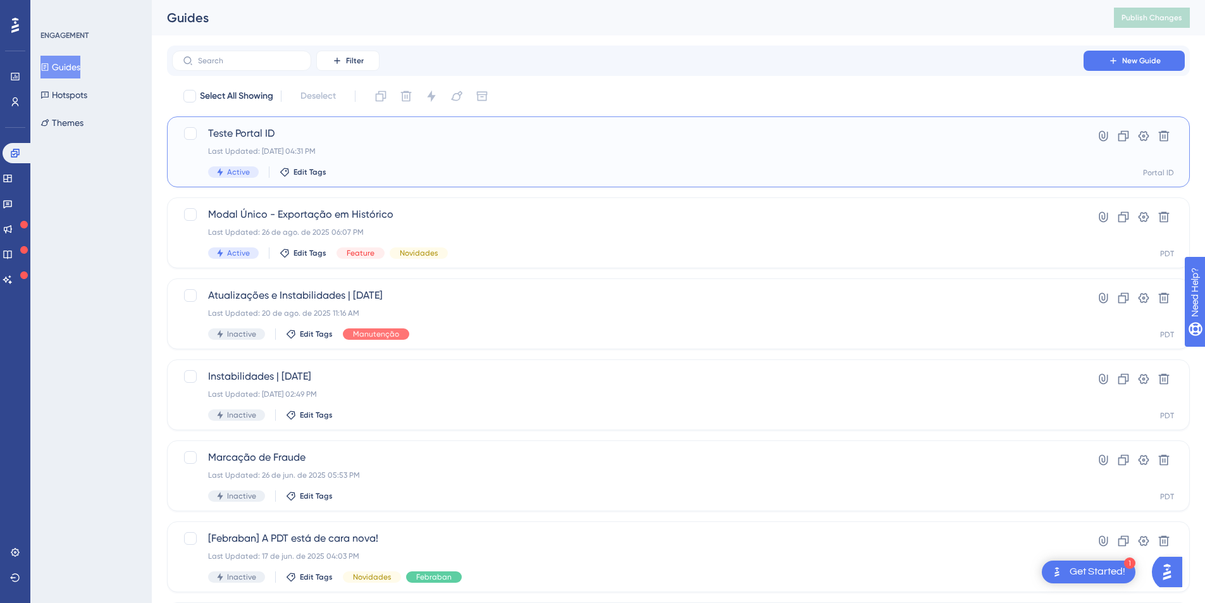
click at [454, 151] on div "Last Updated: 17 de set. de 2025 04:31 PM" at bounding box center [628, 151] width 840 height 10
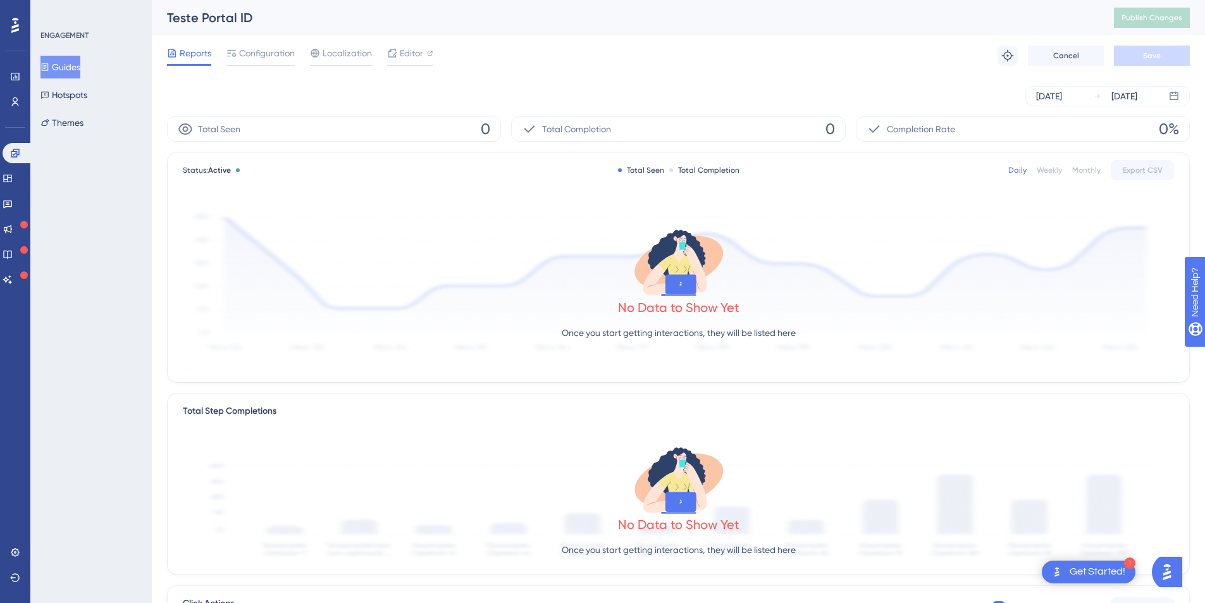
click at [275, 44] on div "Reports Configuration Localization Editor Troubleshoot Cancel Save" at bounding box center [678, 55] width 1023 height 40
click at [271, 50] on span "Configuration" at bounding box center [267, 53] width 56 height 15
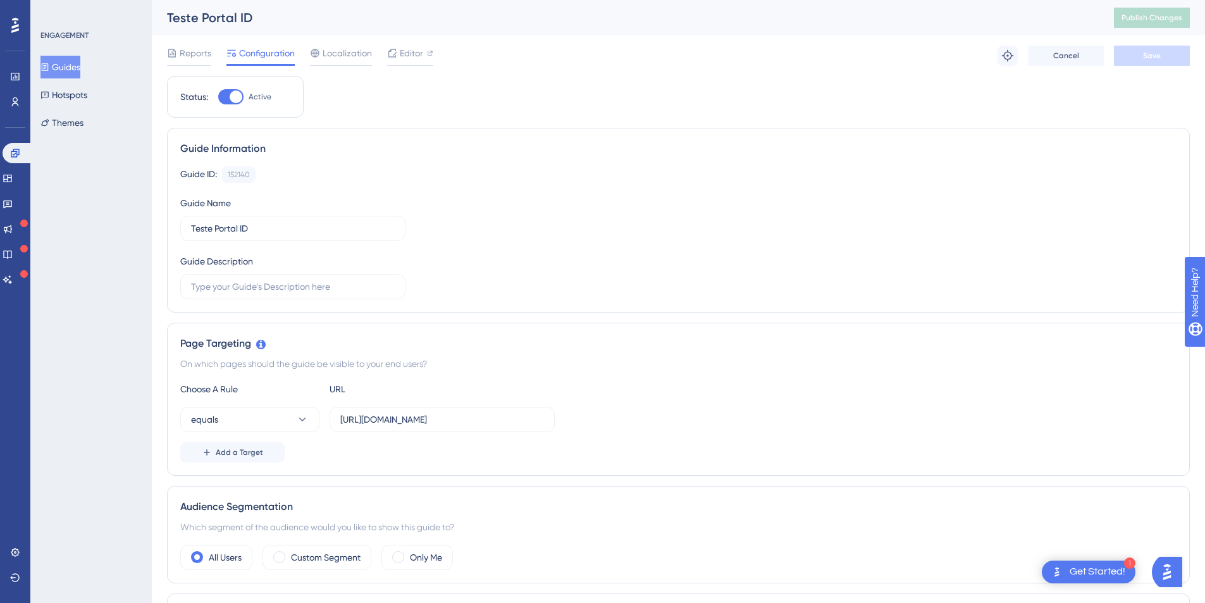
click at [232, 94] on div at bounding box center [236, 96] width 13 height 13
click at [218, 97] on input "Active" at bounding box center [218, 97] width 1 height 1
checkbox input "false"
click at [1162, 49] on button "Save" at bounding box center [1152, 56] width 76 height 20
click at [1162, 17] on span "Publish Changes" at bounding box center [1152, 18] width 61 height 10
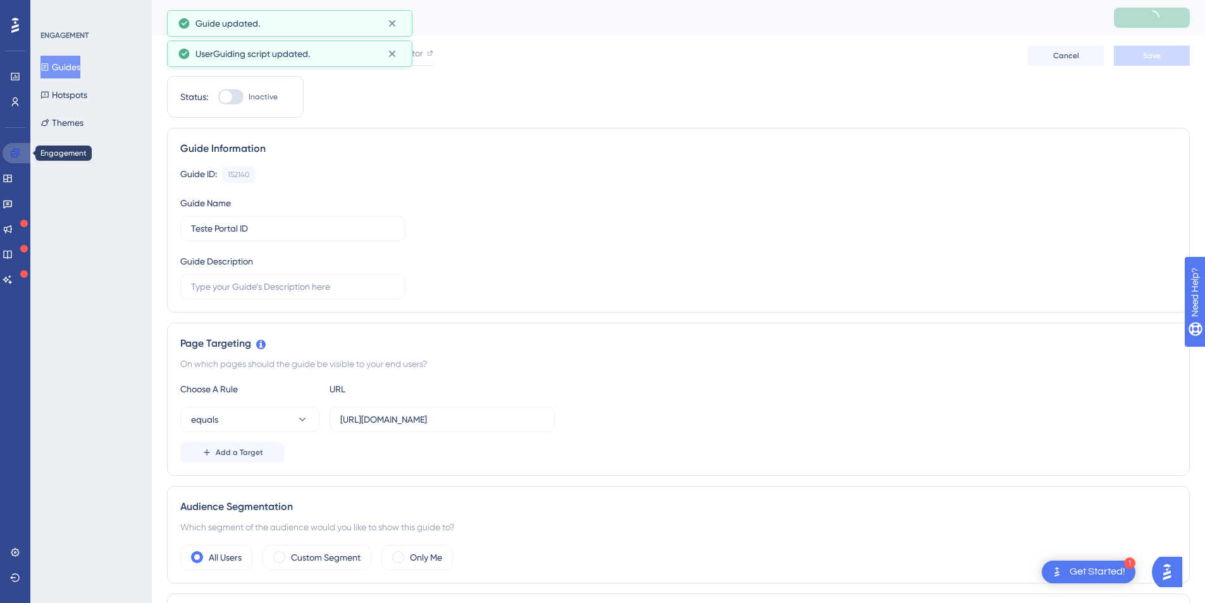
click at [12, 151] on icon at bounding box center [15, 153] width 10 height 10
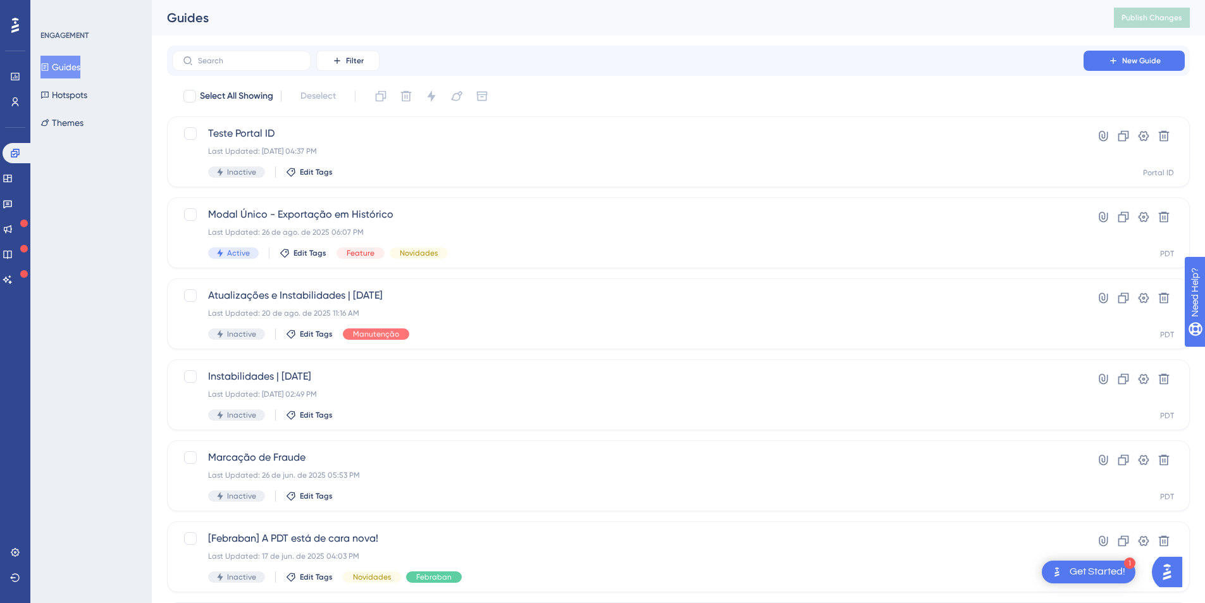
click at [17, 565] on div "Settings Logout" at bounding box center [15, 565] width 10 height 46
click at [13, 554] on icon at bounding box center [15, 552] width 10 height 10
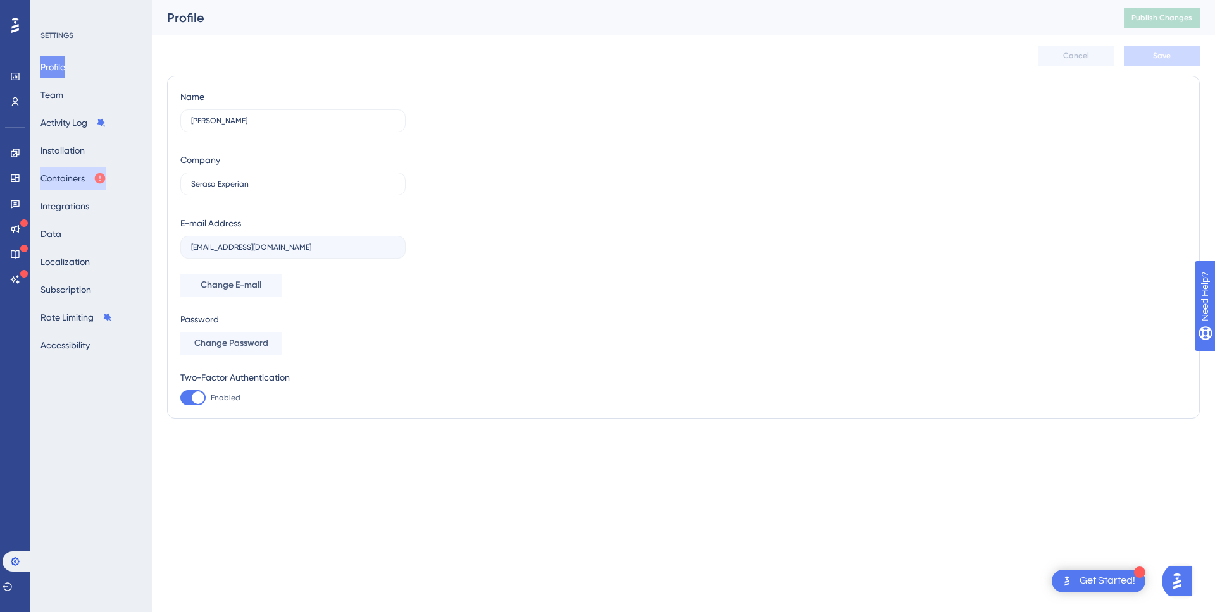
click at [70, 180] on button "Containers" at bounding box center [73, 178] width 66 height 23
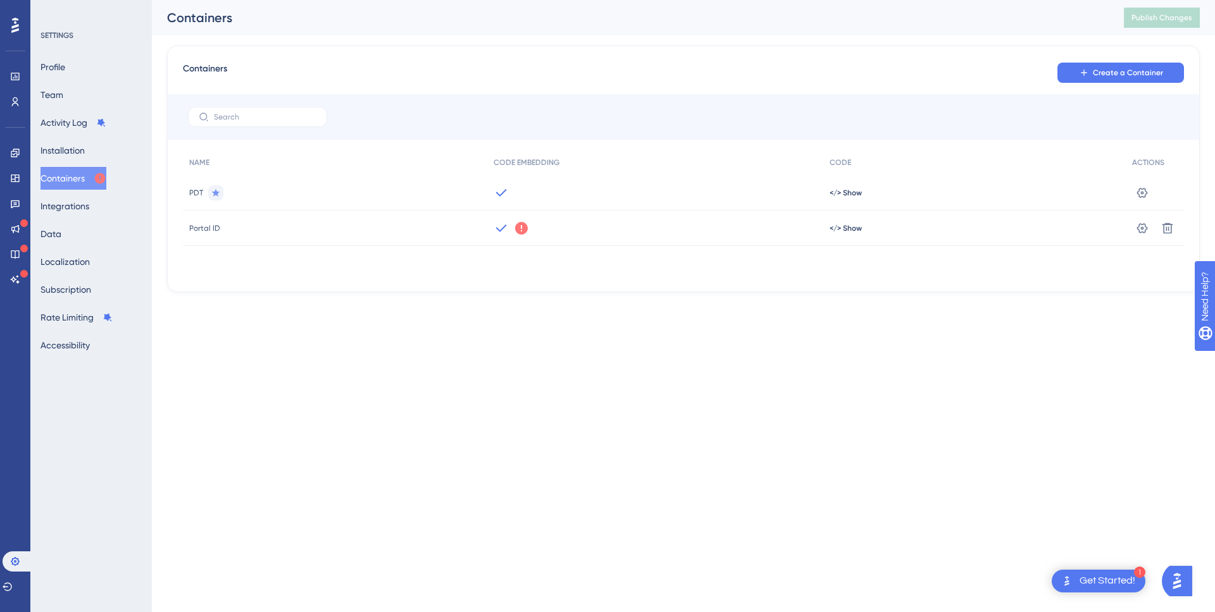
click at [1110, 583] on div "Get Started!" at bounding box center [1107, 581] width 56 height 14
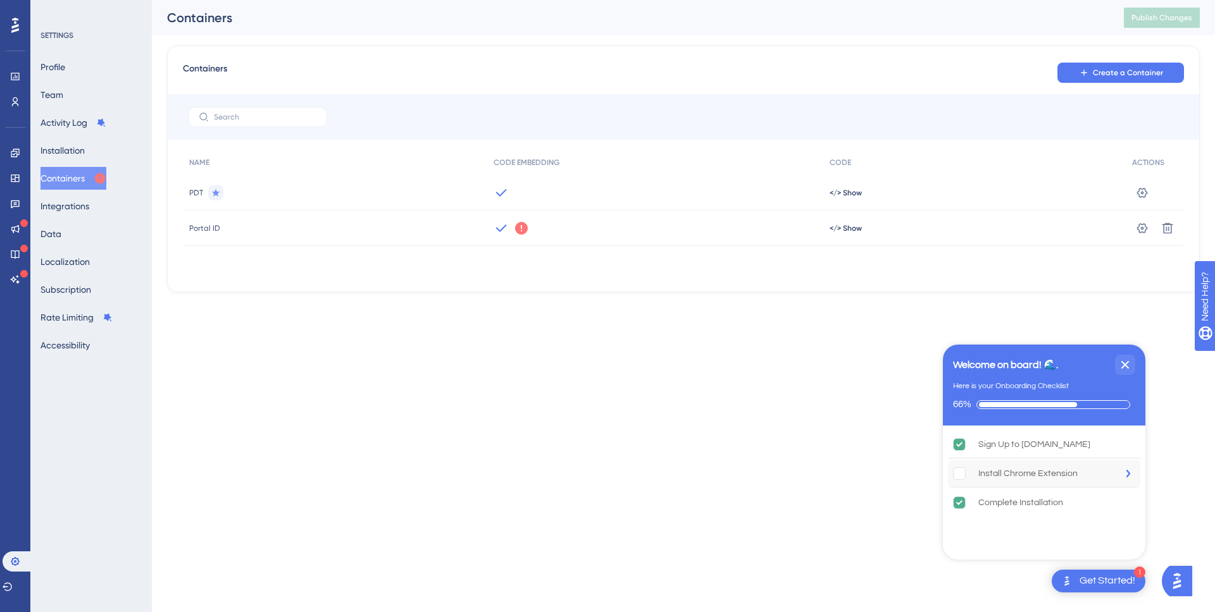
click at [1012, 474] on div "Install Chrome Extension" at bounding box center [1027, 473] width 99 height 15
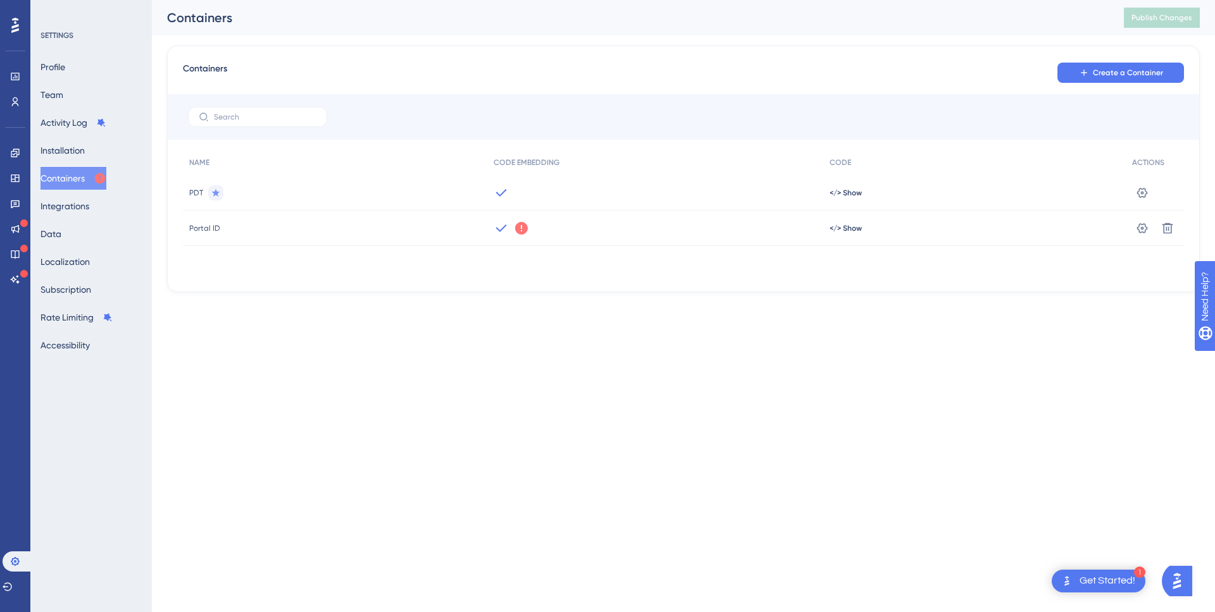
click at [1187, 576] on img "Open AI Assistant Launcher" at bounding box center [1176, 581] width 23 height 23
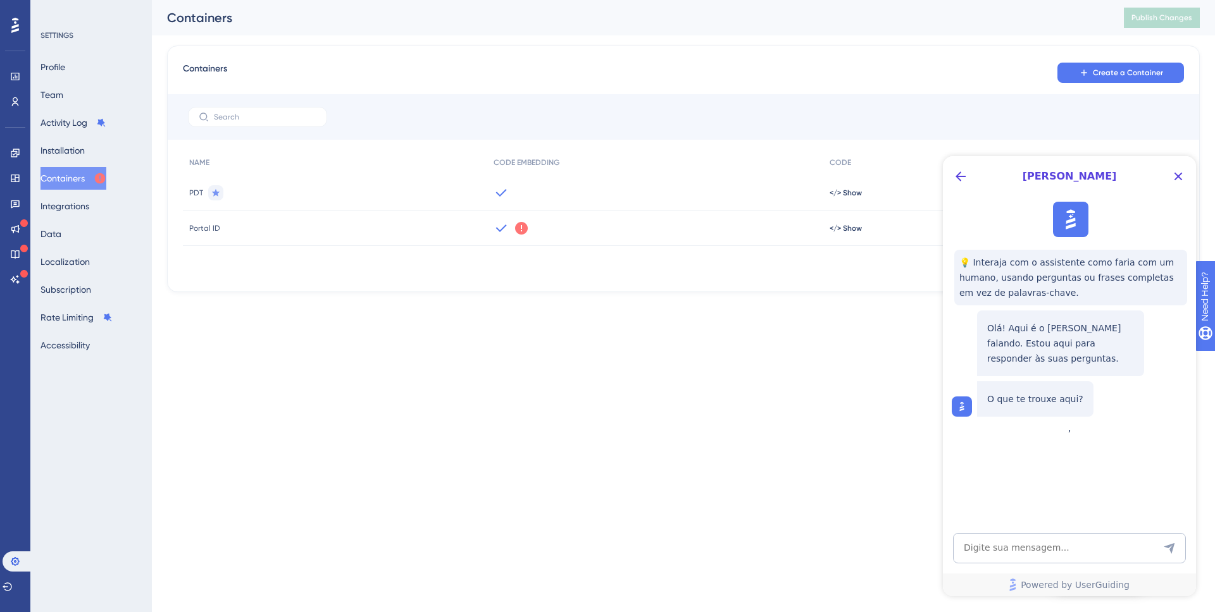
click at [1137, 377] on div "Olá! Aqui é o Dylan falando. Estou aqui para responder às suas perguntas. O que…" at bounding box center [1070, 361] width 238 height 111
click at [1025, 547] on textarea "AI Assistant Text Input" at bounding box center [1069, 548] width 233 height 30
click at [1022, 554] on textarea "AI Assistant Text Input" at bounding box center [1069, 548] width 233 height 30
paste textarea "O"
click at [1015, 548] on textarea "AI Assistant Text Input" at bounding box center [1069, 548] width 233 height 30
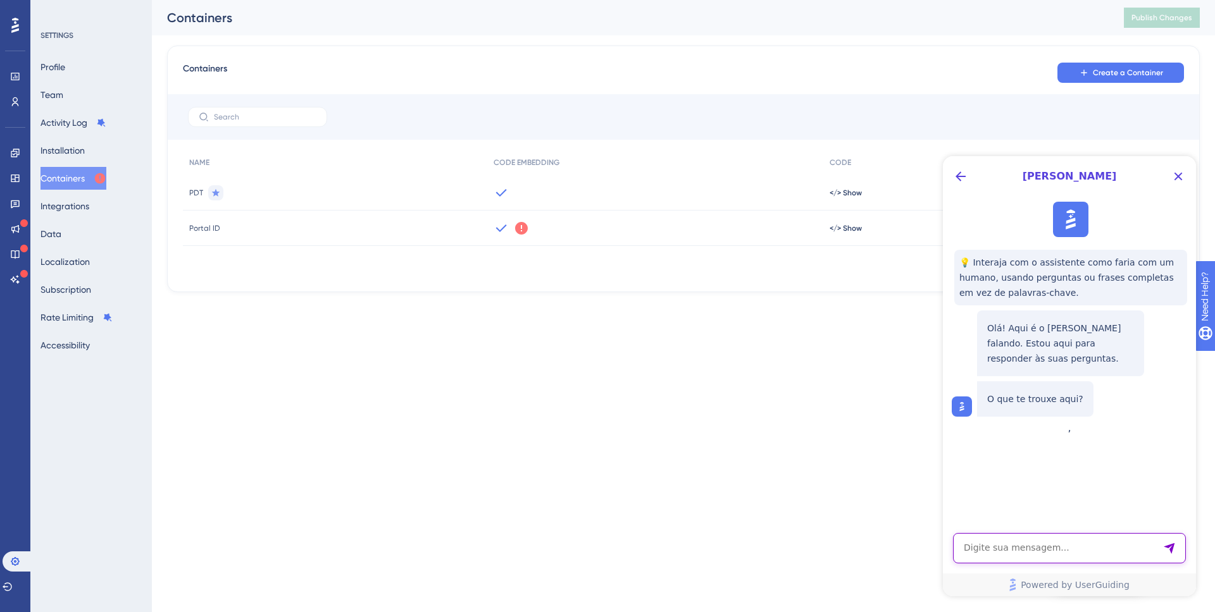
click at [1054, 554] on textarea "AI Assistant Text Input" at bounding box center [1069, 548] width 233 height 30
type textarea "Olá"
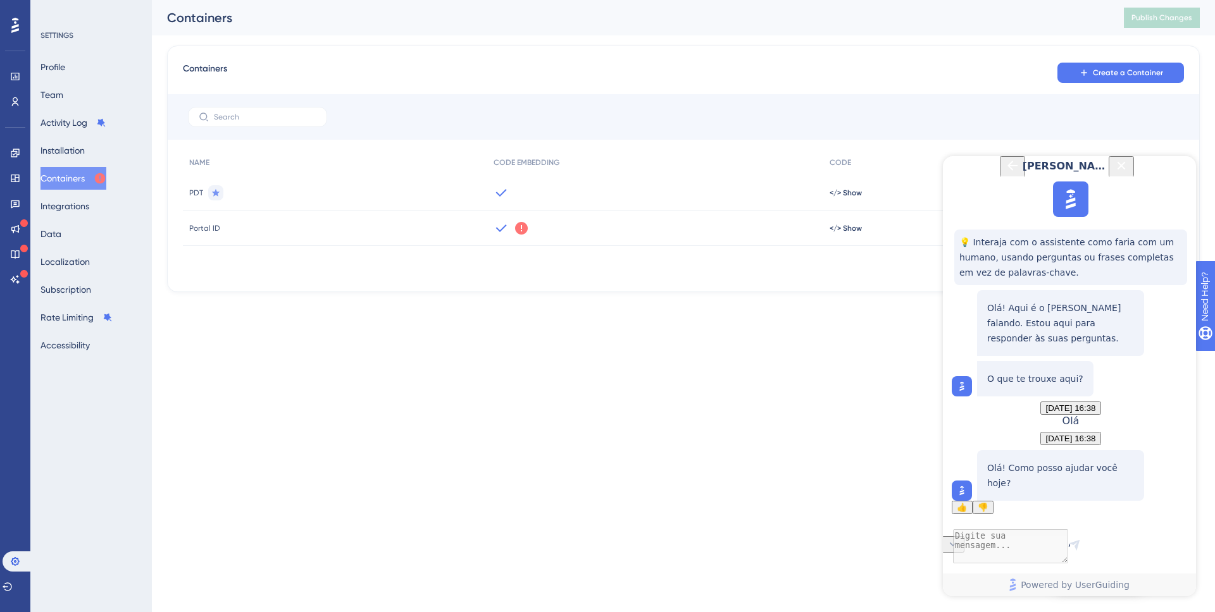
scroll to position [66, 0]
click at [993, 514] on div "👍 👎" at bounding box center [972, 507] width 42 height 13
click at [1074, 548] on textarea "AI Assistant Text Input" at bounding box center [1069, 548] width 233 height 30
click at [1174, 545] on icon "Send Message" at bounding box center [1169, 548] width 13 height 13
click at [993, 503] on div "👍 👎" at bounding box center [972, 507] width 42 height 13
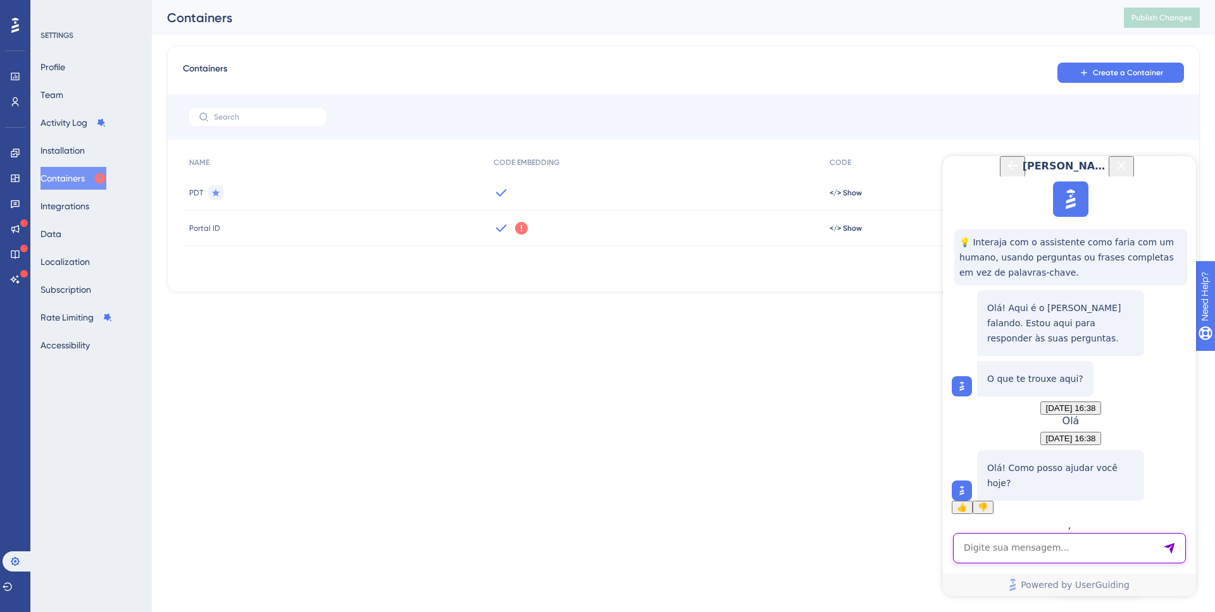
click at [1035, 543] on textarea "AI Assistant Text Input" at bounding box center [1069, 548] width 233 height 30
click at [1040, 552] on textarea "AI Assistant Text Input" at bounding box center [1069, 548] width 233 height 30
type textarea "Está aparecendo um sinal de exclamação em um dos meus containers. O que seria i…"
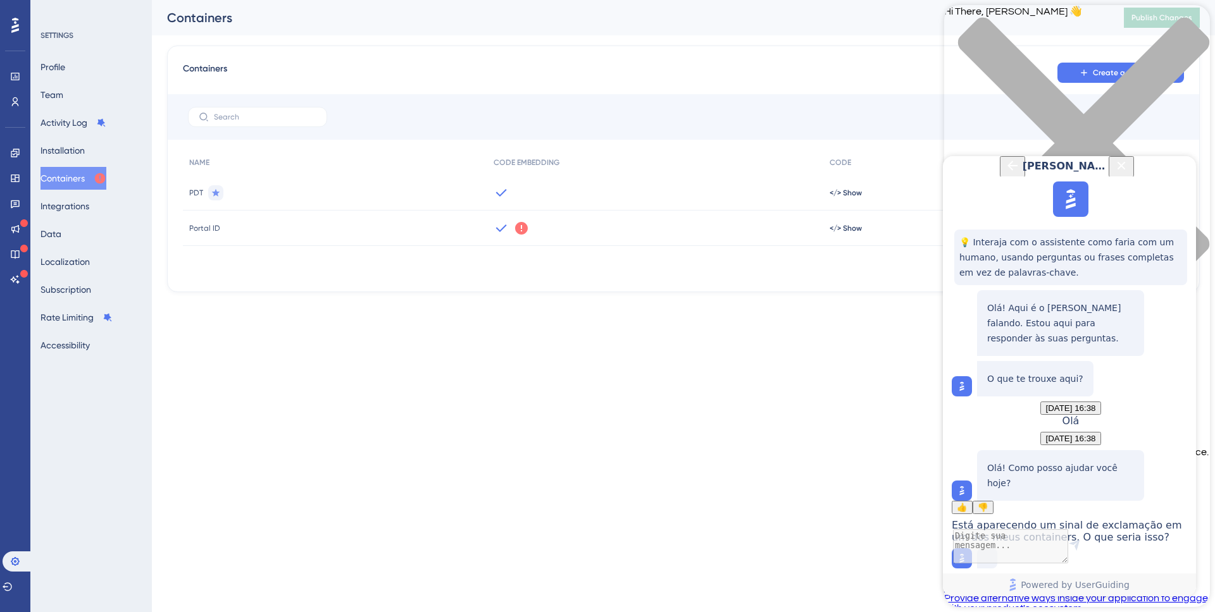
click at [1129, 173] on icon "Close Button" at bounding box center [1120, 165] width 15 height 15
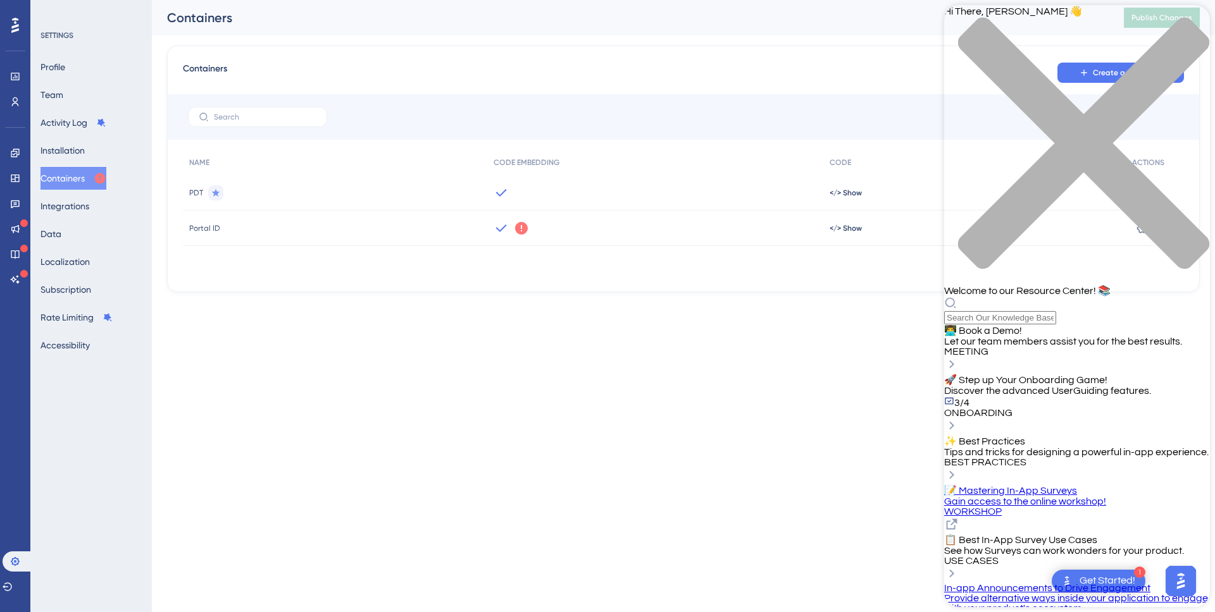
scroll to position [0, 0]
click at [1084, 337] on span "Let our team members assist you for the best results." at bounding box center [1063, 342] width 238 height 10
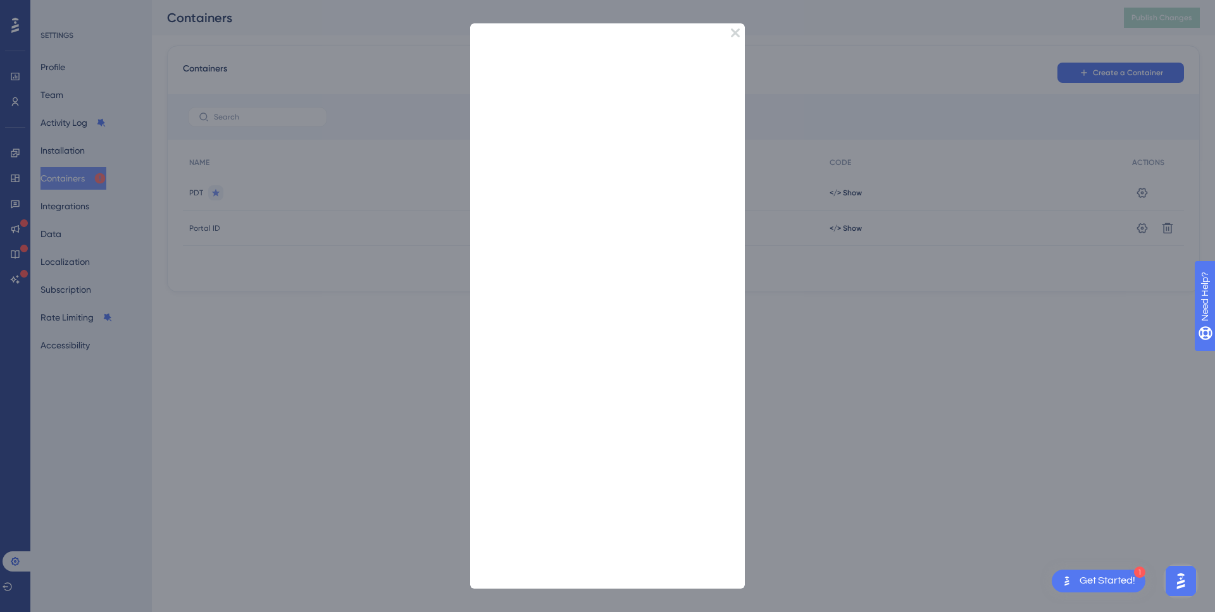
click at [735, 31] on icon "Close Preview" at bounding box center [735, 32] width 9 height 9
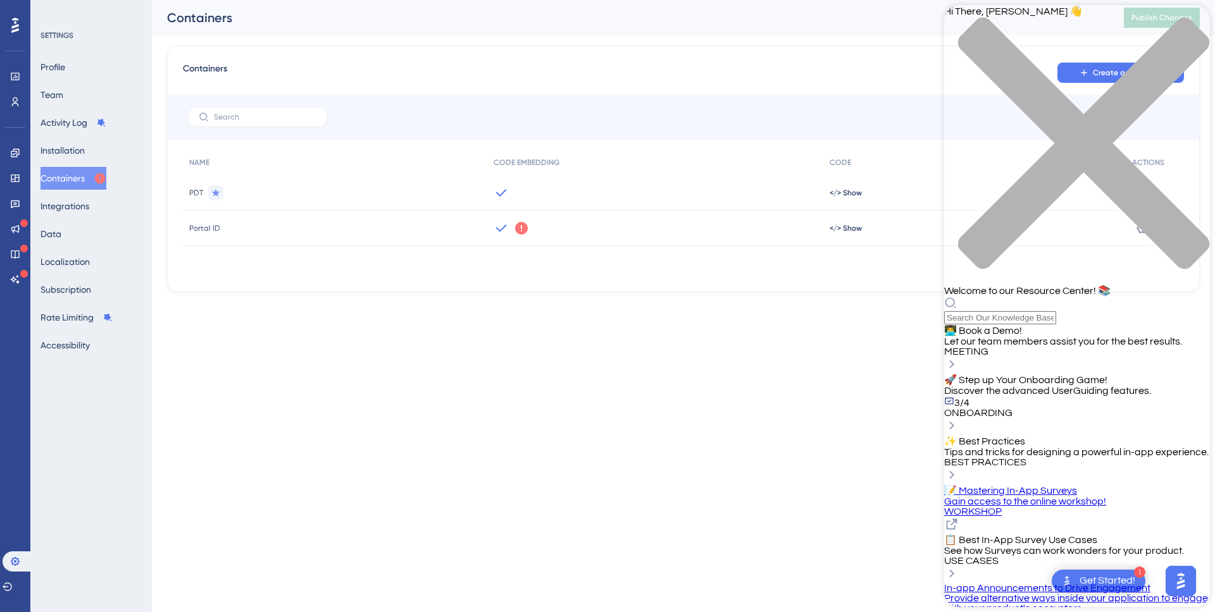
scroll to position [235, 0]
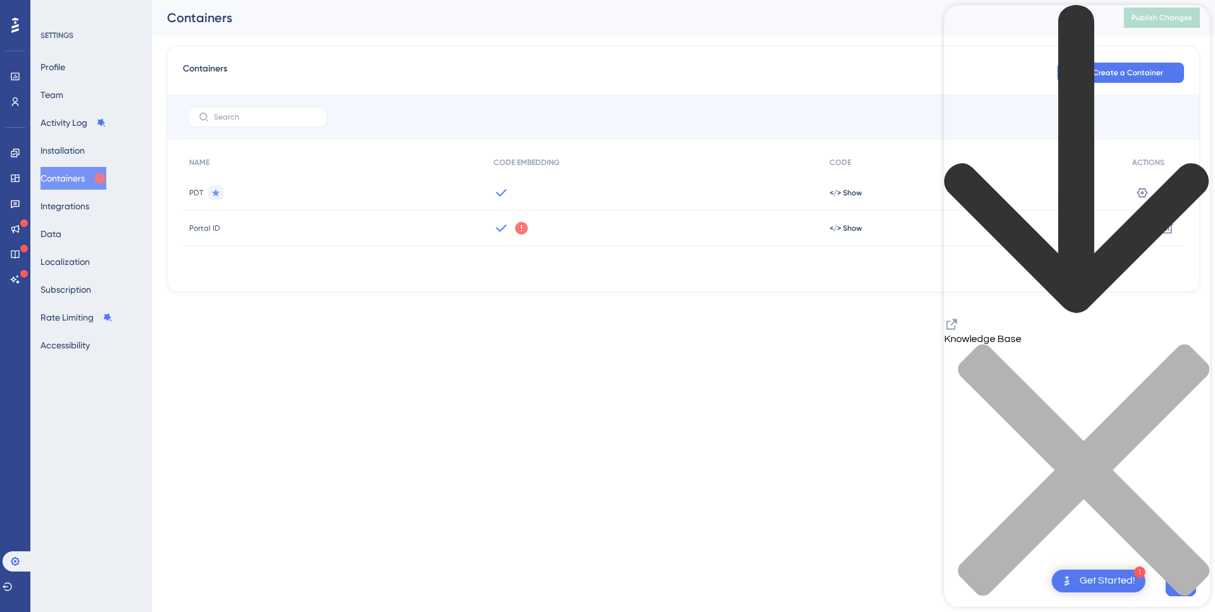
click at [1185, 344] on icon "close resource center" at bounding box center [1077, 477] width 266 height 266
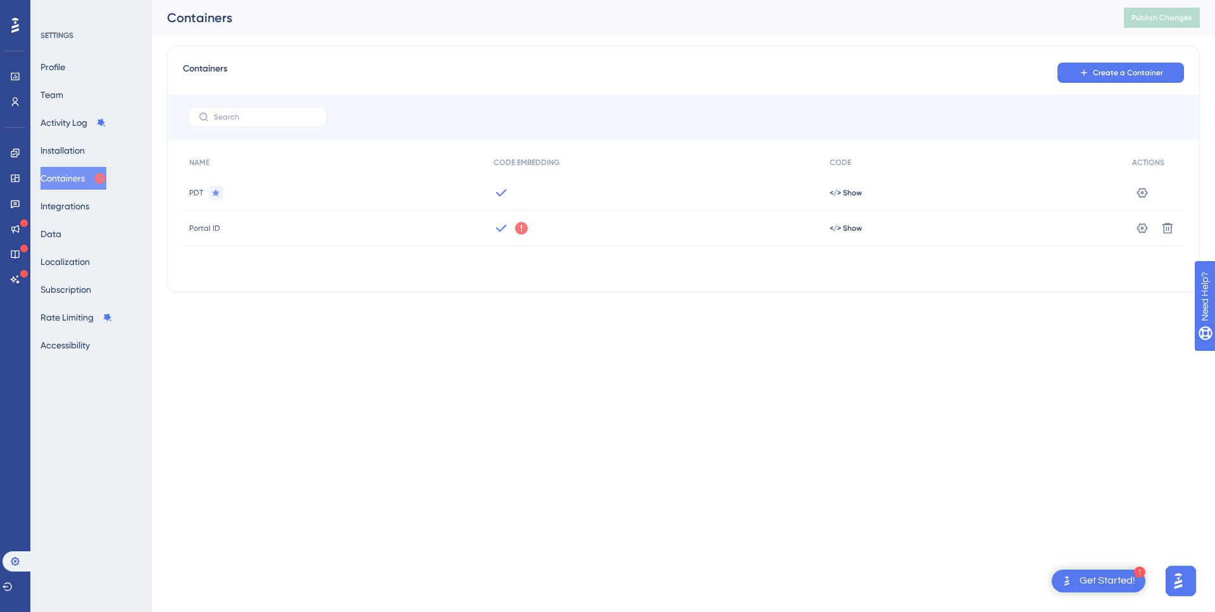
click at [1186, 583] on img "Open AI Assistant Launcher" at bounding box center [1178, 581] width 23 height 23
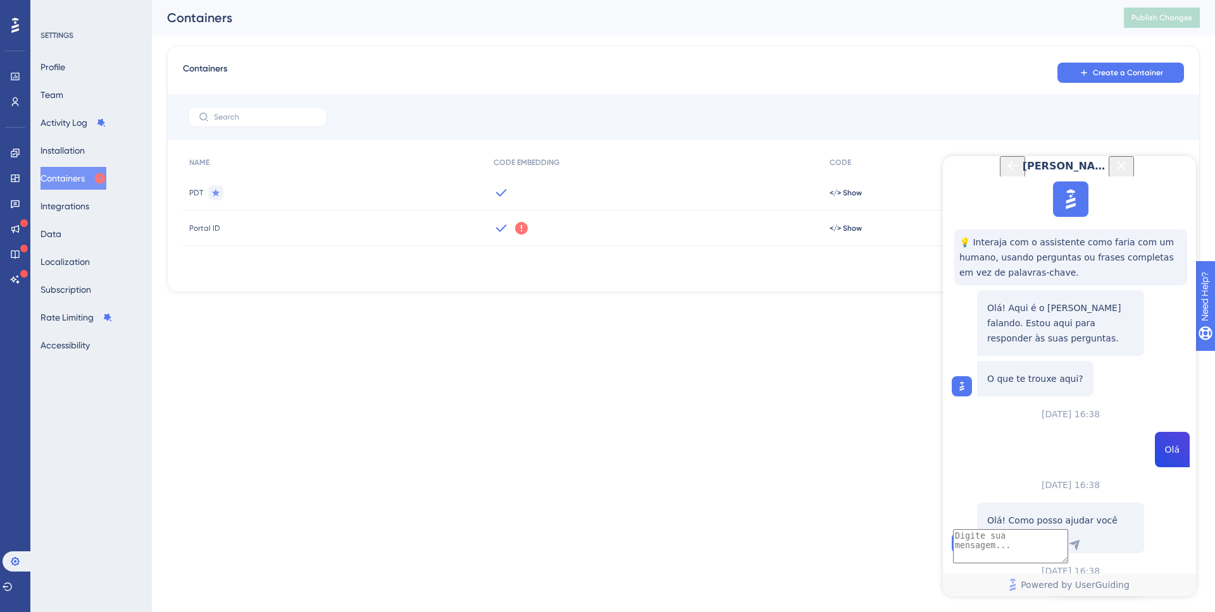
scroll to position [300, 0]
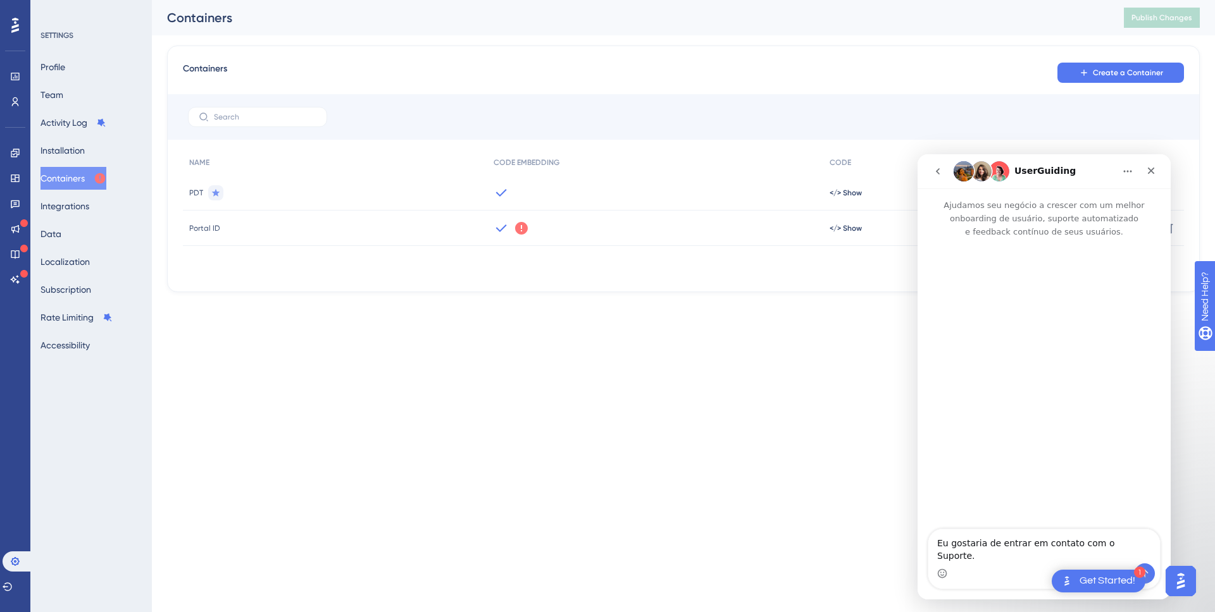
scroll to position [0, 0]
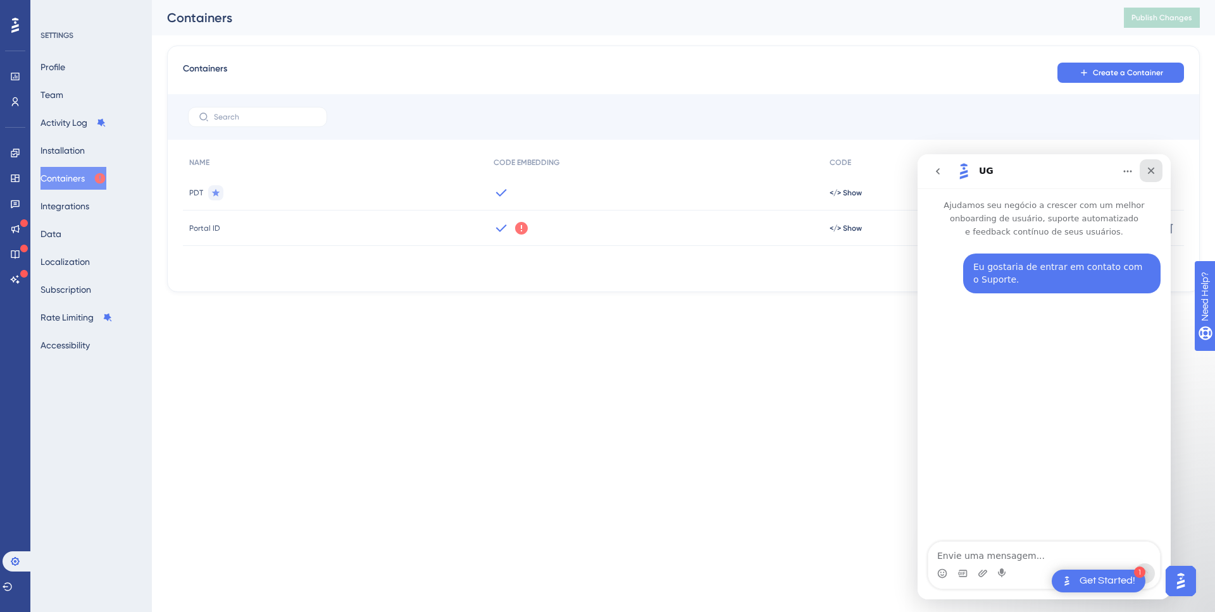
click at [1156, 175] on div "Fechar" at bounding box center [1150, 170] width 23 height 23
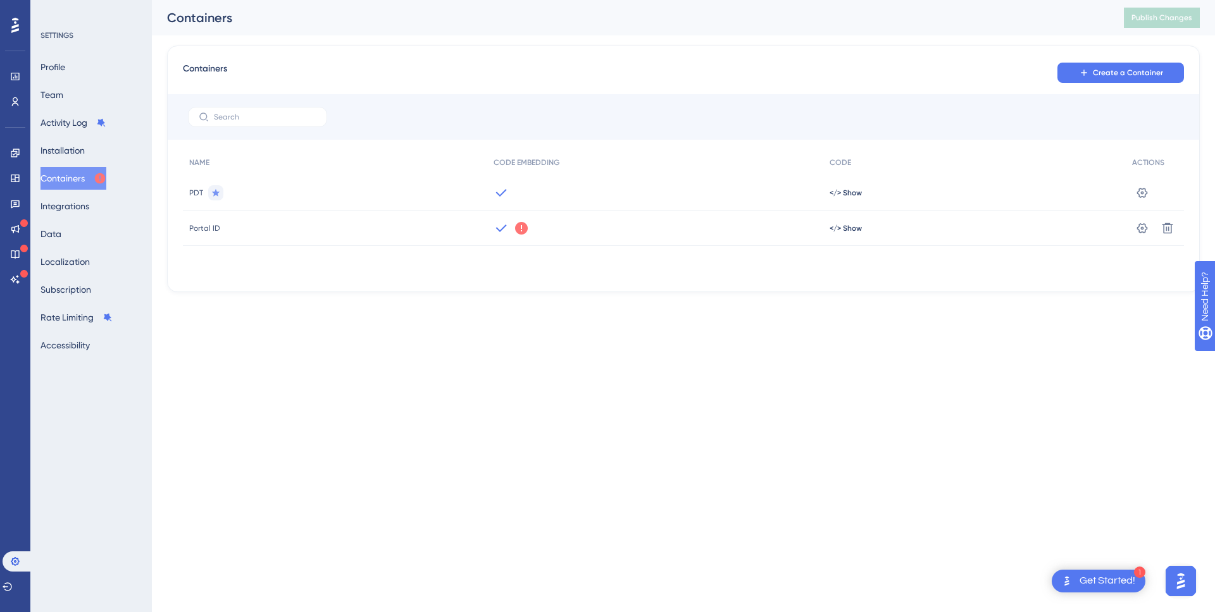
click at [1120, 574] on div "Get Started!" at bounding box center [1107, 581] width 56 height 14
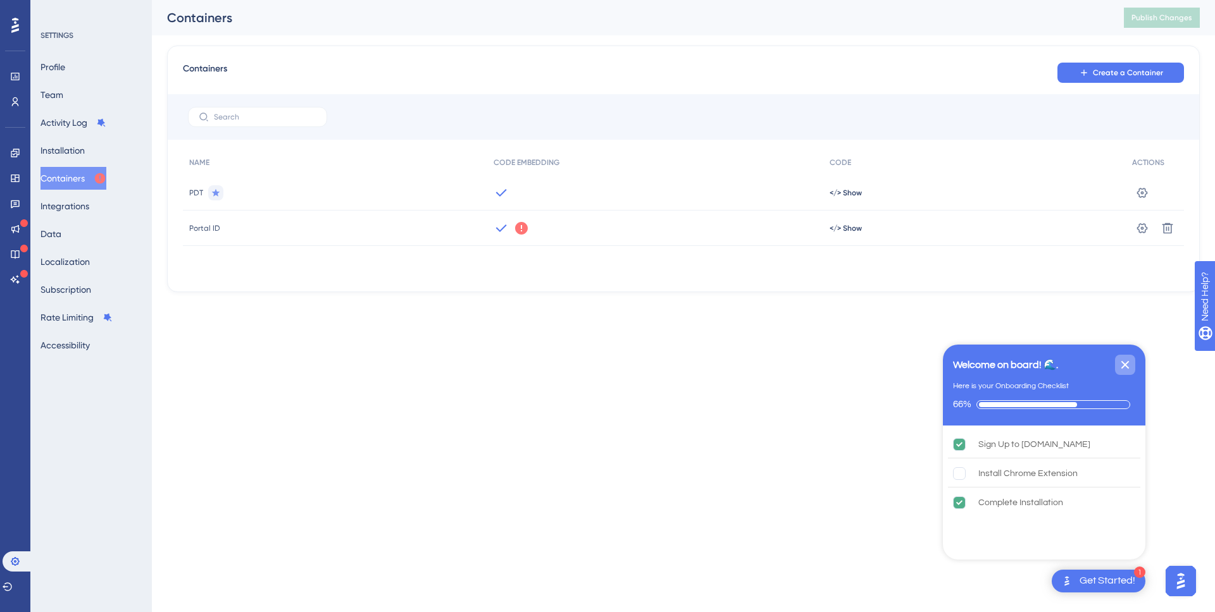
click at [1120, 366] on icon "Close Checklist" at bounding box center [1124, 364] width 15 height 15
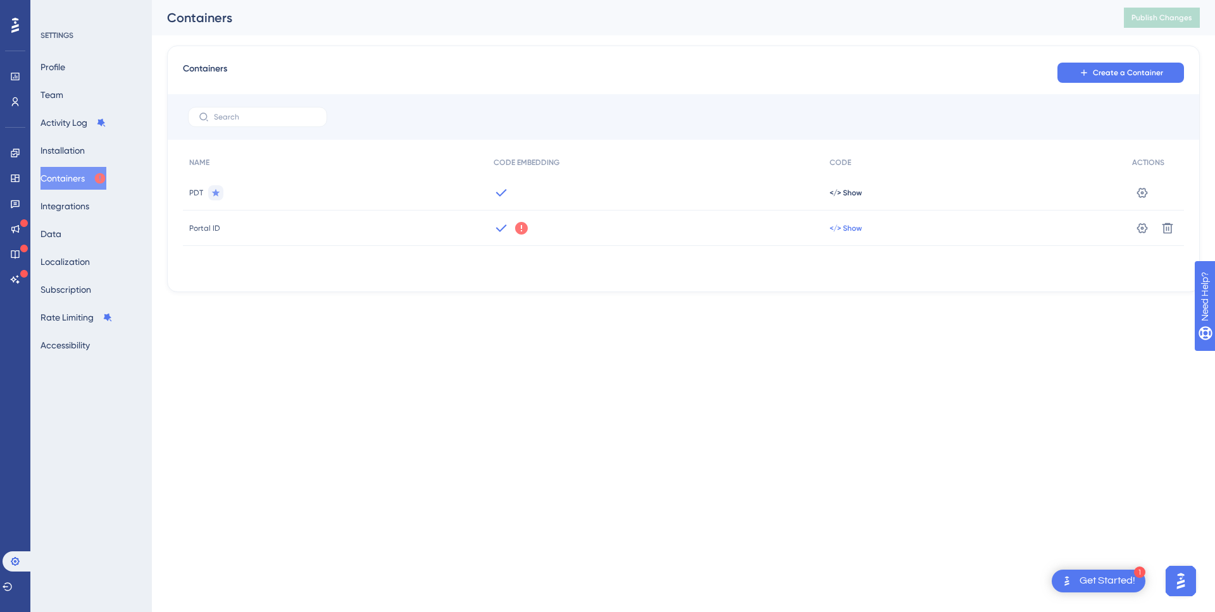
click at [850, 228] on span "</> Show" at bounding box center [845, 228] width 32 height 10
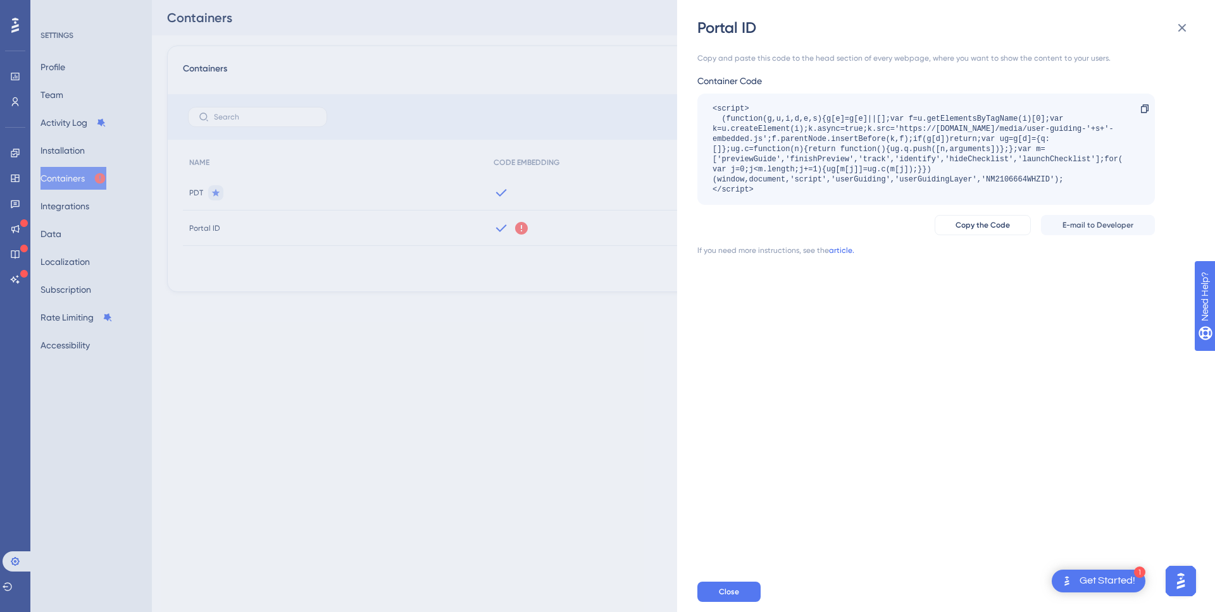
click at [837, 251] on link "article." at bounding box center [841, 250] width 25 height 10
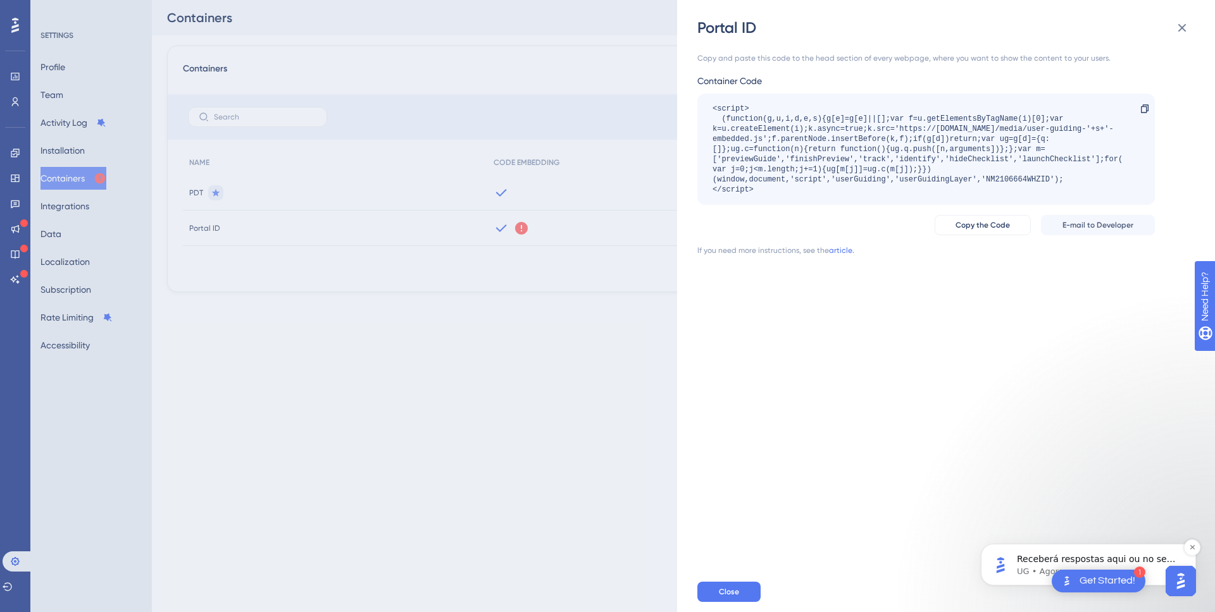
click at [1041, 563] on p "Receberá respostas aqui ou no seu e-mail: ✉️ diego.boaventura@clear.sale O noss…" at bounding box center [1098, 560] width 163 height 13
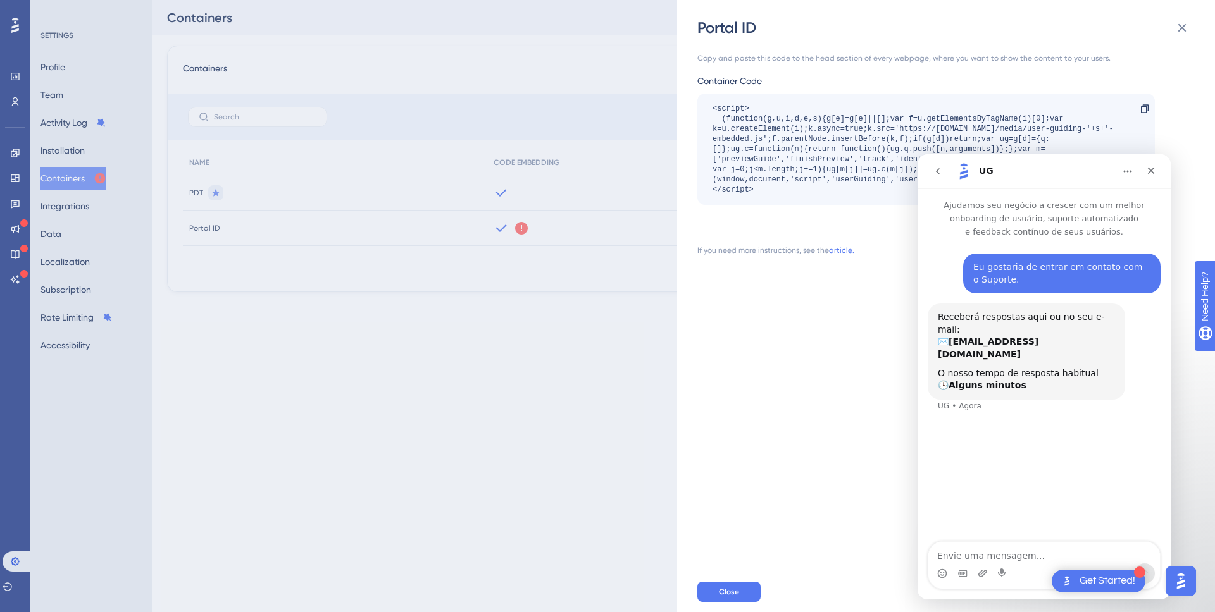
click at [1043, 448] on div "Eu gostaria de entrar em contato com o Suporte. Diego • Há 2min Receberá respos…" at bounding box center [1043, 391] width 253 height 305
click at [519, 245] on div "Portal ID Copy and paste this code to the head section of every webpage, where …" at bounding box center [607, 306] width 1215 height 612
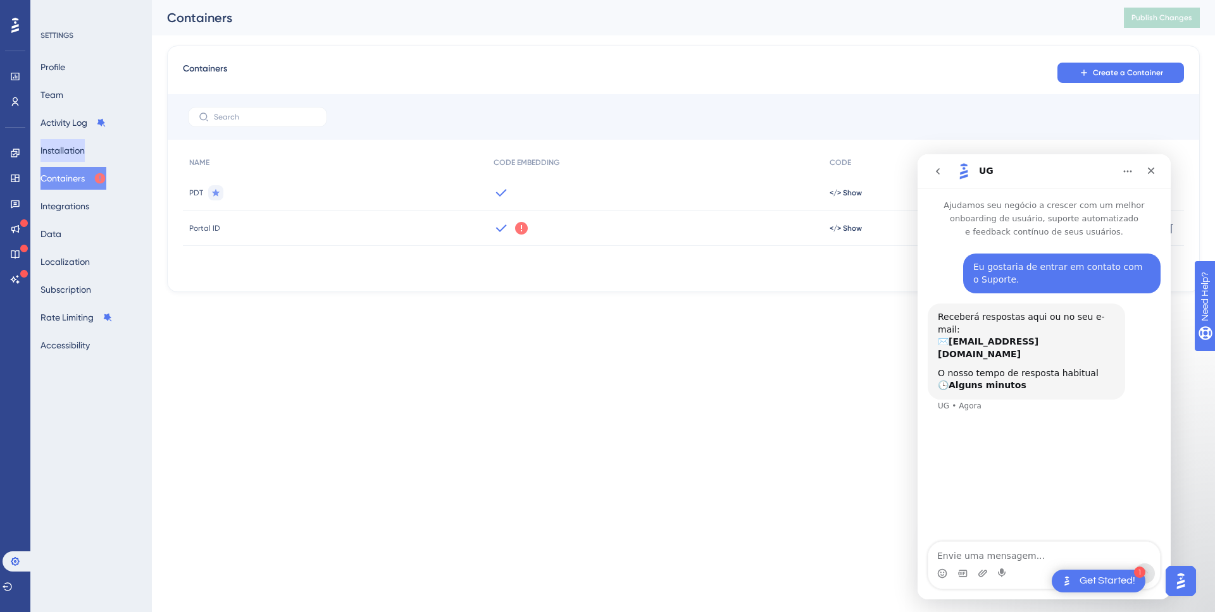
click at [49, 147] on button "Installation" at bounding box center [62, 150] width 44 height 23
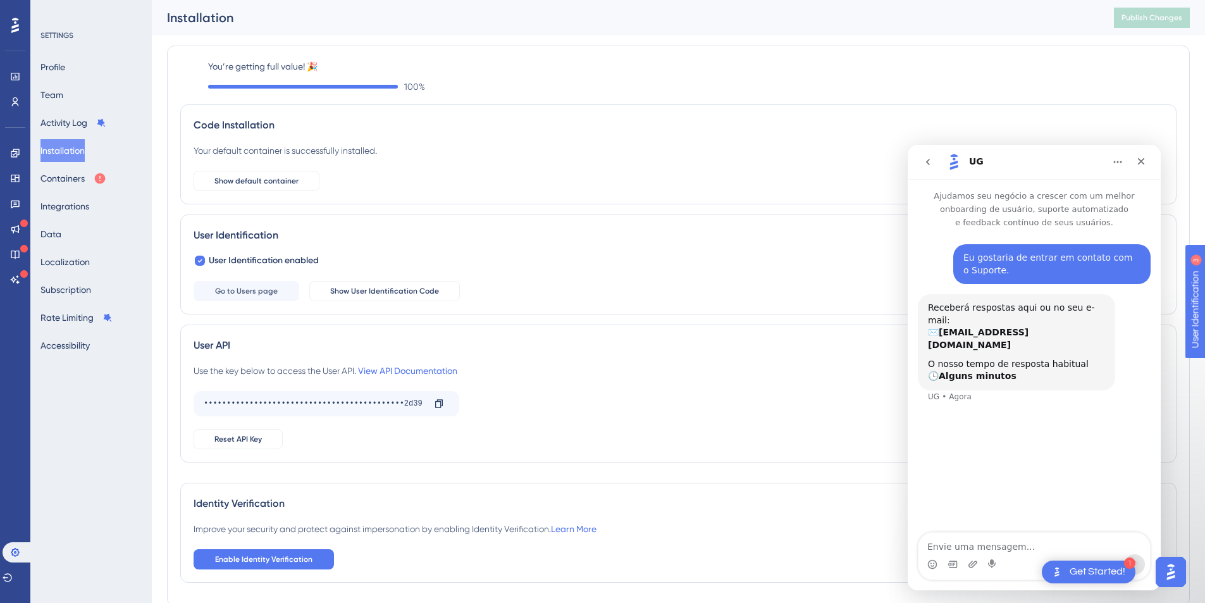
click at [518, 147] on div "Your default container is successfully installed. Show default container" at bounding box center [679, 167] width 970 height 48
click at [86, 177] on button "Containers" at bounding box center [73, 178] width 66 height 23
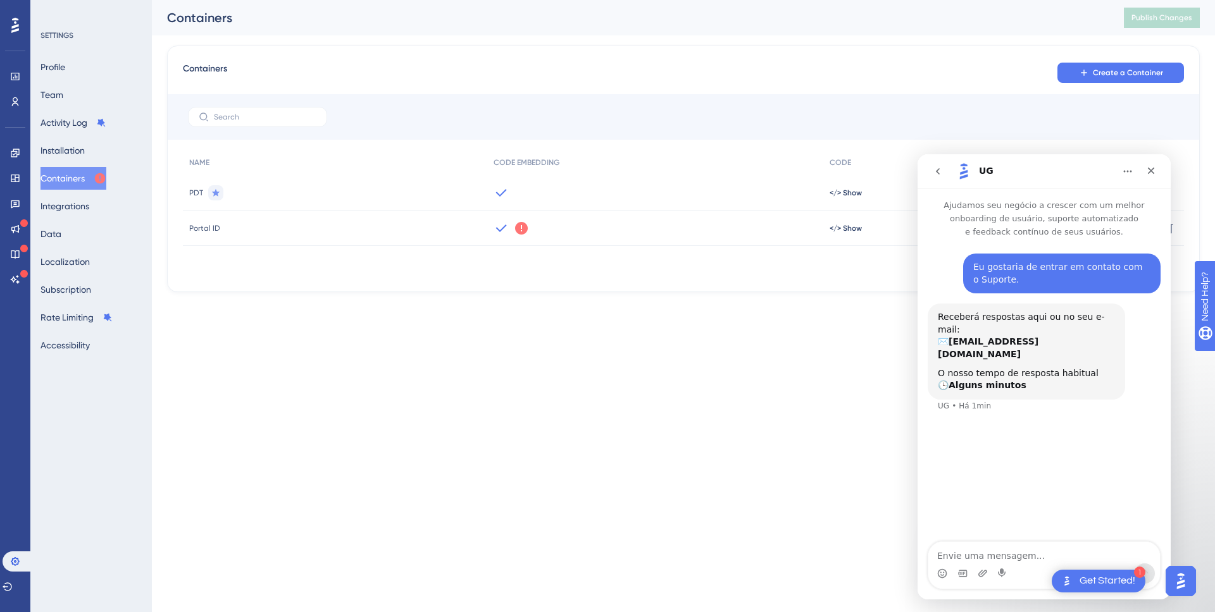
click at [519, 228] on icon at bounding box center [521, 228] width 13 height 13
click at [524, 228] on icon at bounding box center [521, 228] width 13 height 13
click at [521, 229] on icon at bounding box center [521, 228] width 13 height 13
click at [605, 288] on button "Got It" at bounding box center [606, 279] width 61 height 20
click at [537, 318] on div "Performance Users Engagement Widgets Feedback Product Updates Knowledge Base AI…" at bounding box center [607, 166] width 1215 height 333
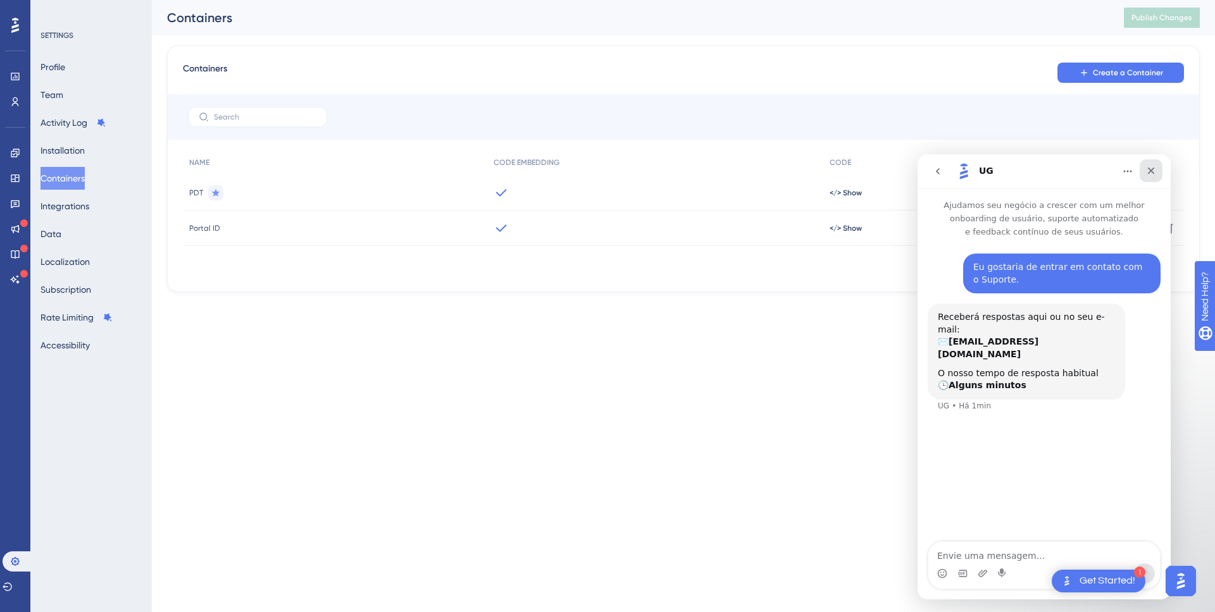
click at [1154, 168] on icon "Fechar" at bounding box center [1151, 171] width 10 height 10
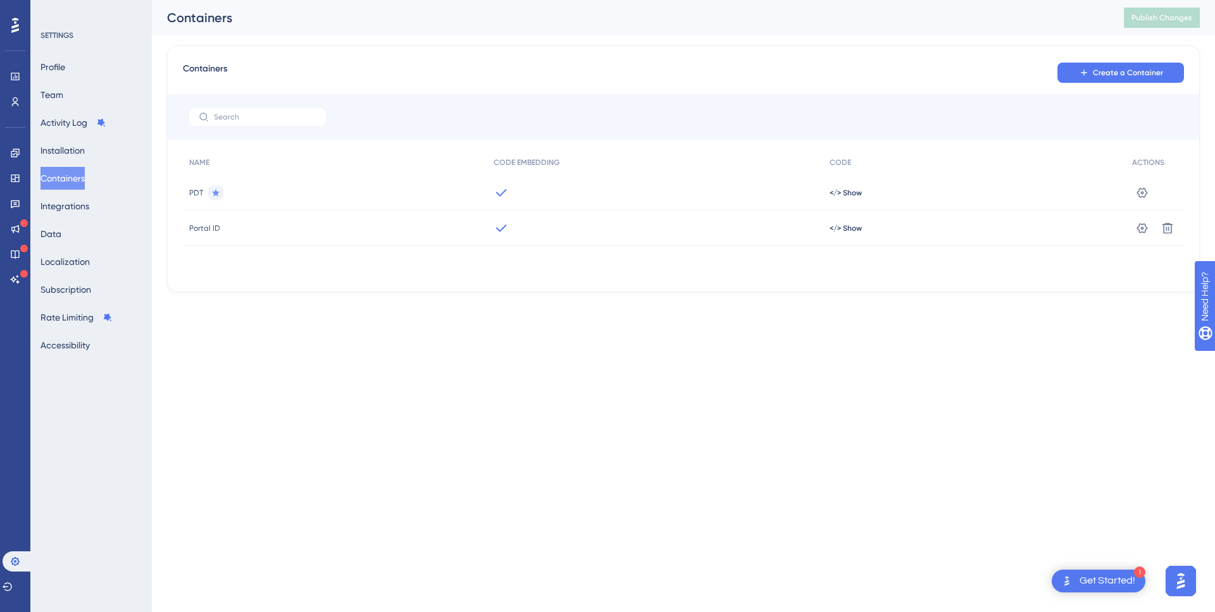
click at [540, 0] on html "1 Get Started! Performance Users Engagement Widgets Feedback Product Updates Kn…" at bounding box center [607, 0] width 1215 height 0
click at [554, 0] on html "1 Get Started! Performance Users Engagement Widgets Feedback Product Updates Kn…" at bounding box center [607, 0] width 1215 height 0
click at [16, 199] on icon at bounding box center [15, 204] width 10 height 10
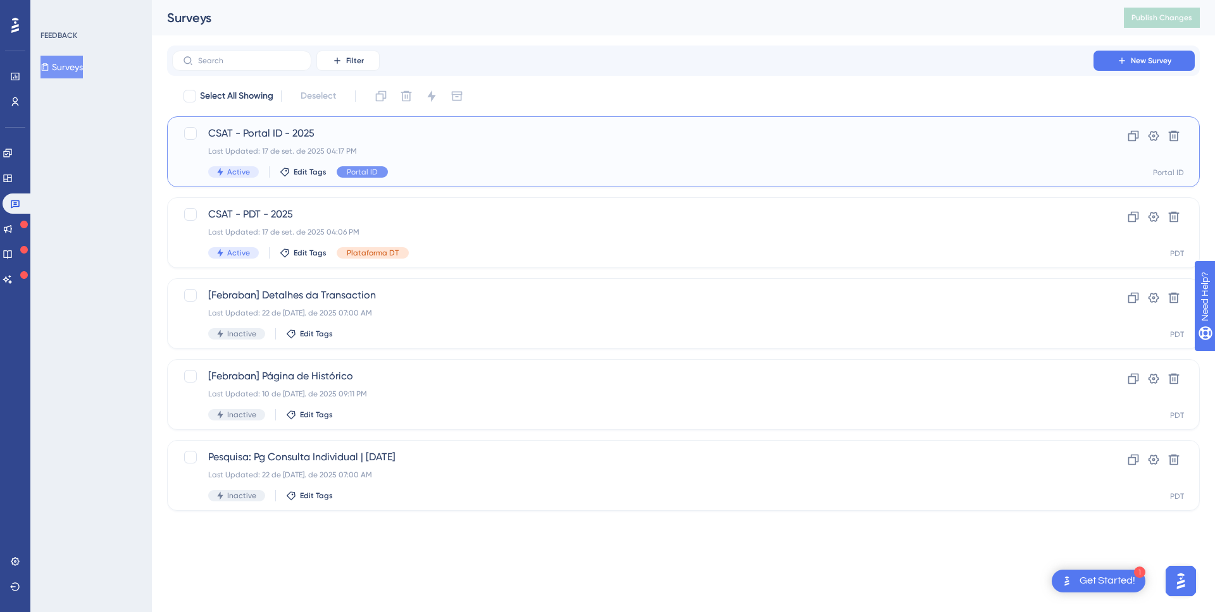
click at [402, 155] on div "Last Updated: 17 de set. de 2025 04:17 PM" at bounding box center [632, 151] width 849 height 10
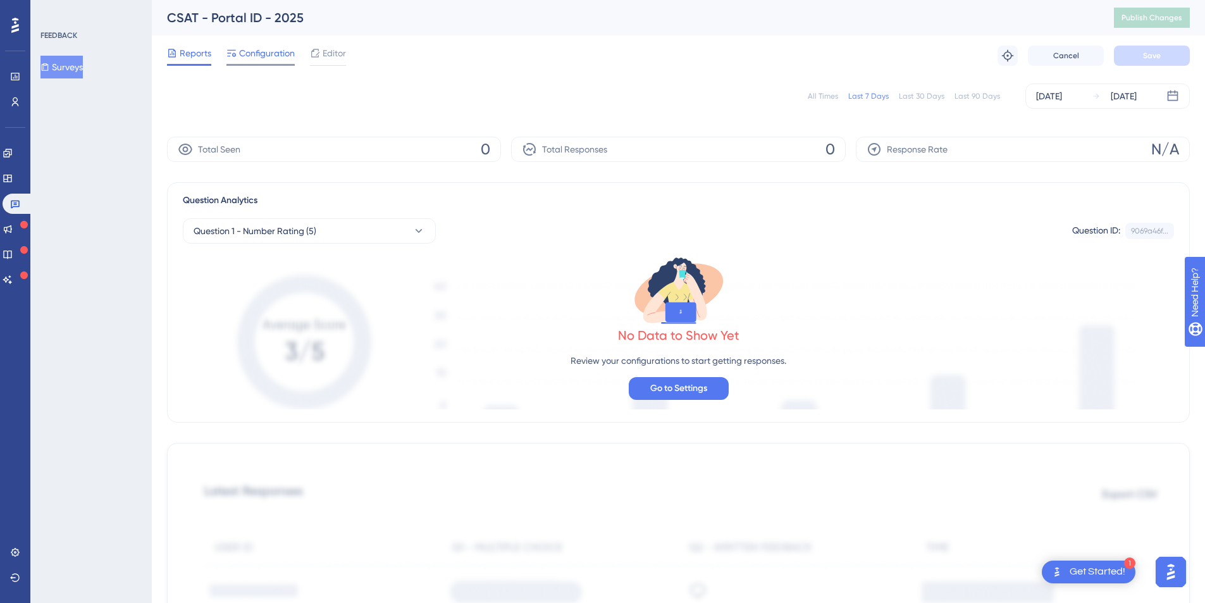
click at [269, 50] on span "Configuration" at bounding box center [267, 53] width 56 height 15
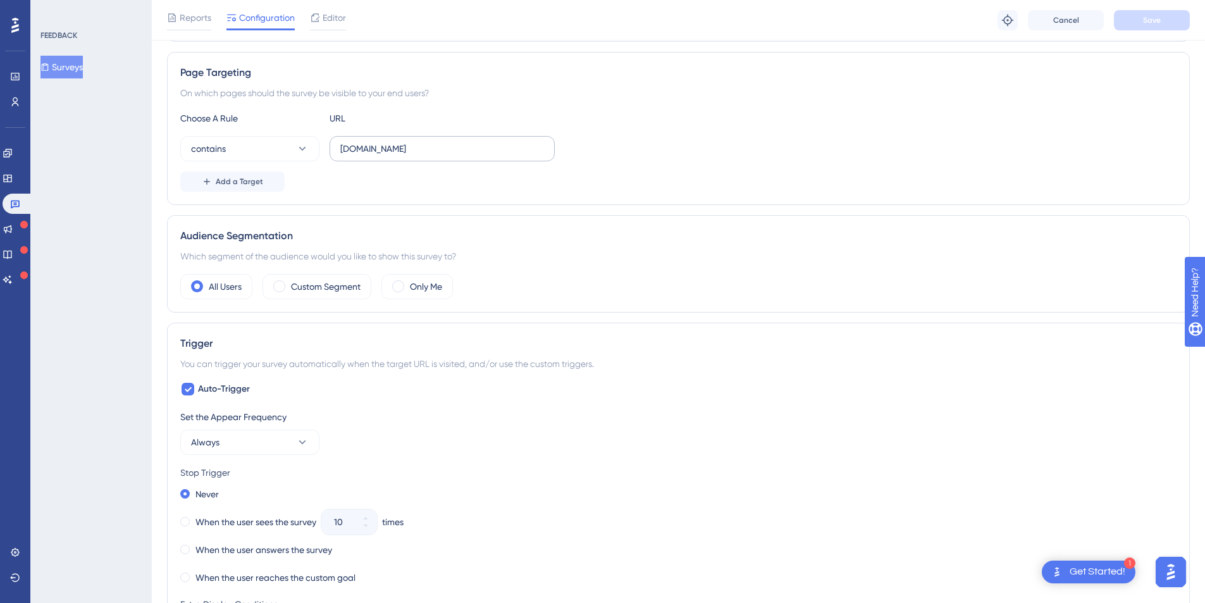
scroll to position [231, 0]
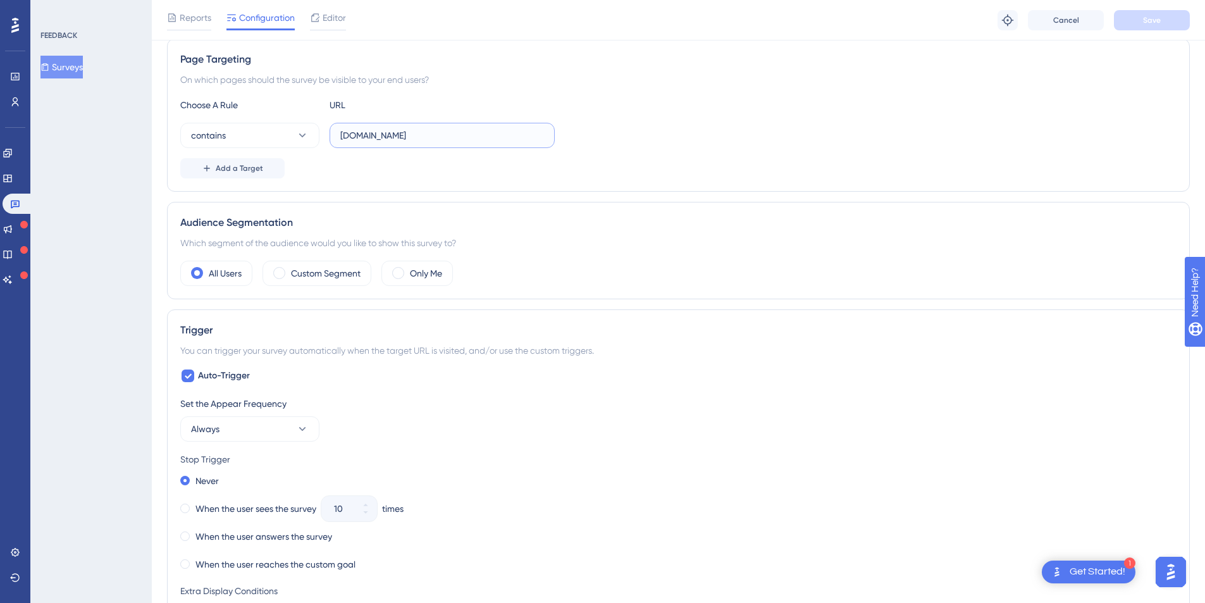
click at [369, 136] on input "[DOMAIN_NAME]" at bounding box center [442, 135] width 204 height 14
click at [419, 137] on input "[DOMAIN_NAME]" at bounding box center [442, 135] width 204 height 14
click at [461, 134] on input "[DOMAIN_NAME]" at bounding box center [442, 135] width 204 height 14
click at [383, 144] on label "[DOMAIN_NAME]" at bounding box center [442, 135] width 225 height 25
click at [383, 142] on input "[DOMAIN_NAME]" at bounding box center [442, 135] width 204 height 14
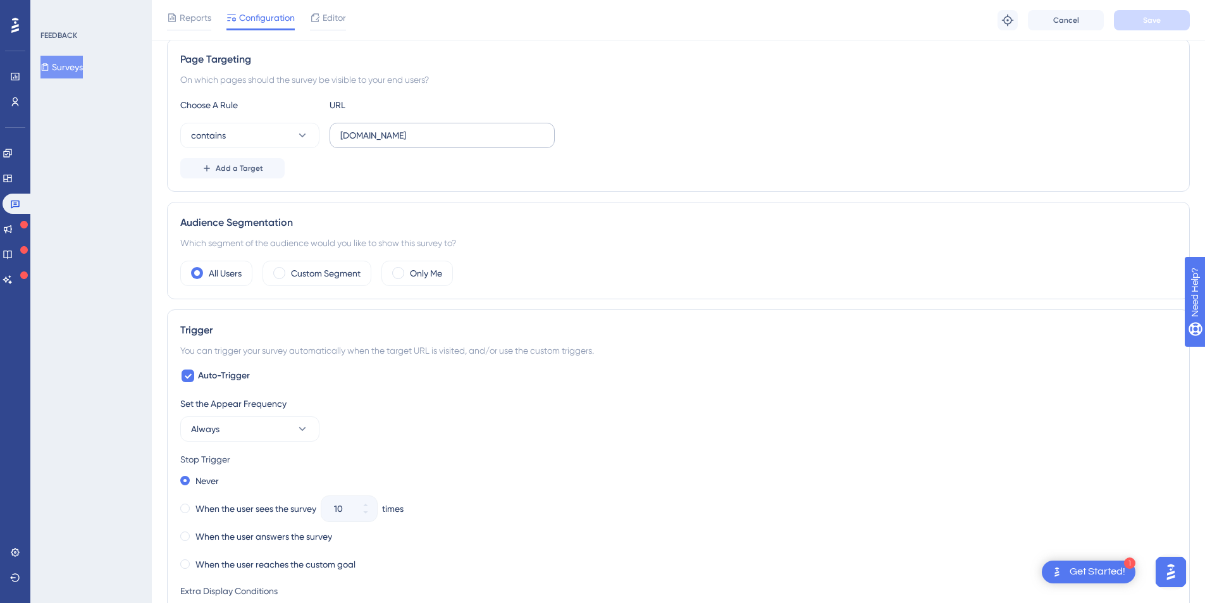
click at [383, 144] on label "[DOMAIN_NAME]" at bounding box center [442, 135] width 225 height 25
click at [383, 142] on input "[DOMAIN_NAME]" at bounding box center [442, 135] width 204 height 14
click at [383, 144] on label "[DOMAIN_NAME]" at bounding box center [442, 135] width 225 height 25
click at [383, 142] on input "[DOMAIN_NAME]" at bounding box center [442, 135] width 204 height 14
click at [392, 135] on input "[DOMAIN_NAME]" at bounding box center [442, 135] width 204 height 14
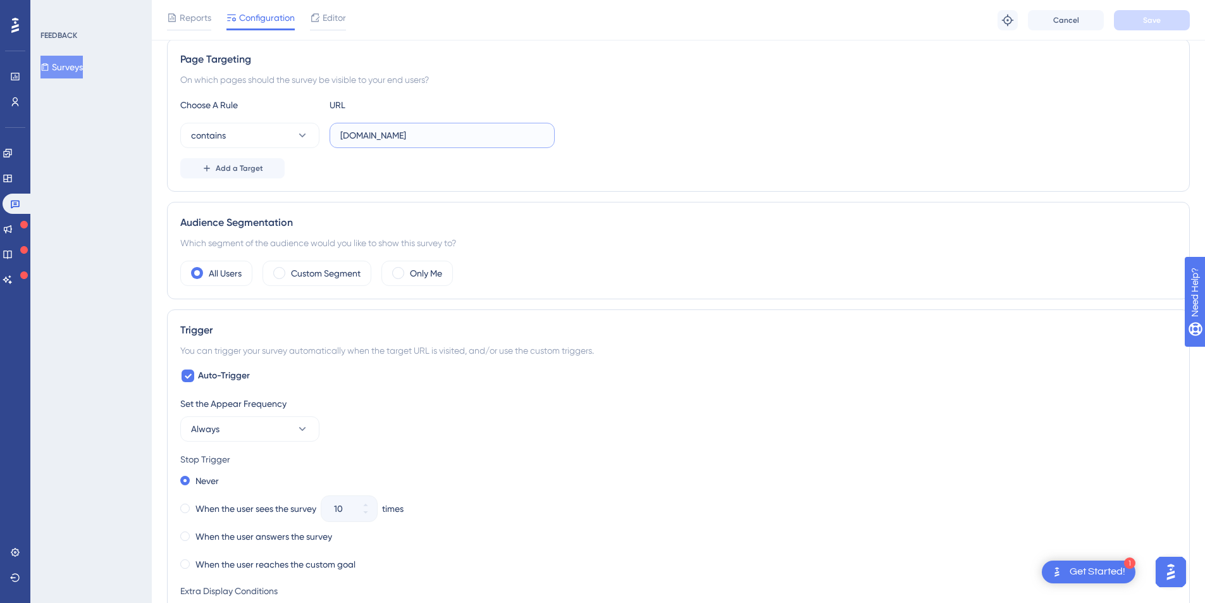
click at [392, 135] on input "[DOMAIN_NAME]" at bounding box center [442, 135] width 204 height 14
click at [443, 139] on input "portal.allowme.com.br" at bounding box center [442, 135] width 204 height 14
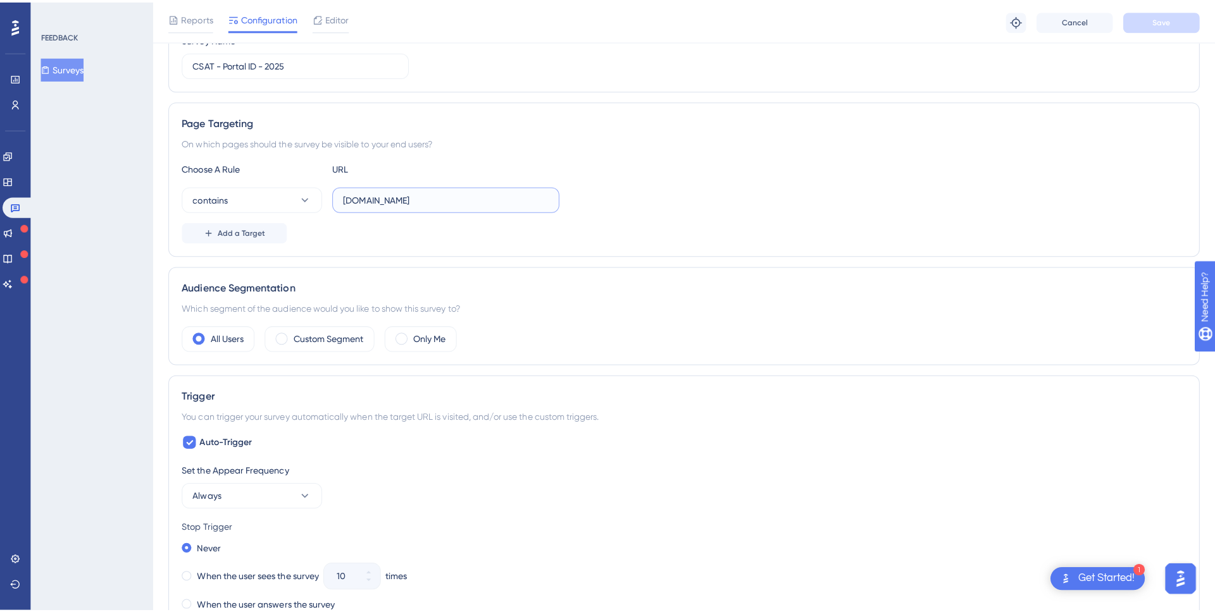
scroll to position [0, 0]
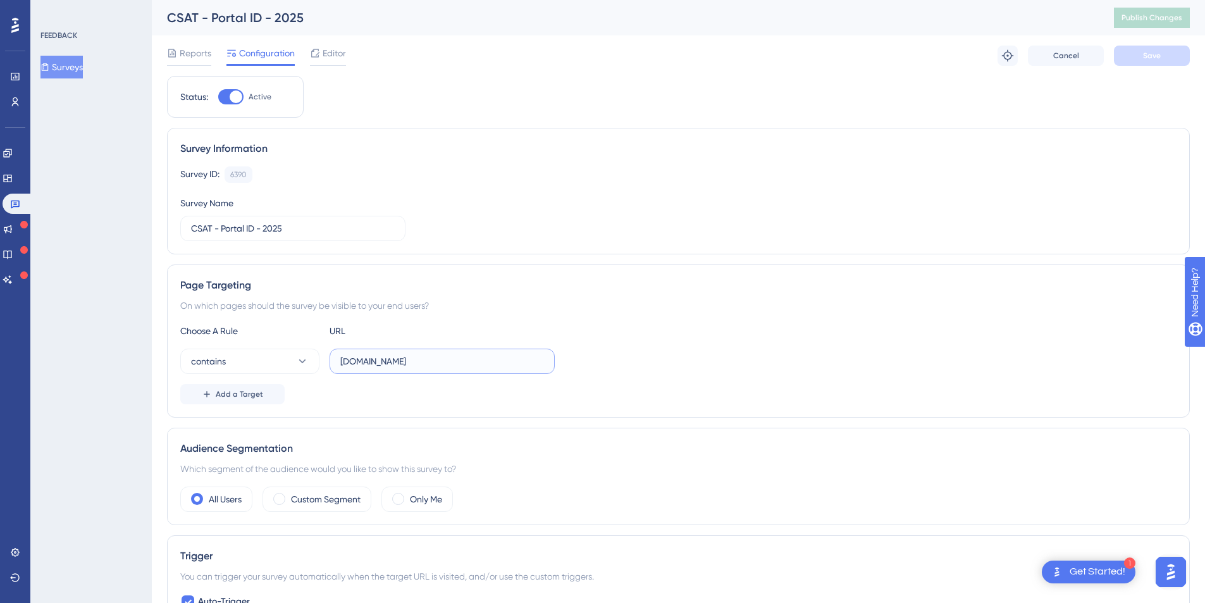
click at [340, 362] on input "portal.allowme.com.br" at bounding box center [442, 361] width 204 height 14
drag, startPoint x: 450, startPoint y: 366, endPoint x: 335, endPoint y: 362, distance: 115.2
click at [335, 362] on label "portal.allowme.com.br" at bounding box center [442, 361] width 225 height 25
click at [365, 368] on input "portal.allowme.com.br" at bounding box center [442, 361] width 204 height 14
click at [340, 364] on input "portal.allowme.com.br" at bounding box center [442, 361] width 204 height 14
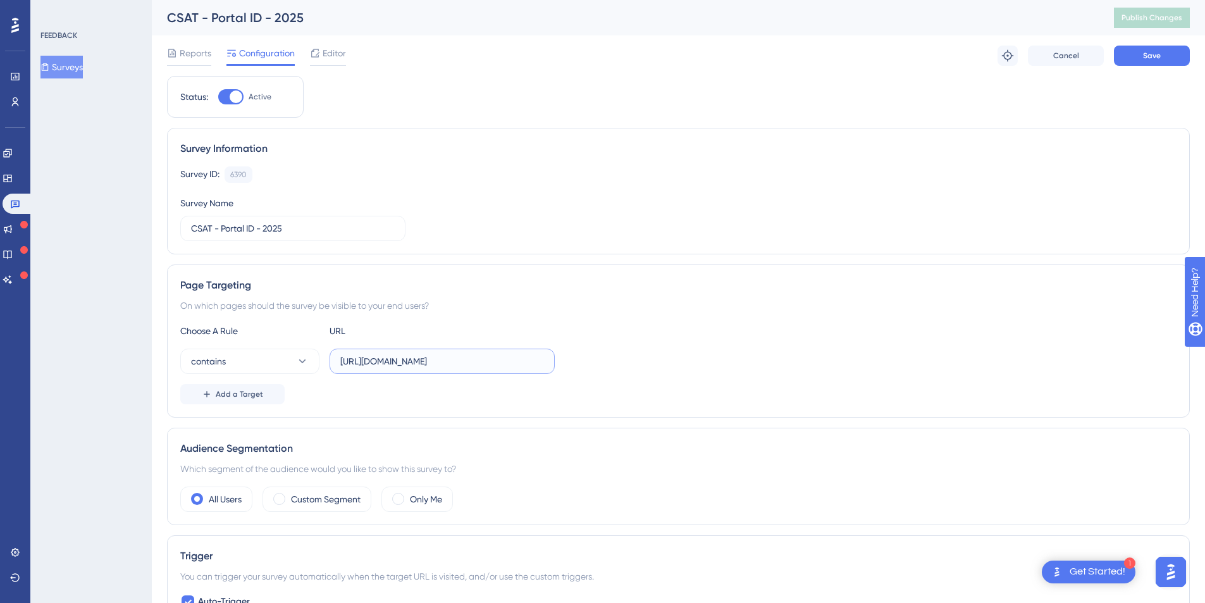
click at [356, 362] on input "http://portal.allowme.com.br" at bounding box center [442, 361] width 204 height 14
type input "https://portal.allowme.com.br"
click at [609, 380] on div "Choose A Rule URL contains https://portal.allowme.com.br Add a Target" at bounding box center [678, 363] width 996 height 81
click at [1146, 52] on span "Save" at bounding box center [1152, 56] width 18 height 10
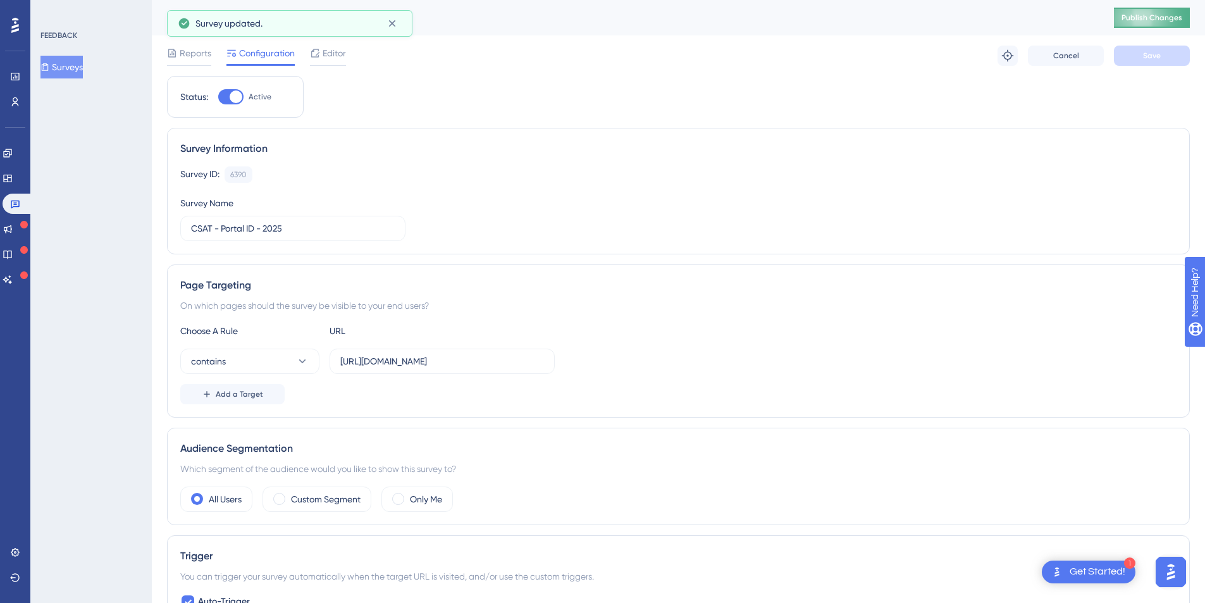
click at [1150, 16] on span "Publish Changes" at bounding box center [1152, 18] width 61 height 10
click at [17, 557] on link at bounding box center [15, 552] width 10 height 20
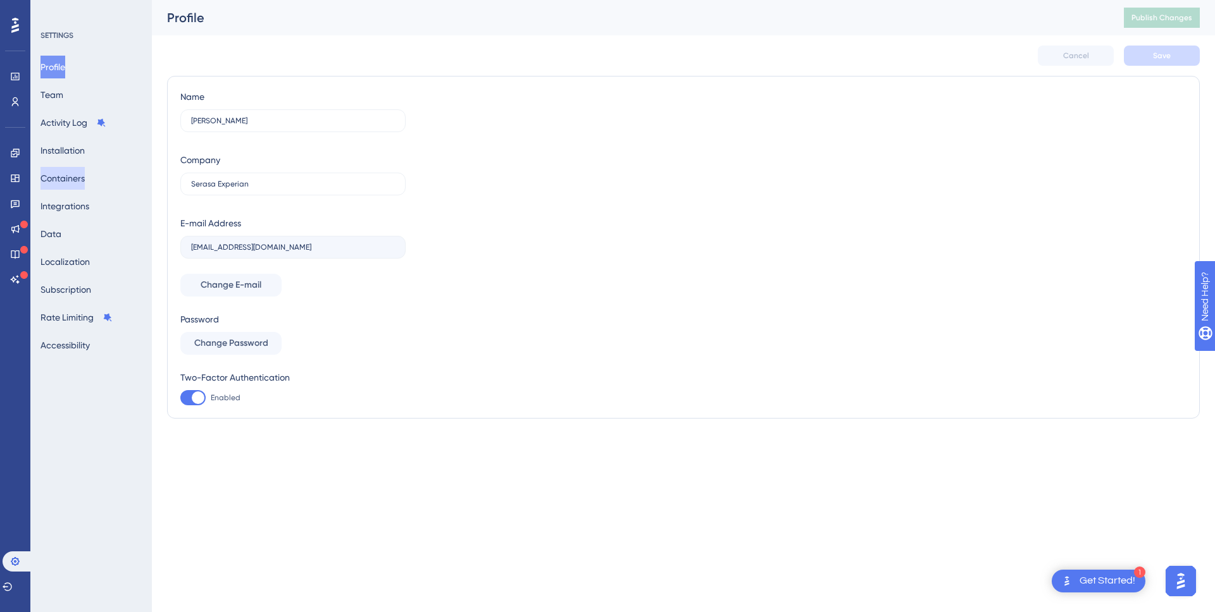
click at [84, 183] on button "Containers" at bounding box center [62, 178] width 44 height 23
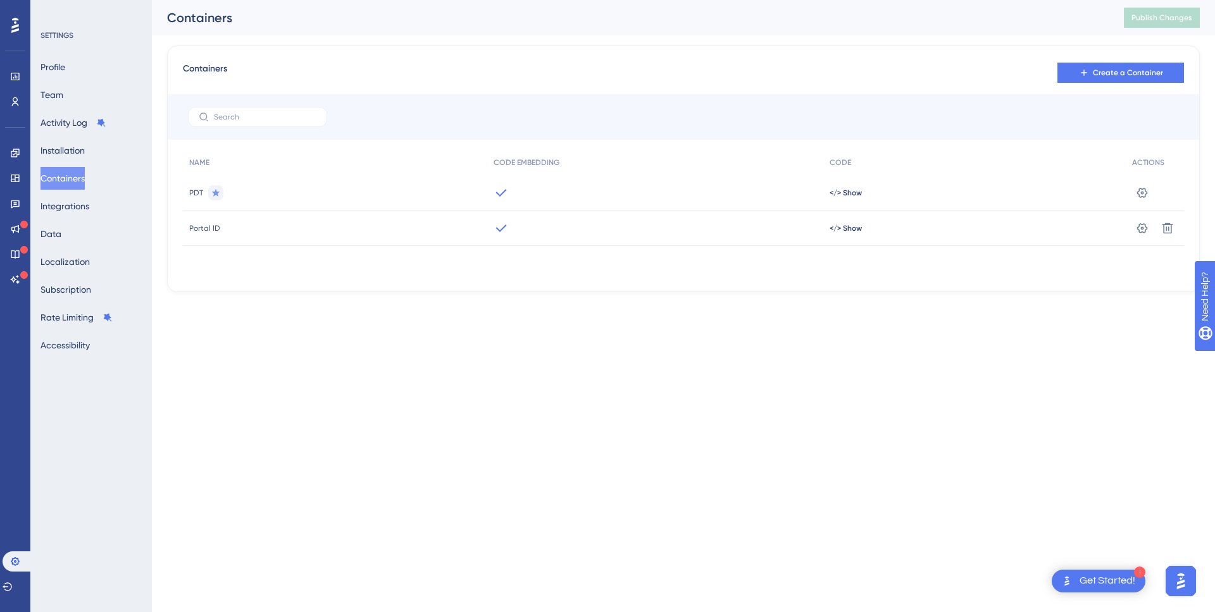
click at [285, 0] on html "1 Get Started! Performance Users Engagement Widgets Feedback Product Updates Kn…" at bounding box center [607, 0] width 1215 height 0
click at [20, 198] on link at bounding box center [15, 204] width 10 height 20
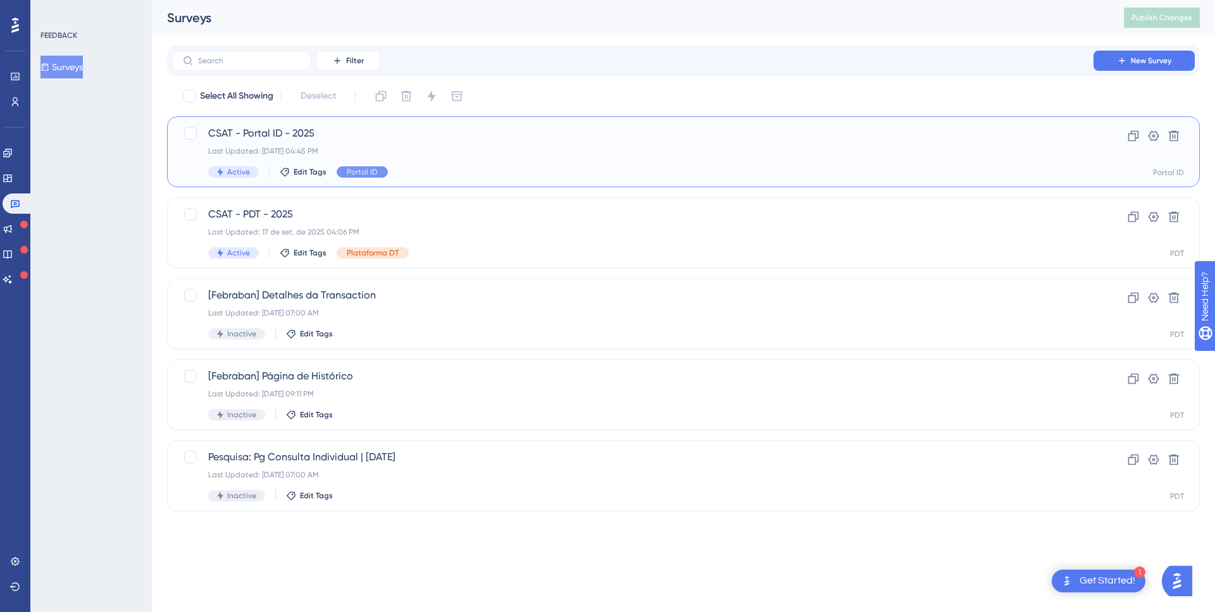
click at [275, 135] on span "CSAT - Portal ID - 2025" at bounding box center [632, 133] width 849 height 15
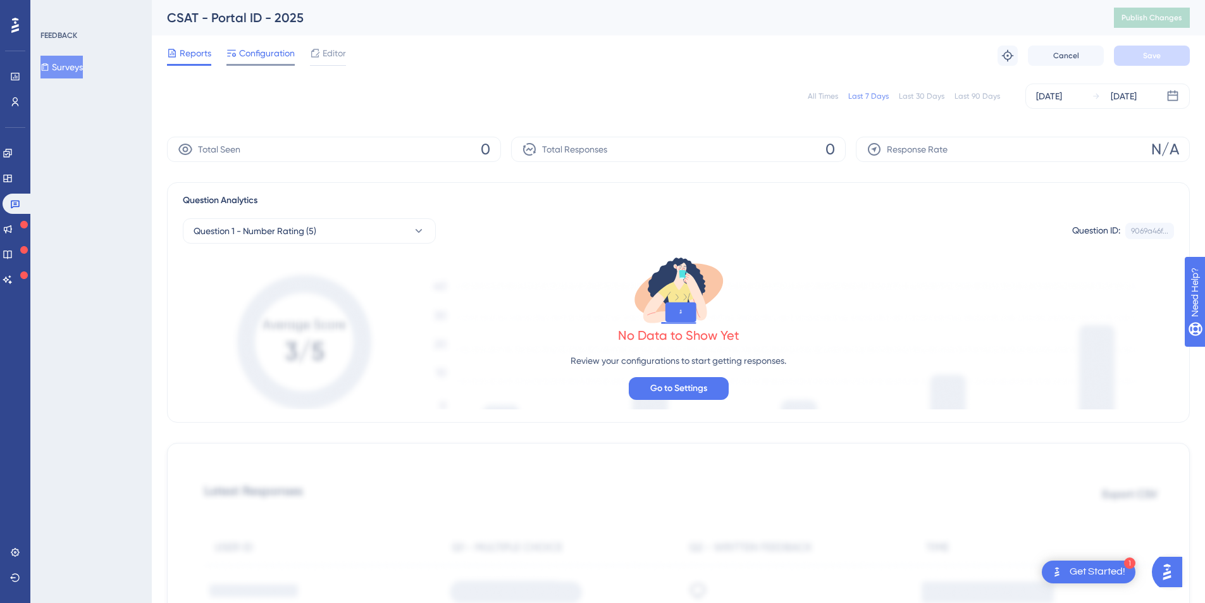
click at [259, 51] on span "Configuration" at bounding box center [267, 53] width 56 height 15
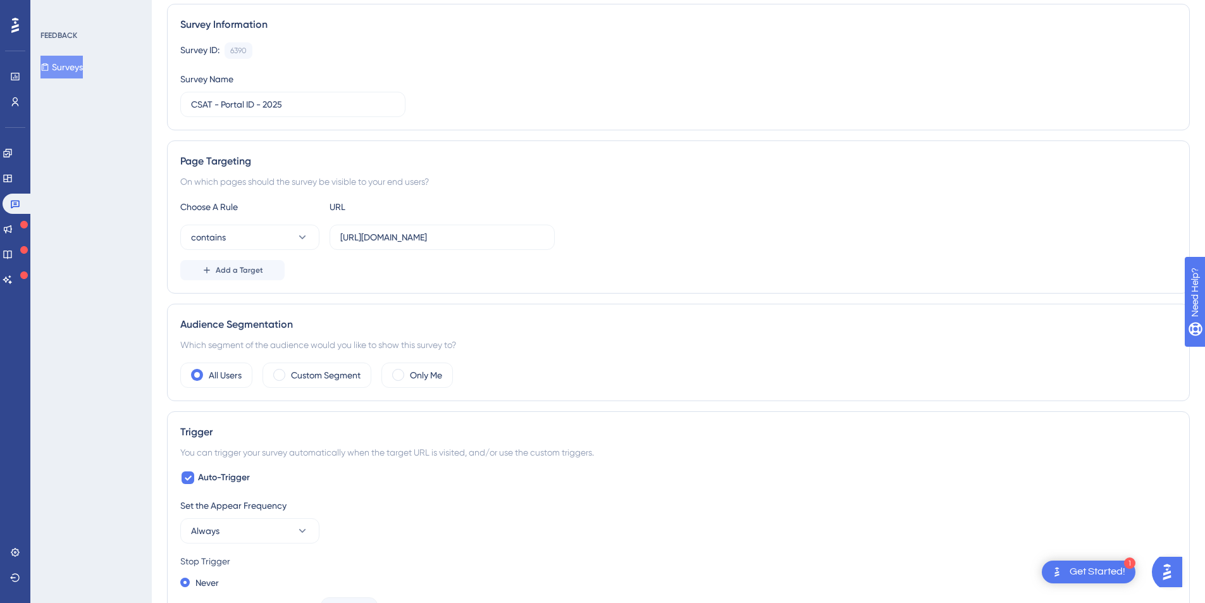
scroll to position [126, 0]
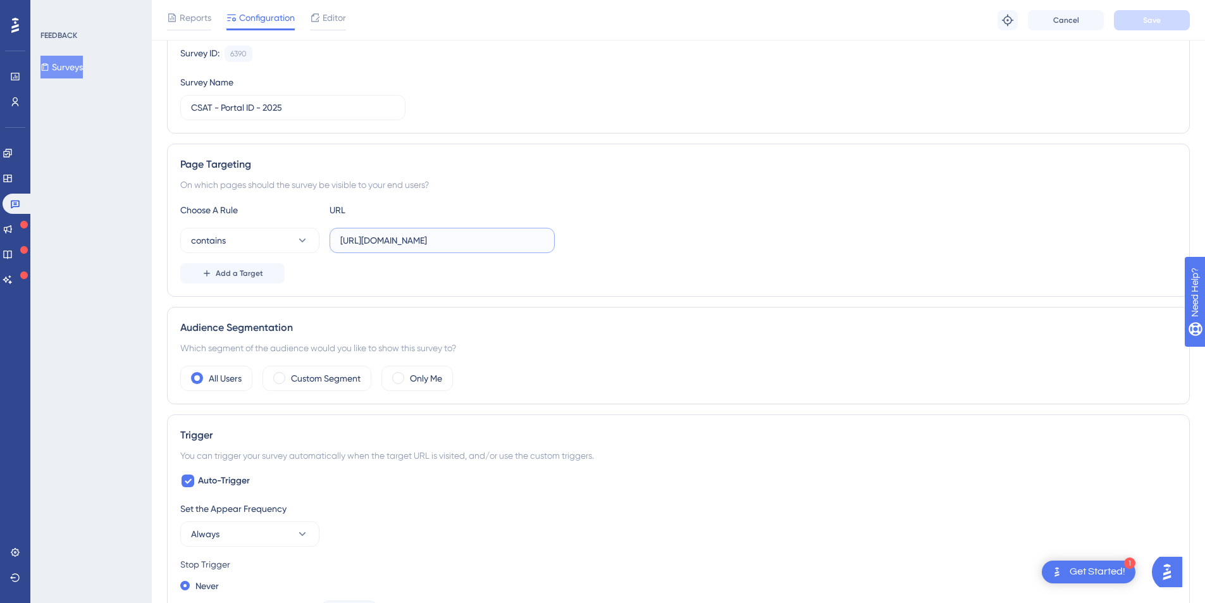
drag, startPoint x: 340, startPoint y: 240, endPoint x: 494, endPoint y: 239, distance: 153.7
click at [494, 239] on input "[URL][DOMAIN_NAME]" at bounding box center [442, 240] width 204 height 14
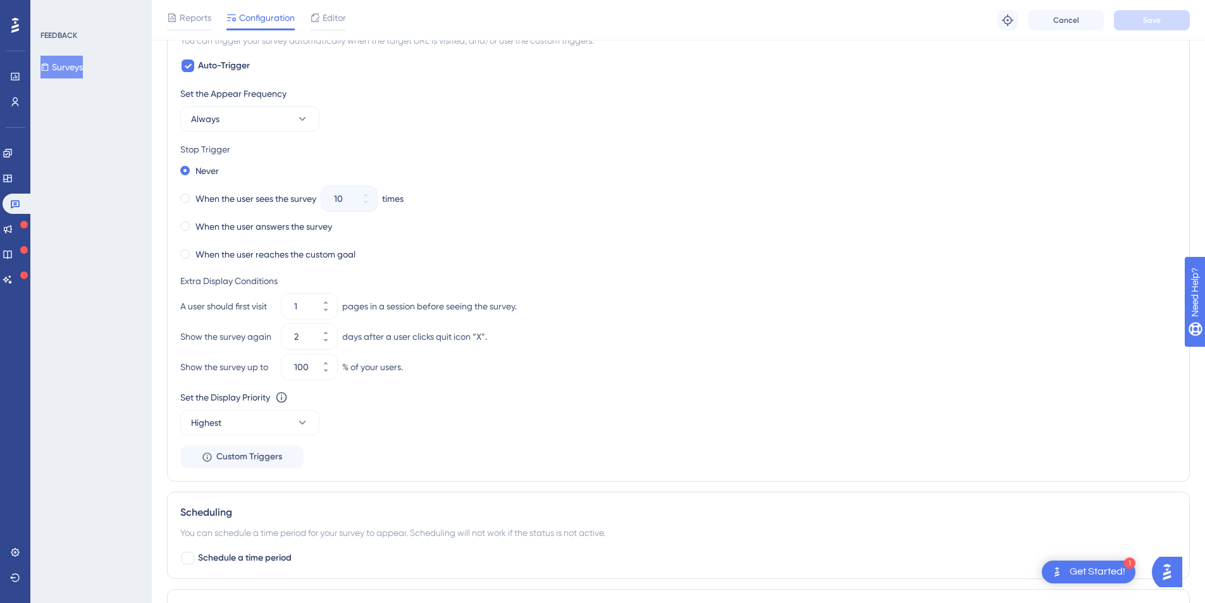
scroll to position [721, 0]
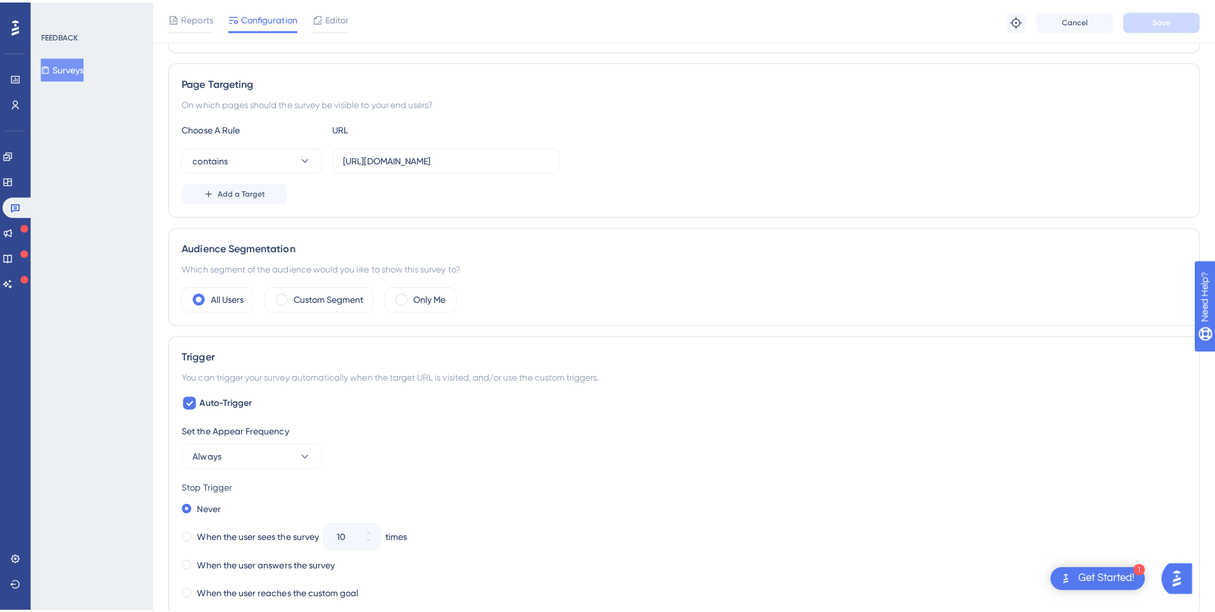
scroll to position [0, 0]
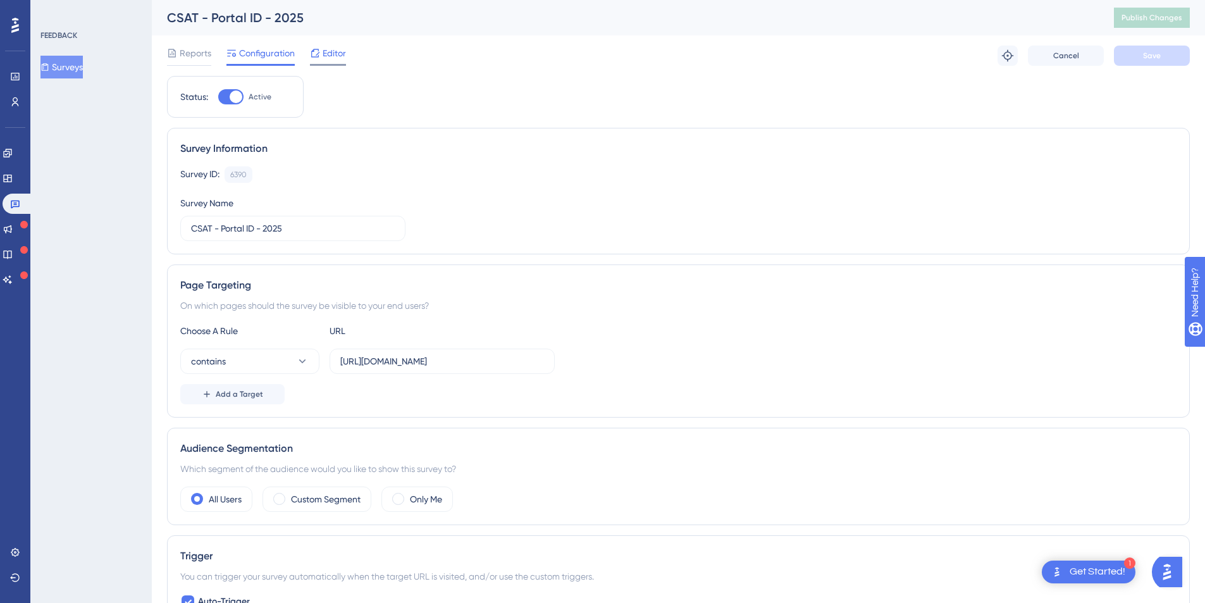
click at [338, 65] on div at bounding box center [328, 65] width 36 height 2
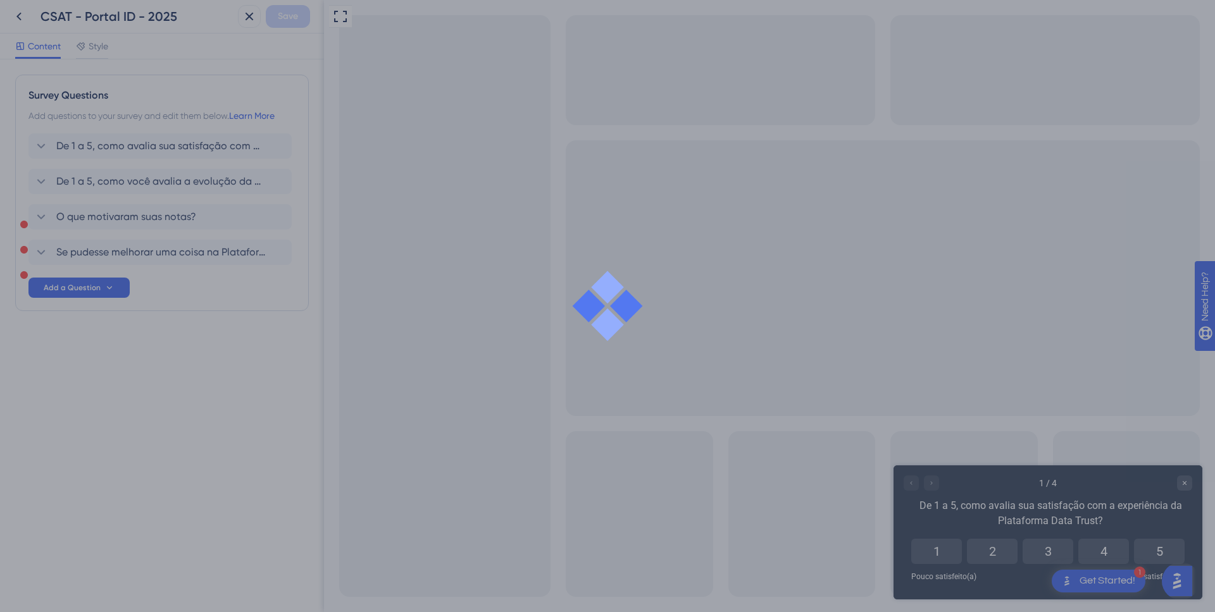
click at [338, 52] on div at bounding box center [607, 306] width 1215 height 612
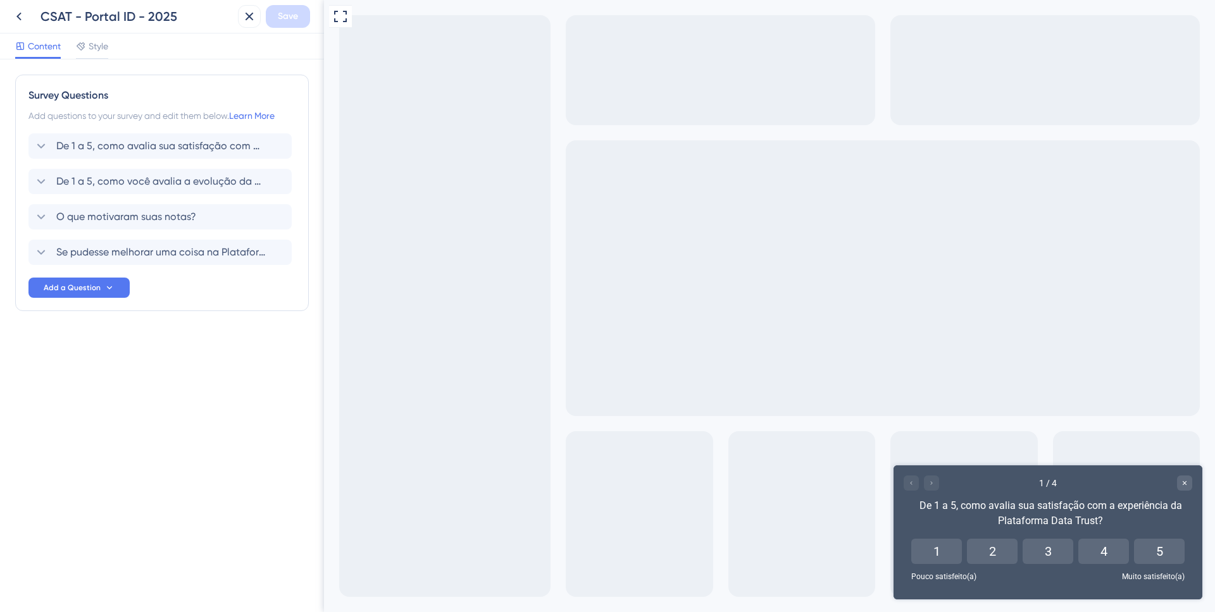
drag, startPoint x: 1081, startPoint y: 517, endPoint x: 1415, endPoint y: 896, distance: 505.6
click at [1081, 517] on div "De 1 a 5, como avalia sua satisfação com a experiência da Plataforma Data Trust?" at bounding box center [1049, 514] width 283 height 30
click at [182, 146] on span "De 1 a 5, como avalia sua satisfação com a experiência da Plataforma Data Trust?" at bounding box center [160, 146] width 209 height 15
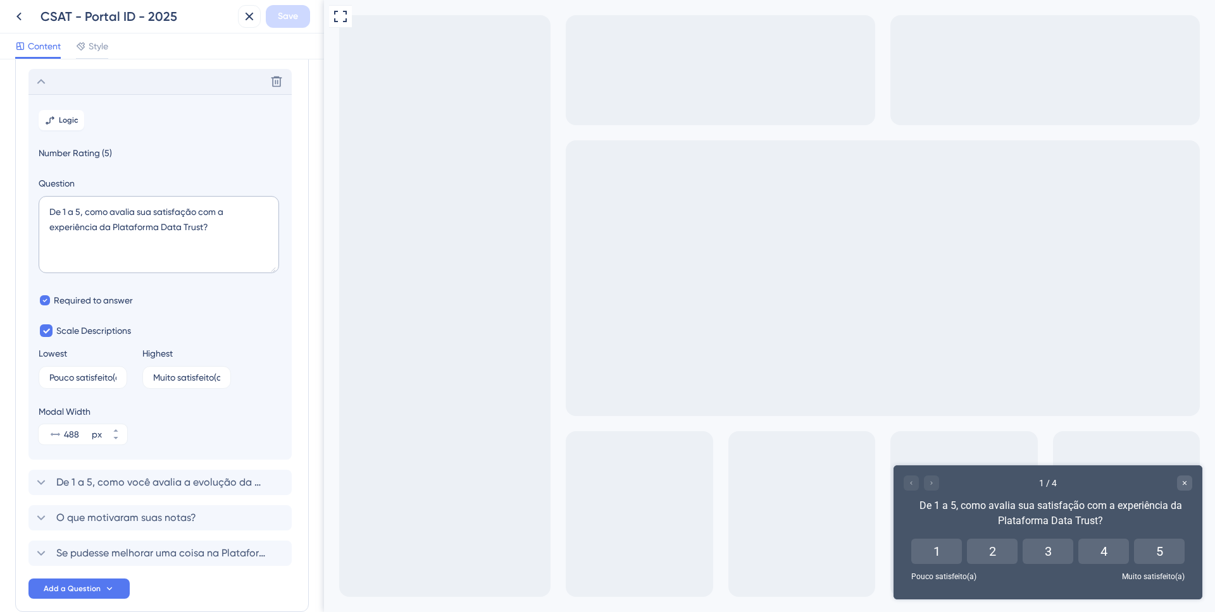
scroll to position [74, 0]
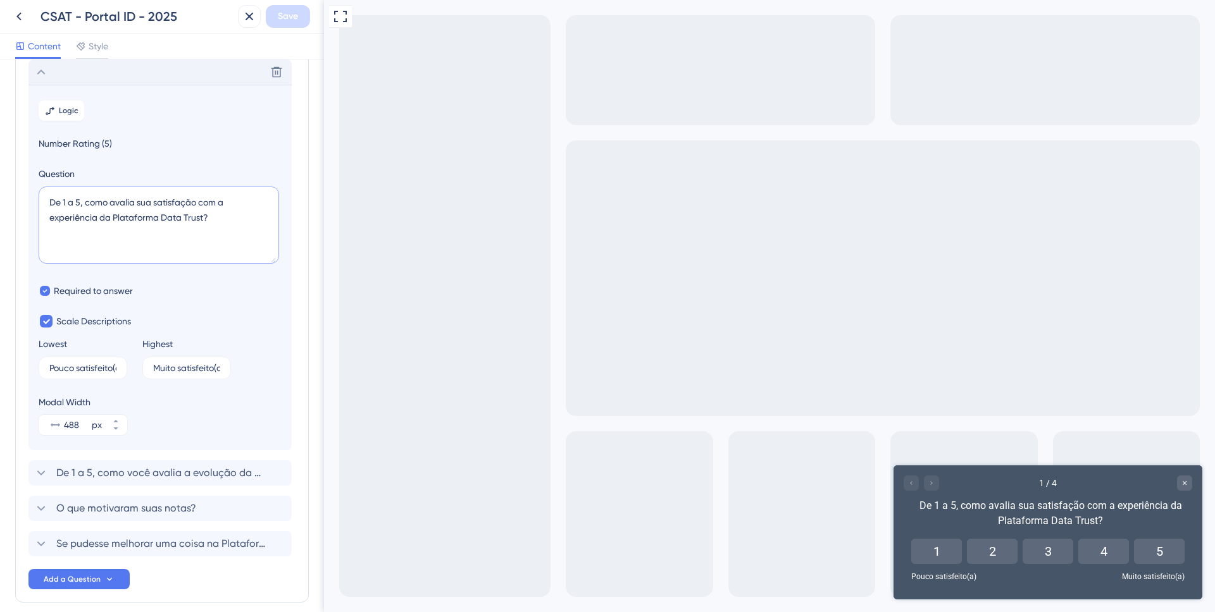
drag, startPoint x: 201, startPoint y: 218, endPoint x: 100, endPoint y: 213, distance: 101.3
click at [100, 213] on textarea "De 1 a 5, como avalia sua satisfação com a experiência da Plataforma Data Trust?" at bounding box center [159, 225] width 240 height 77
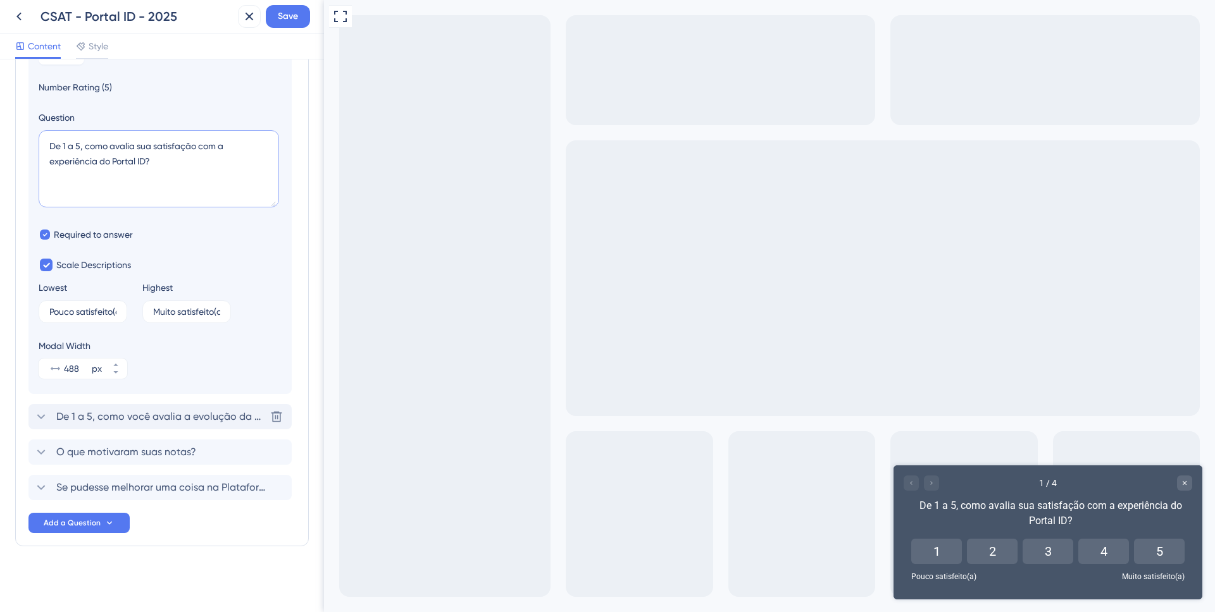
type textarea "De 1 a 5, como avalia sua satisfação com a experiência do Portal ID?"
click at [158, 419] on span "De 1 a 5, como você avalia a evolução da Plataforma Data Trust nos últimos mese…" at bounding box center [160, 416] width 209 height 15
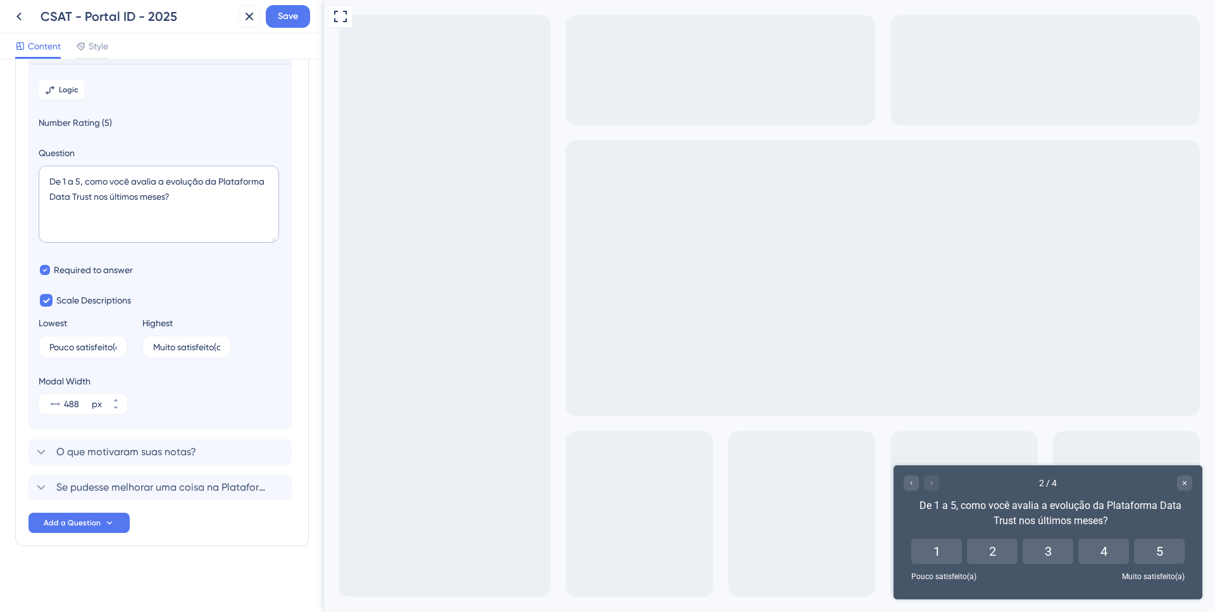
scroll to position [109, 0]
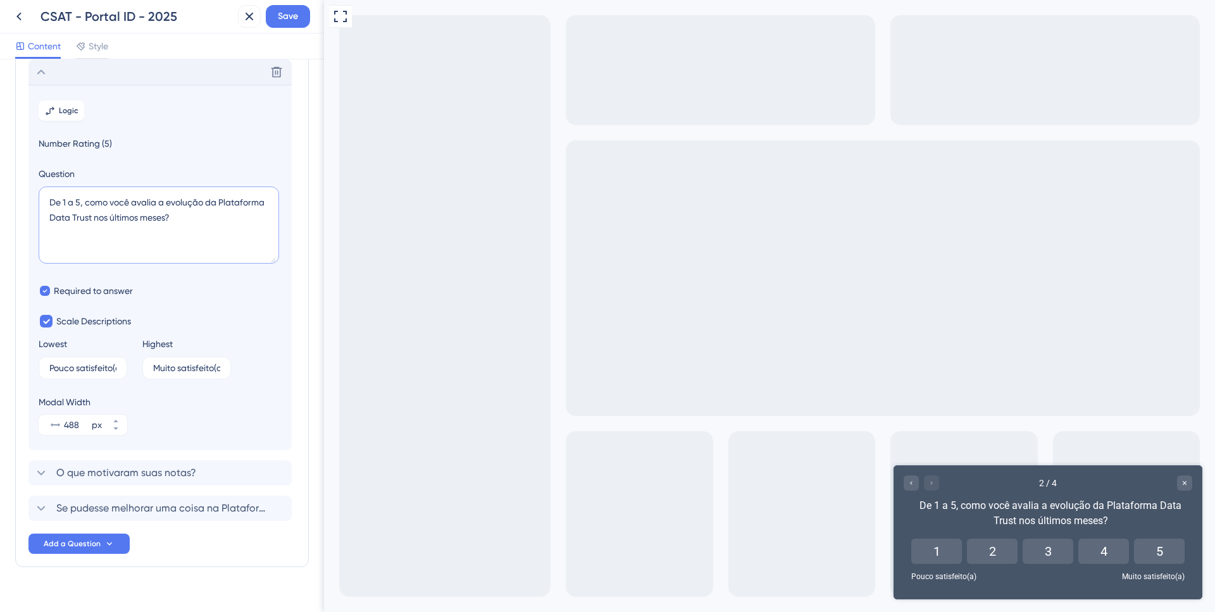
drag, startPoint x: 213, startPoint y: 204, endPoint x: 92, endPoint y: 213, distance: 121.2
click at [92, 213] on textarea "De 1 a 5, como você avalia a evolução da Plataforma Data Trust nos últimos mese…" at bounding box center [159, 225] width 240 height 77
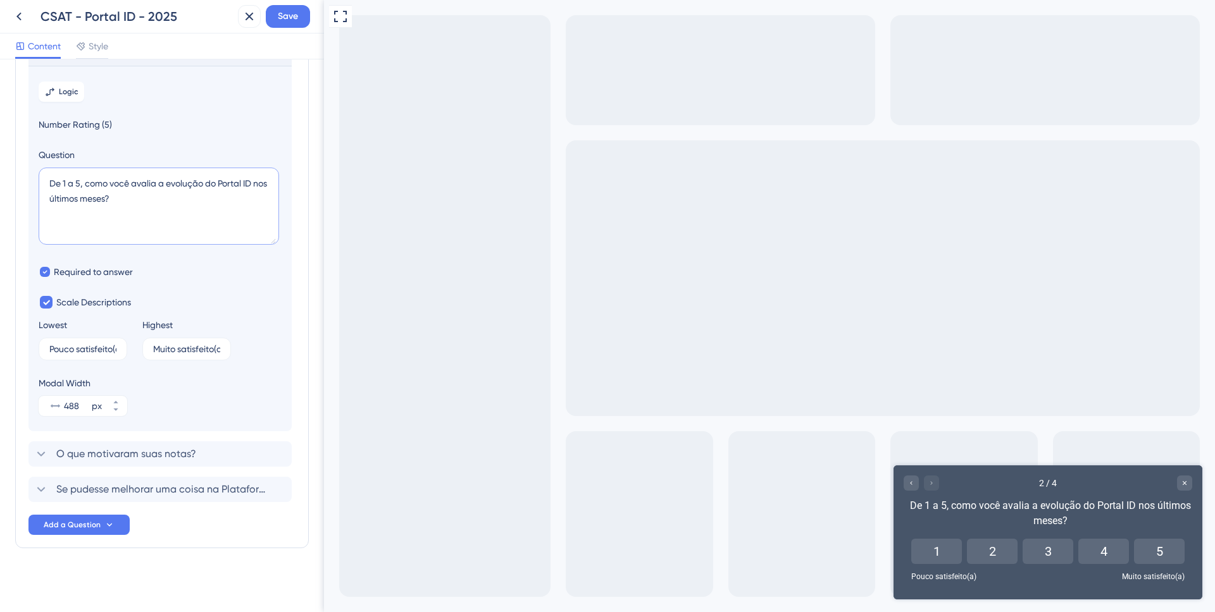
scroll to position [130, 0]
type textarea "De 1 a 5, como você avalia a evolução do Portal ID nos últimos meses?"
click at [161, 455] on span "O que motivaram suas notas?" at bounding box center [126, 452] width 140 height 15
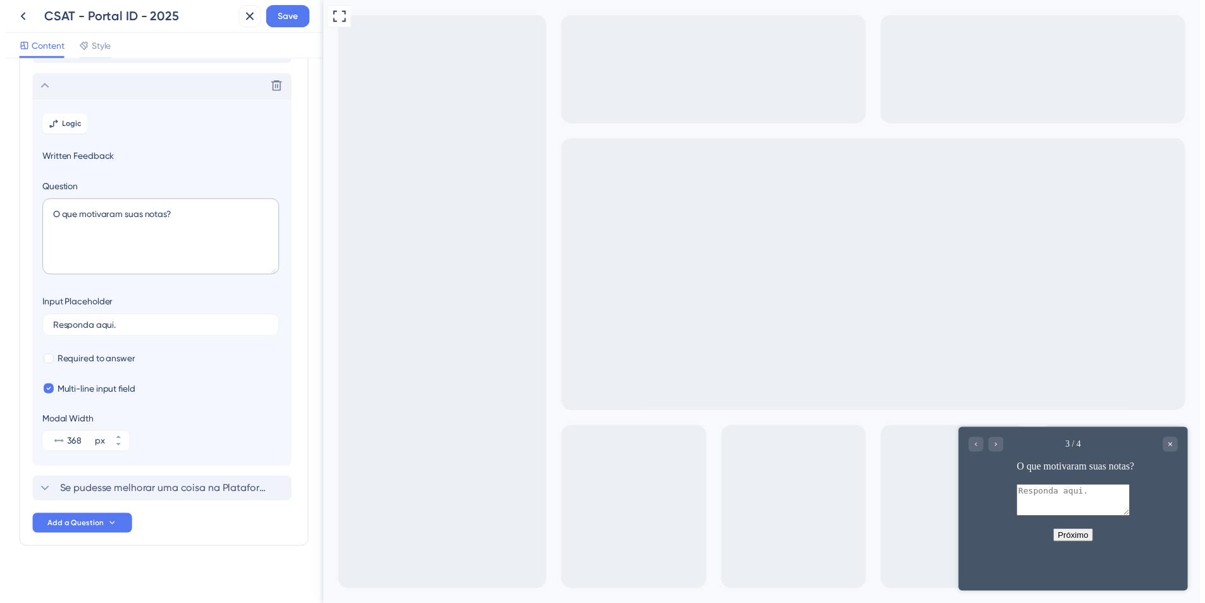
scroll to position [138, 0]
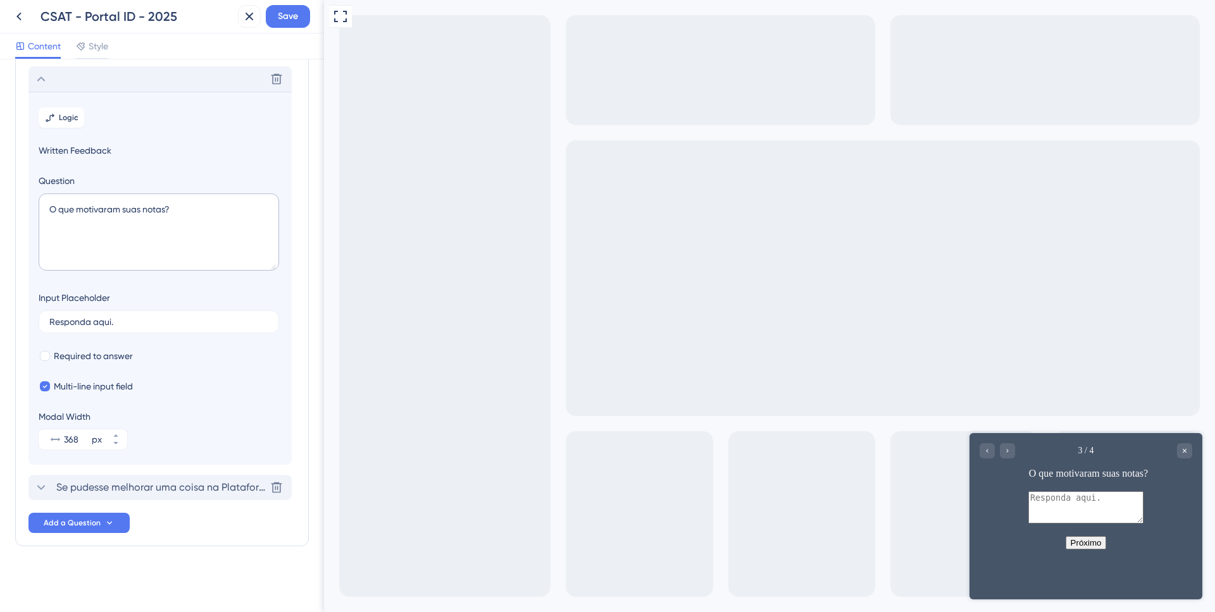
click at [175, 492] on span "Se pudesse melhorar uma coisa na Plataforma Data Trust, o que seria?" at bounding box center [160, 487] width 209 height 15
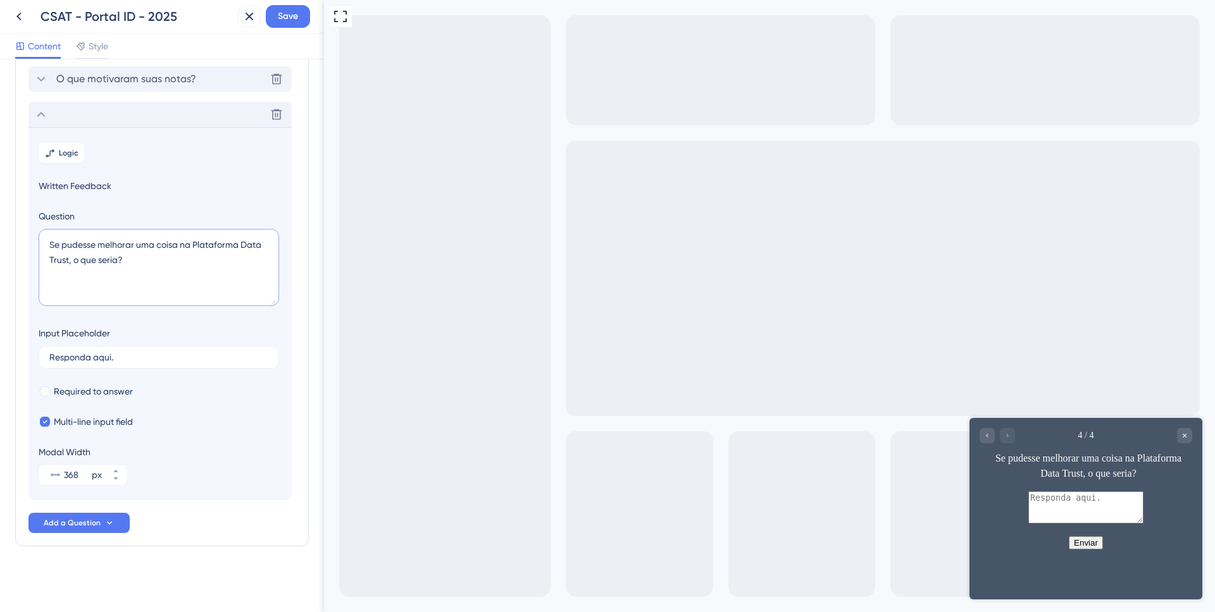
drag, startPoint x: 188, startPoint y: 247, endPoint x: 68, endPoint y: 257, distance: 120.6
click at [68, 257] on textarea "Se pudesse melhorar uma coisa na Plataforma Data Trust, o que seria?" at bounding box center [159, 267] width 240 height 77
type textarea "Se pudesse melhorar uma coisa no Portal ID, o que seria?"
click at [291, 15] on span "Save" at bounding box center [288, 16] width 20 height 15
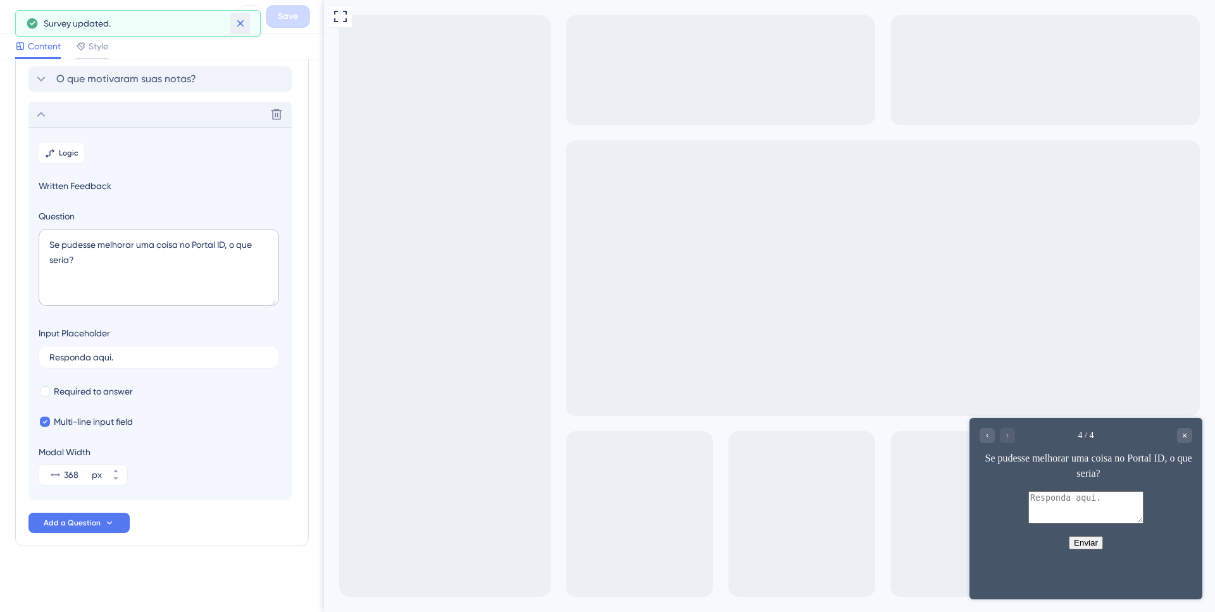
click at [242, 23] on icon at bounding box center [240, 23] width 13 height 13
click at [247, 14] on icon at bounding box center [249, 16] width 15 height 15
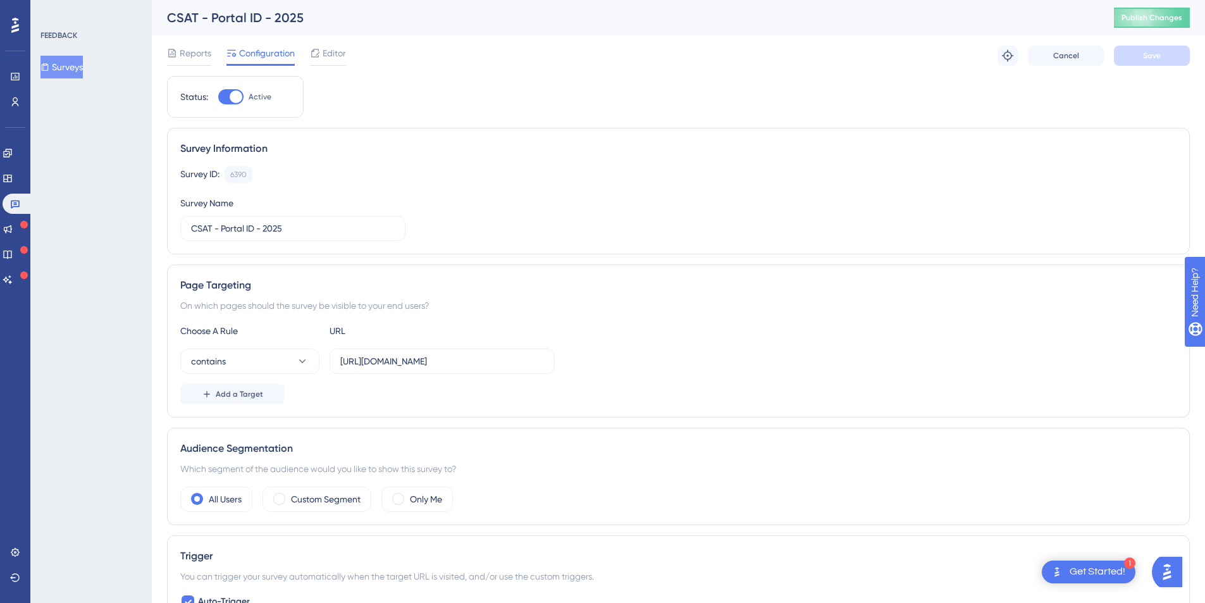
click at [1153, 4] on div "CSAT - Portal ID - 2025 Publish Changes" at bounding box center [678, 17] width 1053 height 35
click at [1155, 14] on span "Publish Changes" at bounding box center [1152, 18] width 61 height 10
drag, startPoint x: 397, startPoint y: 362, endPoint x: 464, endPoint y: 353, distance: 68.3
click at [397, 362] on input "[URL][DOMAIN_NAME]" at bounding box center [442, 361] width 204 height 14
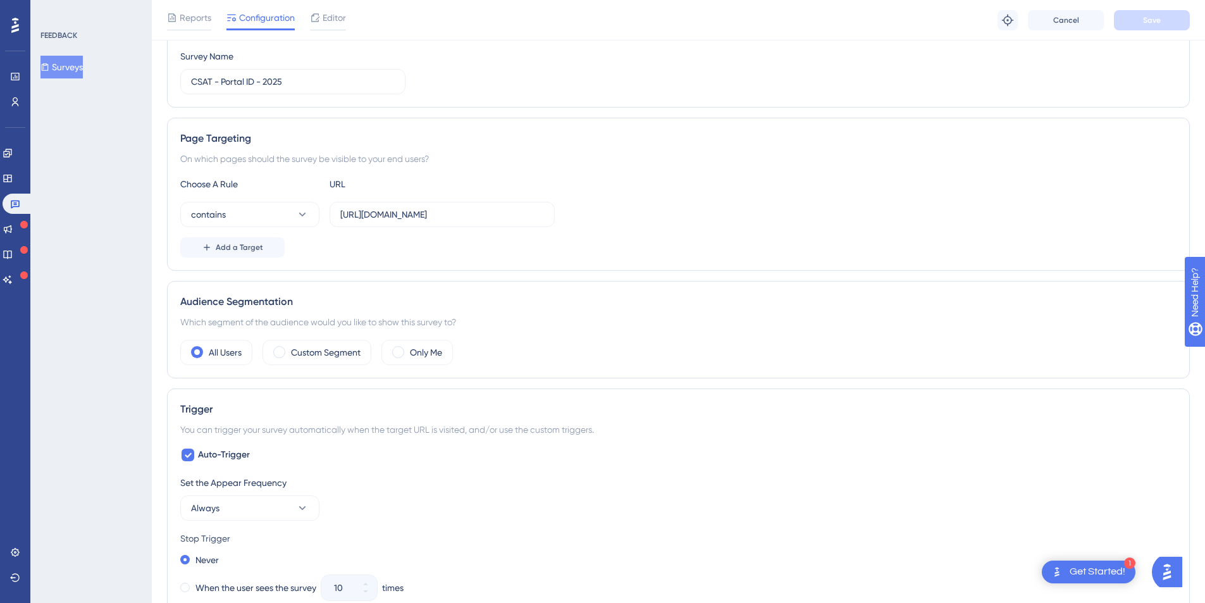
scroll to position [151, 0]
drag, startPoint x: 178, startPoint y: 138, endPoint x: 444, endPoint y: 183, distance: 269.5
click at [444, 183] on div "Page Targeting On which pages should the survey be visible to your end users? C…" at bounding box center [678, 194] width 1023 height 153
click at [477, 266] on div "Page Targeting On which pages should the survey be visible to your end users? C…" at bounding box center [678, 194] width 1023 height 153
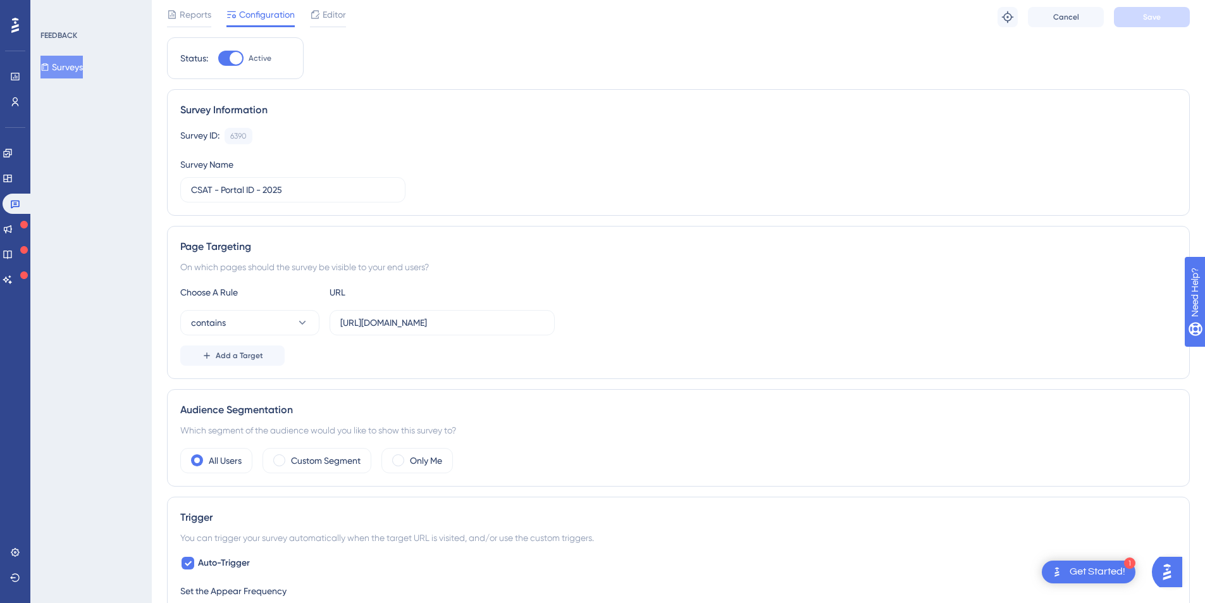
scroll to position [0, 0]
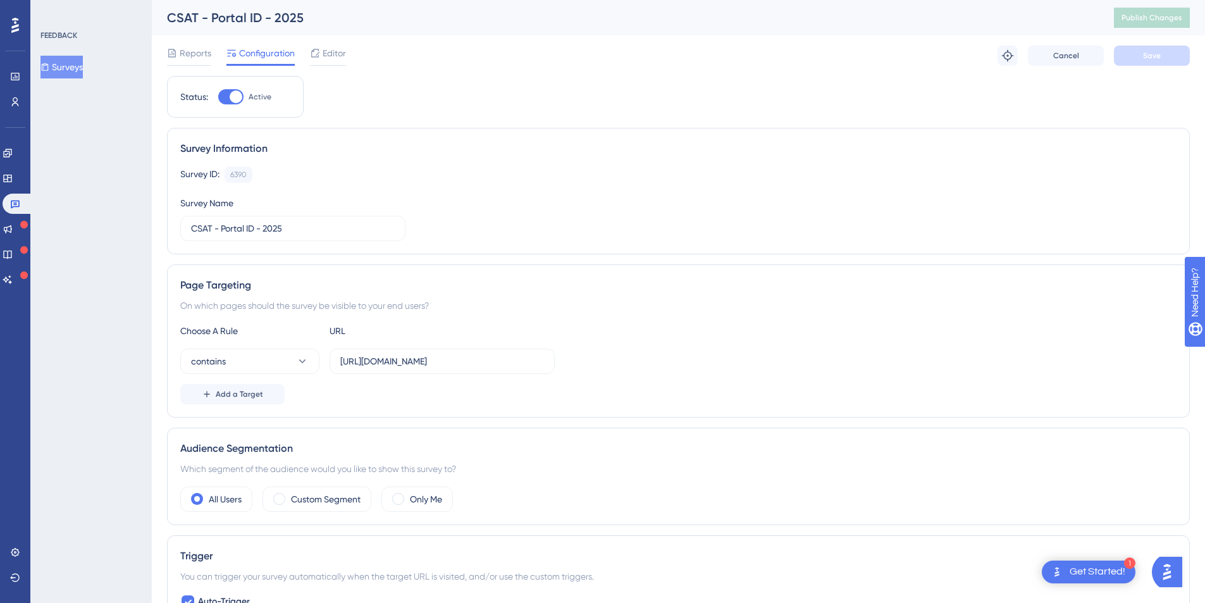
click at [73, 66] on button "Surveys" at bounding box center [61, 67] width 42 height 23
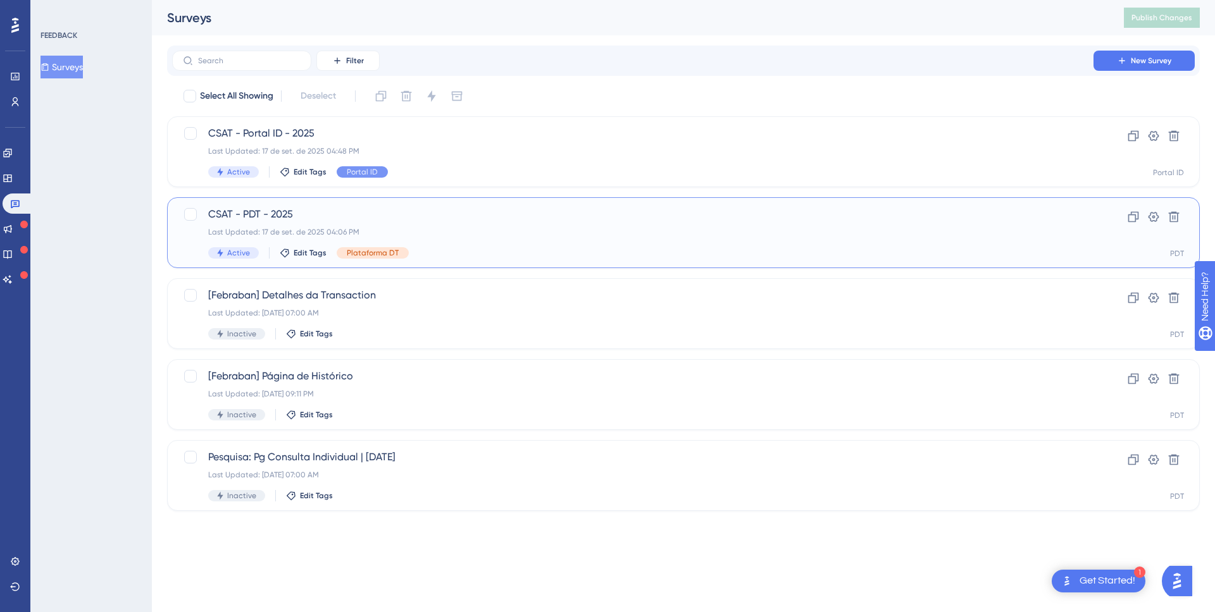
click at [350, 224] on div "CSAT - PDT - 2025 Last Updated: 17 de set. de 2025 04:06 PM Active Edit Tags Pl…" at bounding box center [632, 233] width 849 height 52
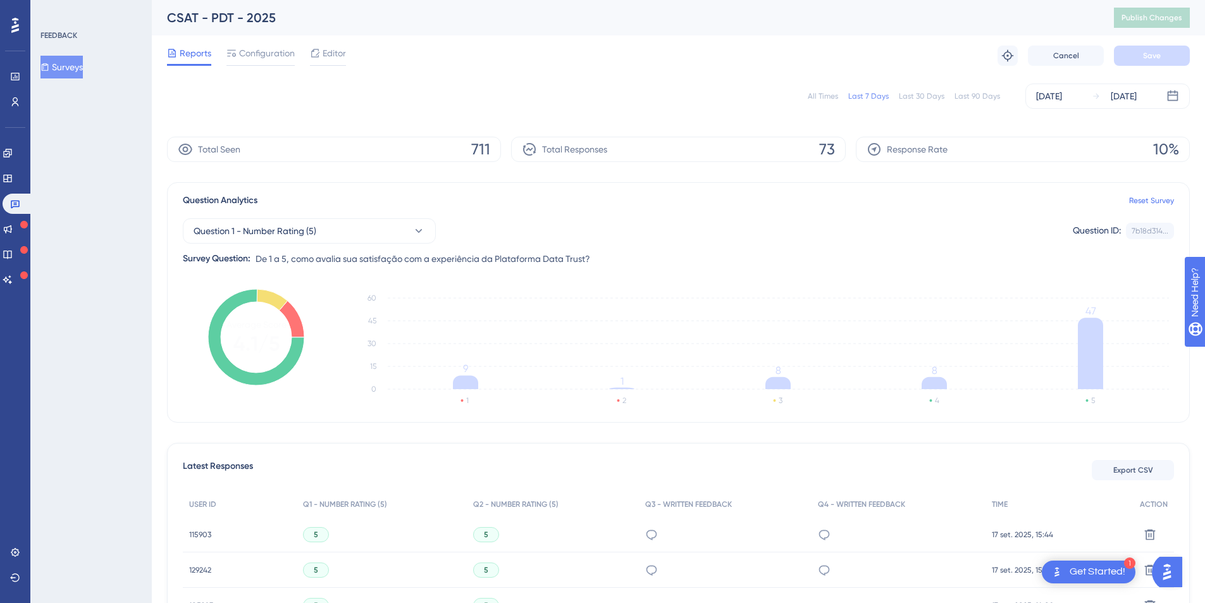
scroll to position [237, 0]
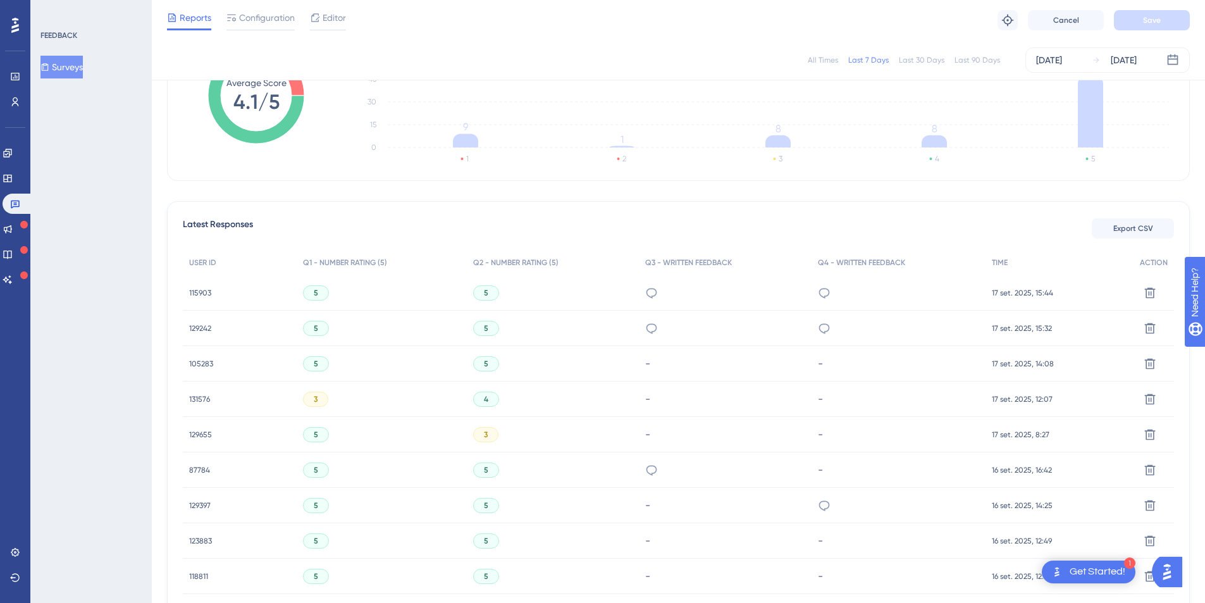
click at [195, 294] on span "115903" at bounding box center [200, 293] width 22 height 10
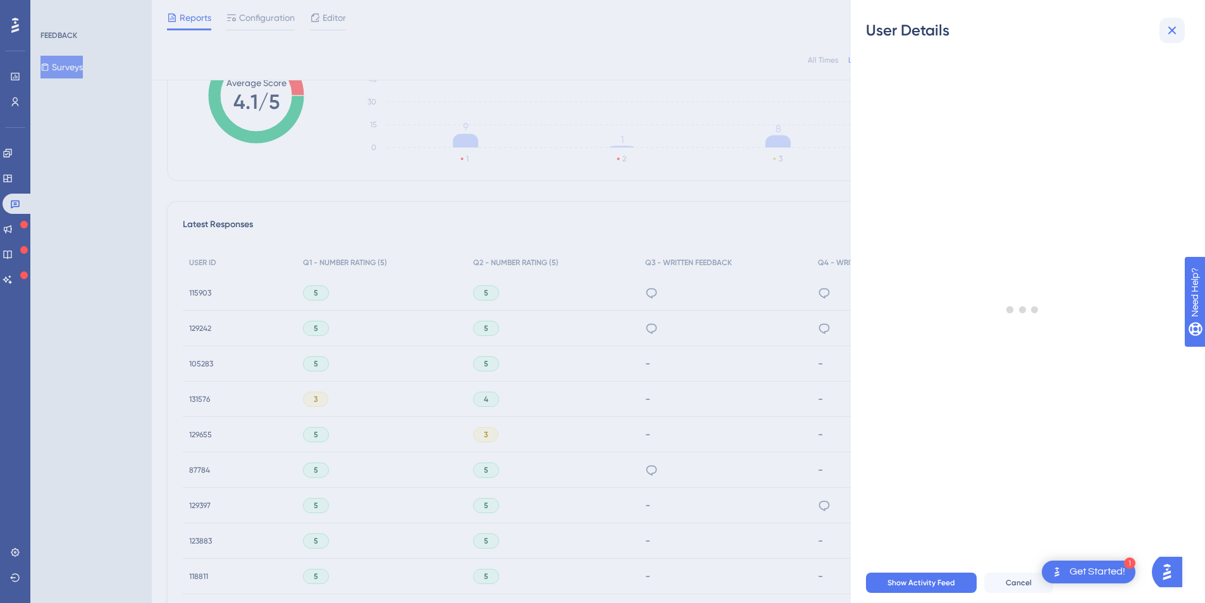
click at [1163, 35] on button at bounding box center [1172, 30] width 25 height 25
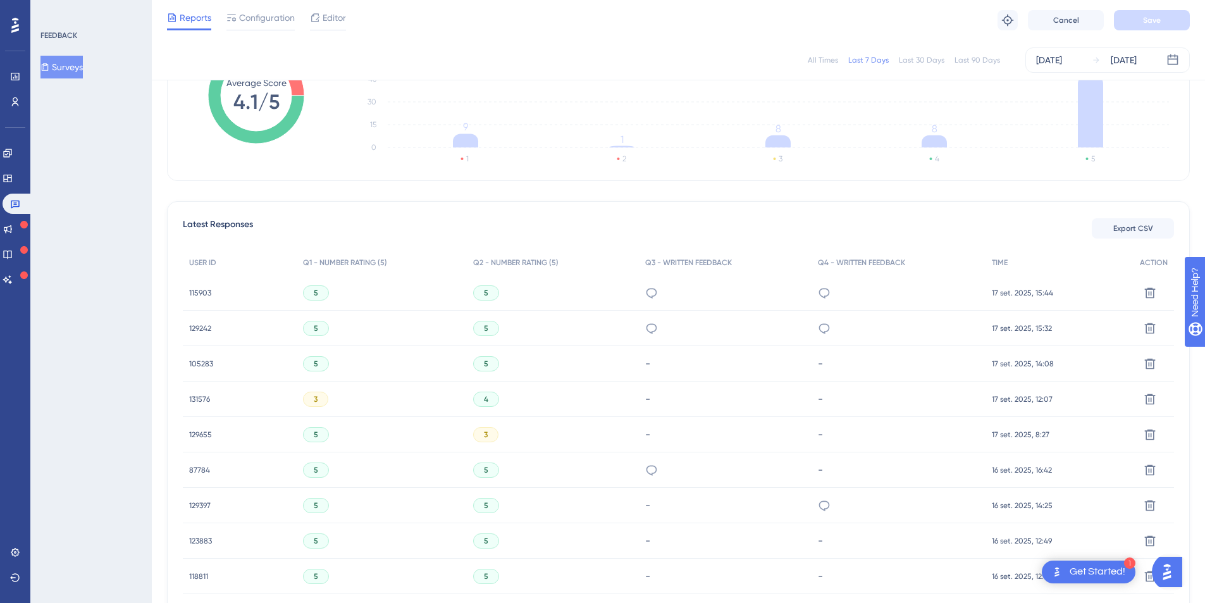
click at [197, 290] on span "115903" at bounding box center [200, 293] width 22 height 10
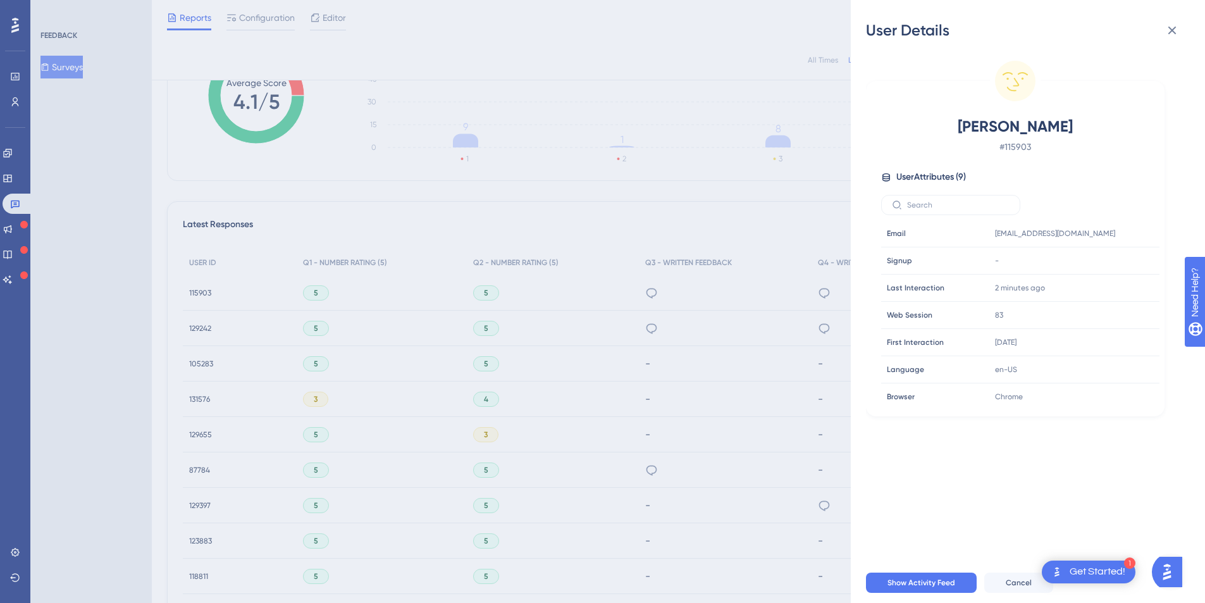
click at [635, 262] on div "User Details Luan Arnaldo Pereira De Souza # 115903 User Attributes ( 9 ) Email…" at bounding box center [602, 301] width 1205 height 603
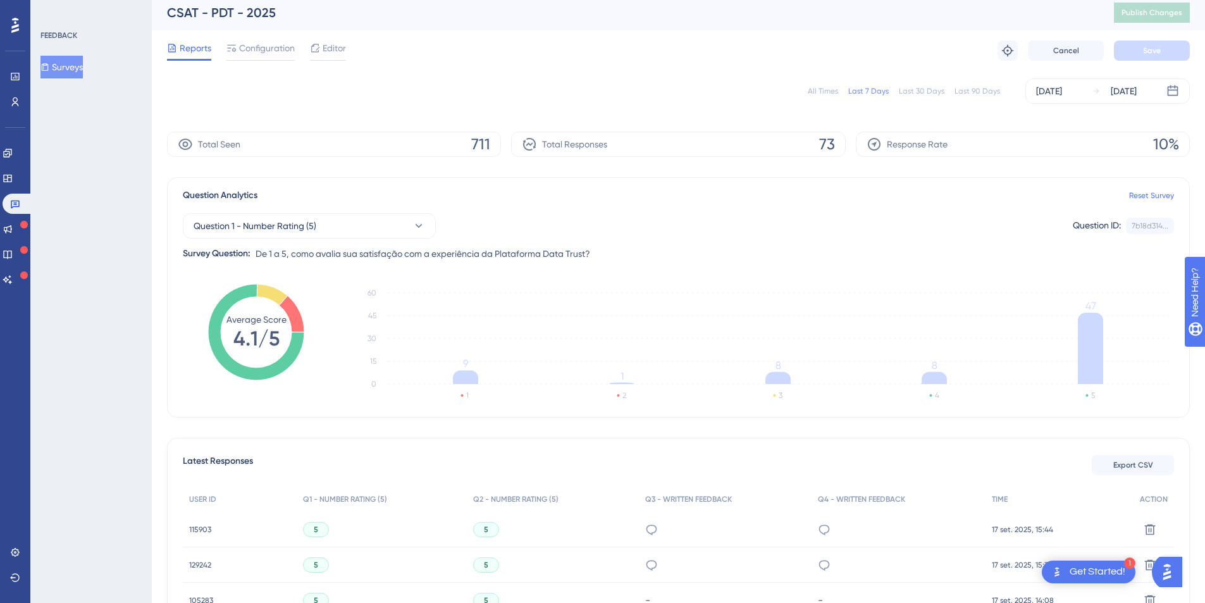
scroll to position [0, 0]
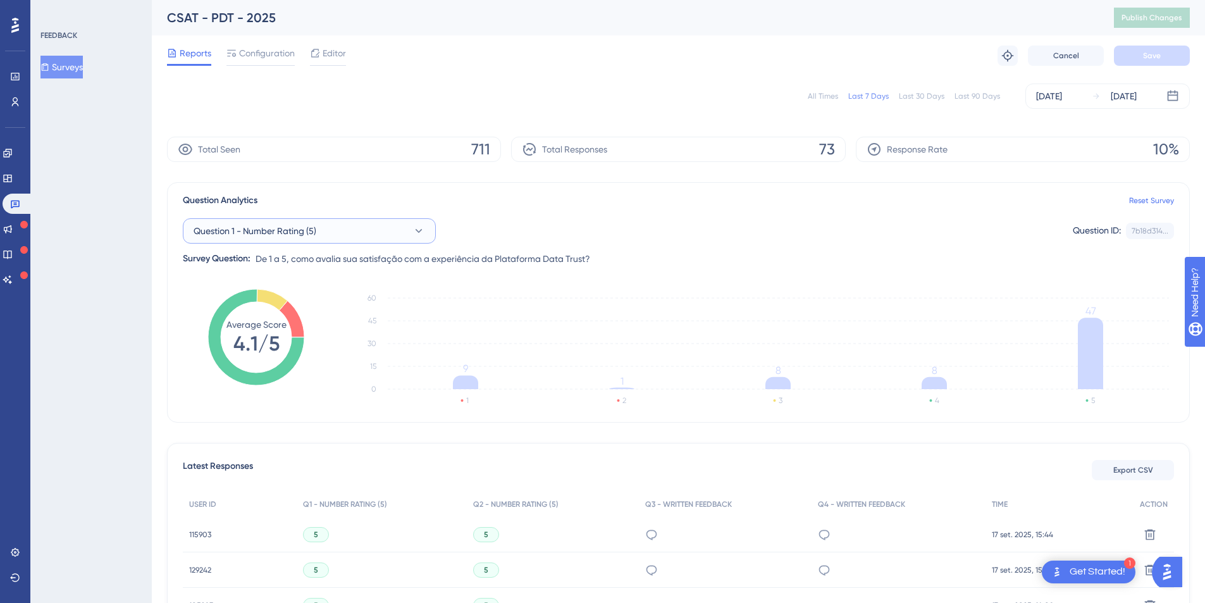
click at [282, 223] on span "Question 1 - Number Rating (5)" at bounding box center [255, 230] width 123 height 15
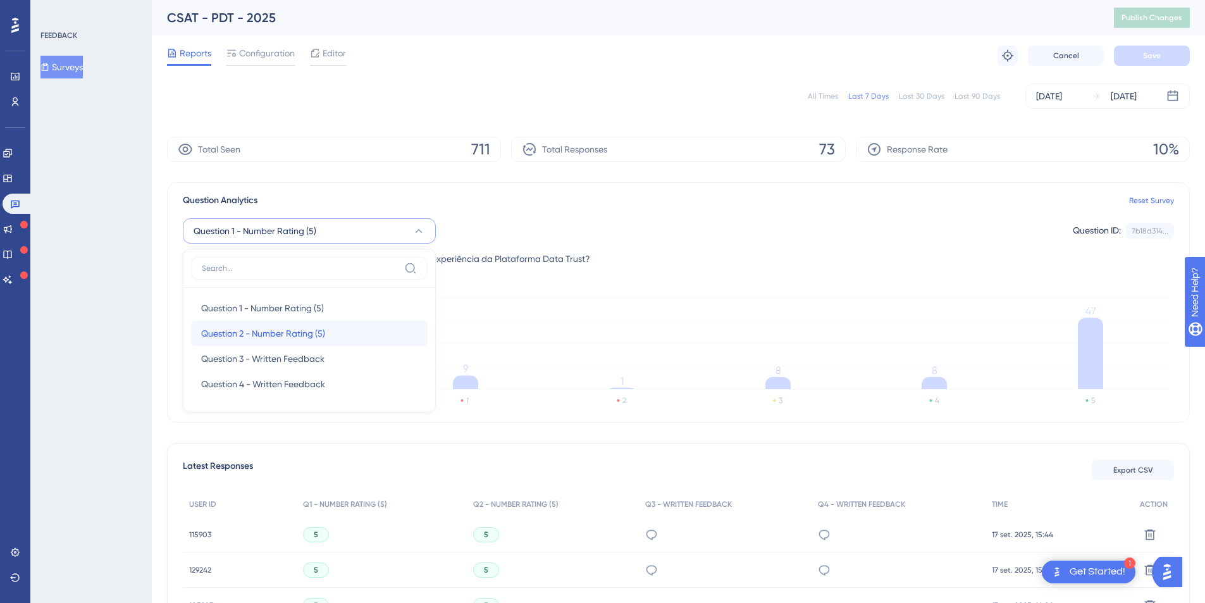
click at [230, 333] on span "Question 2 - Number Rating (5)" at bounding box center [263, 333] width 124 height 15
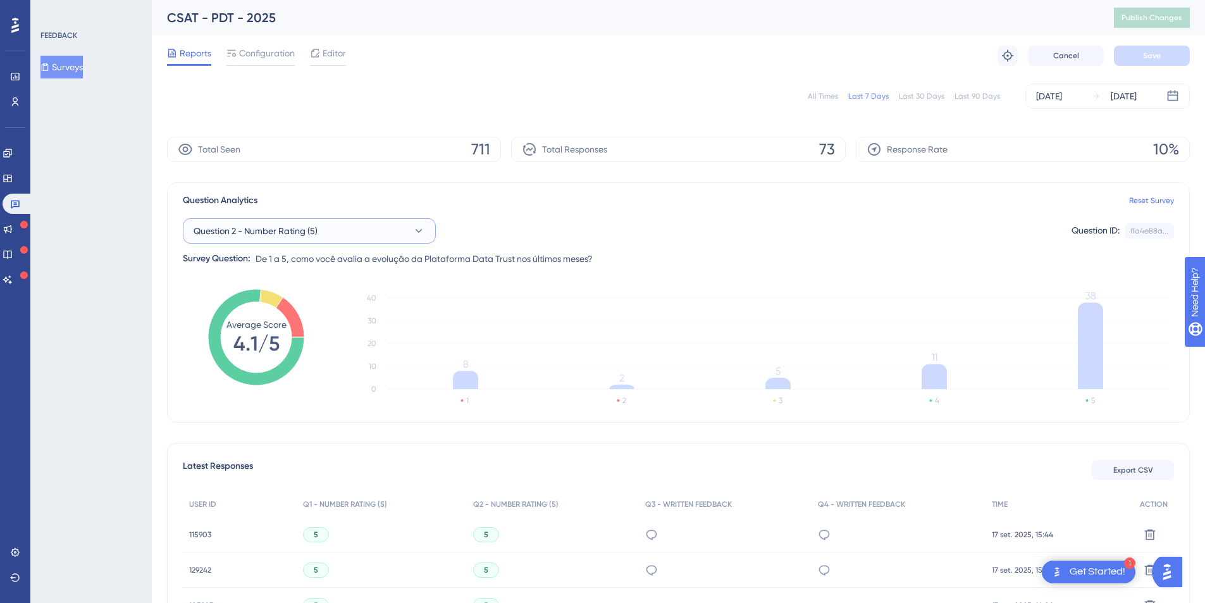
click at [270, 220] on button "Question 2 - Number Rating (5)" at bounding box center [309, 230] width 253 height 25
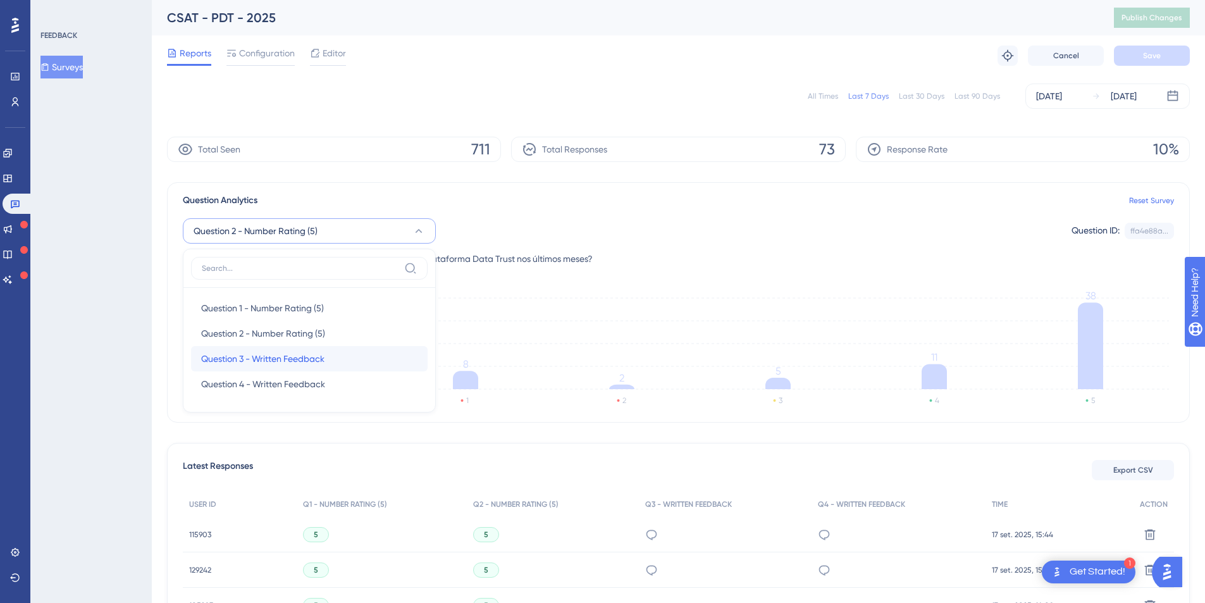
click at [265, 352] on span "Question 3 - Written Feedback" at bounding box center [262, 358] width 123 height 15
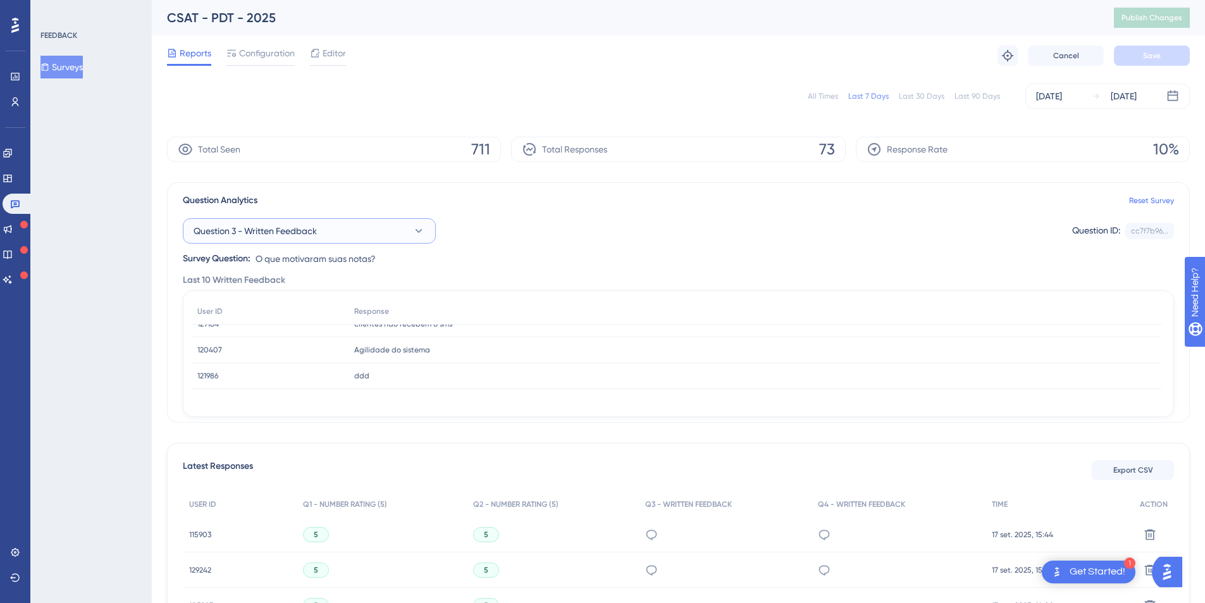
click at [352, 231] on button "Question 3 - Written Feedback" at bounding box center [309, 230] width 253 height 25
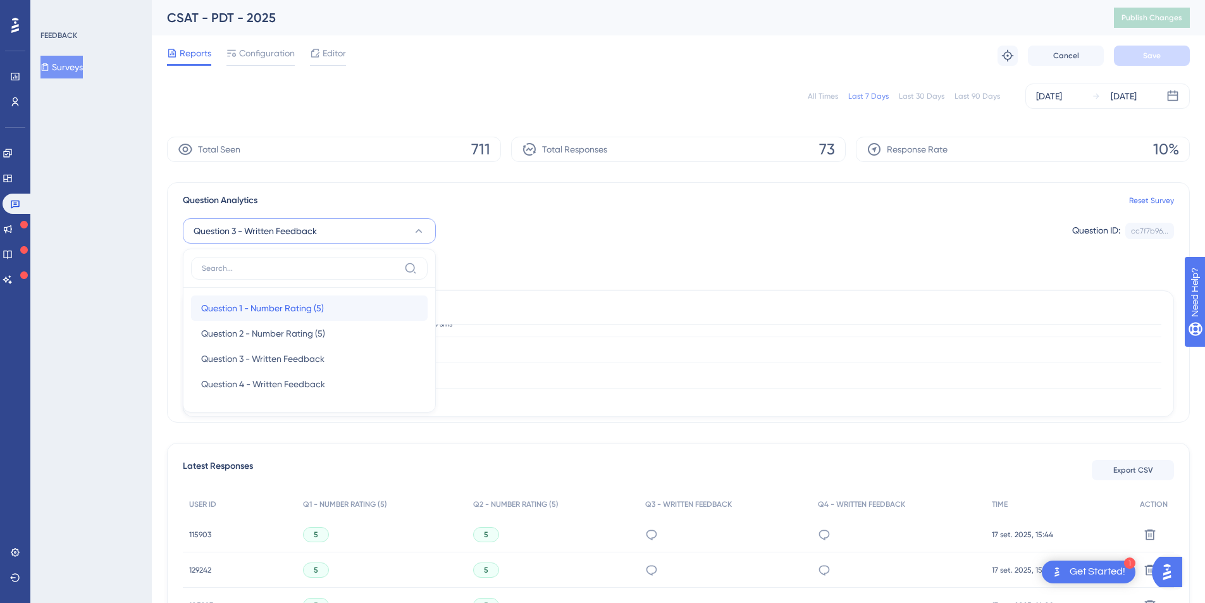
click at [314, 305] on span "Question 1 - Number Rating (5)" at bounding box center [262, 307] width 123 height 15
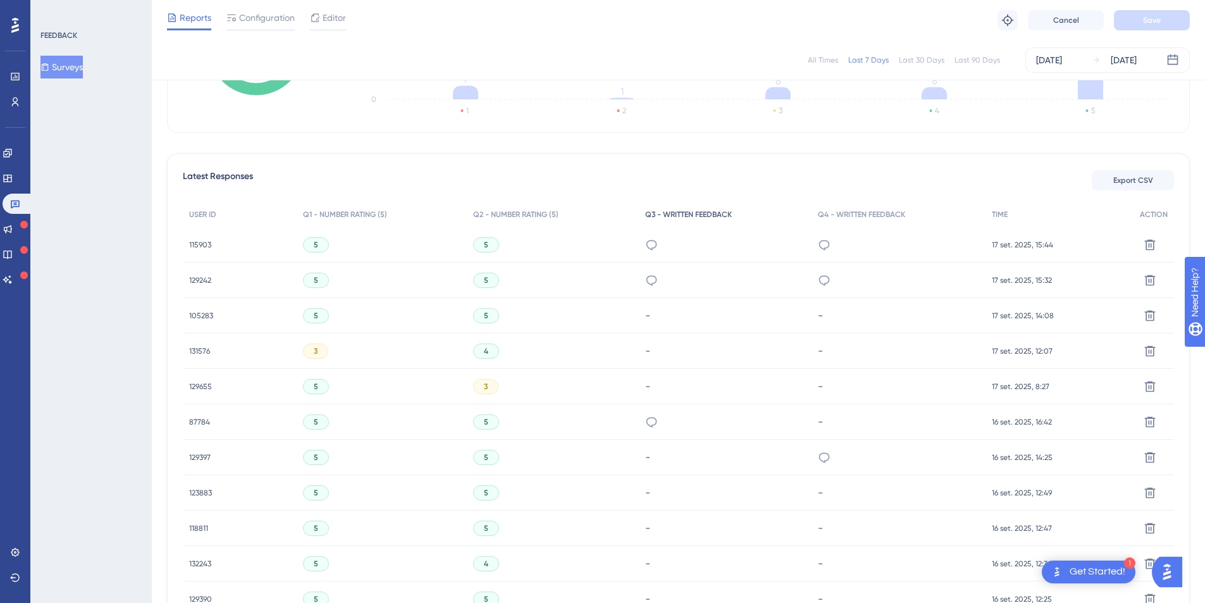
scroll to position [294, 0]
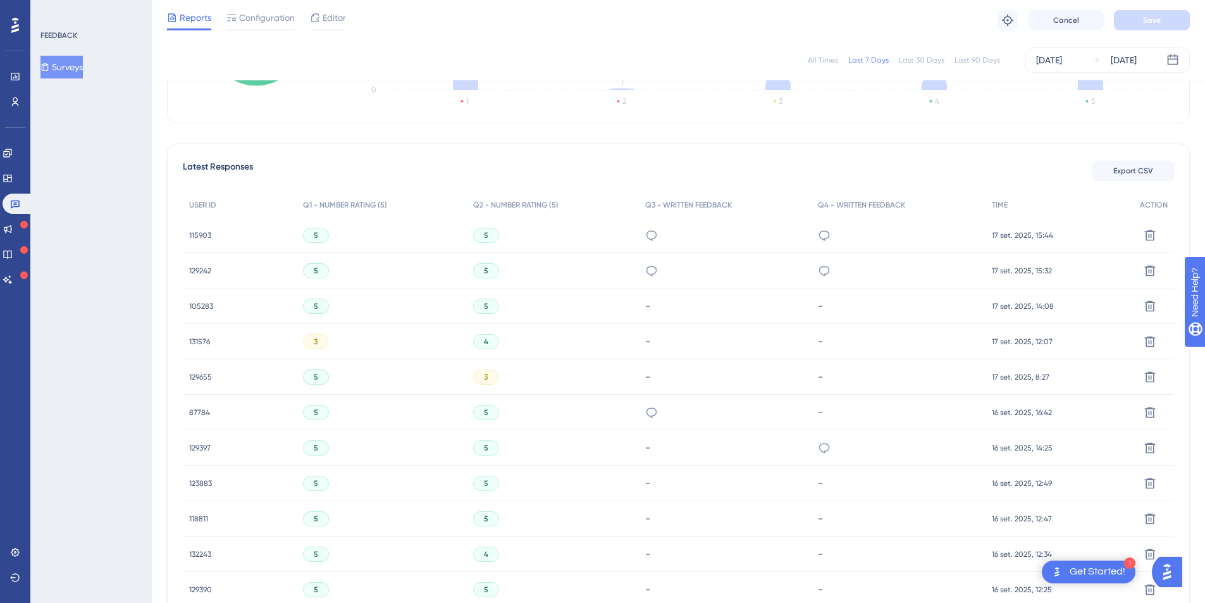
click at [199, 237] on span "115903" at bounding box center [200, 235] width 22 height 10
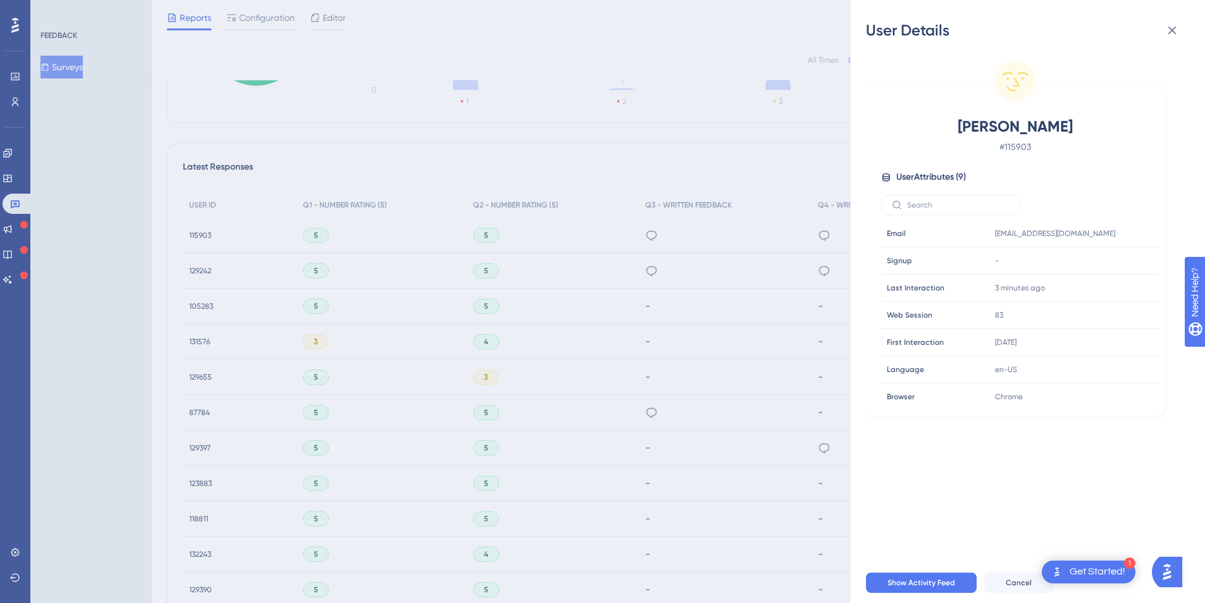
click at [420, 227] on div "User Details Luan Arnaldo Pereira De Souza # 115903 User Attributes ( 9 ) Email…" at bounding box center [602, 301] width 1205 height 603
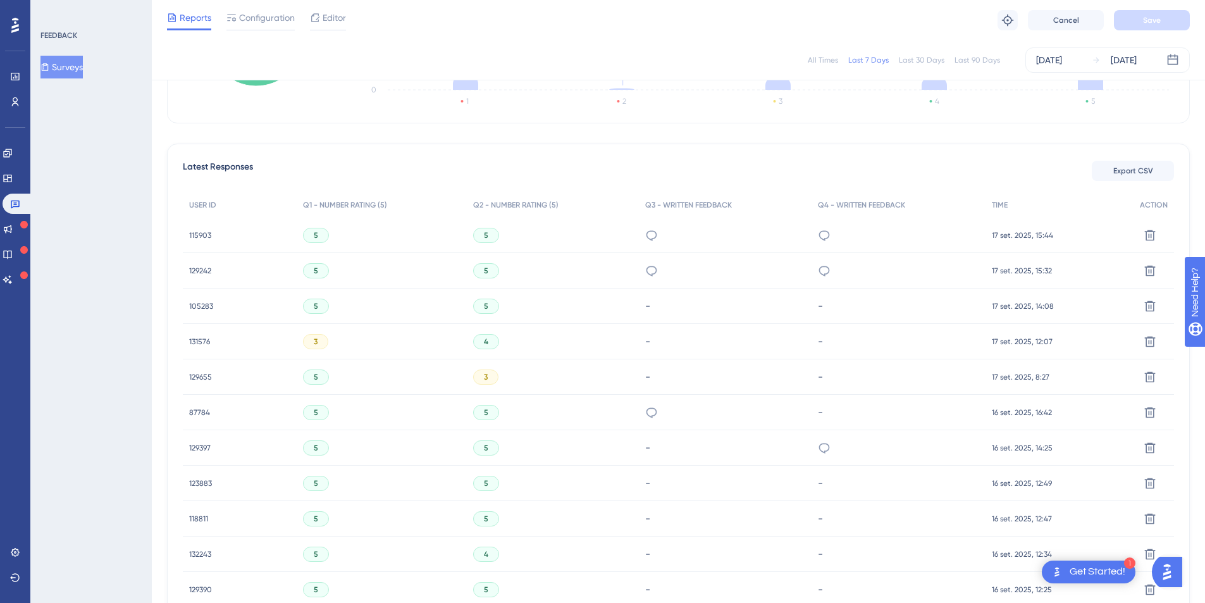
click at [318, 233] on div "5" at bounding box center [316, 235] width 26 height 15
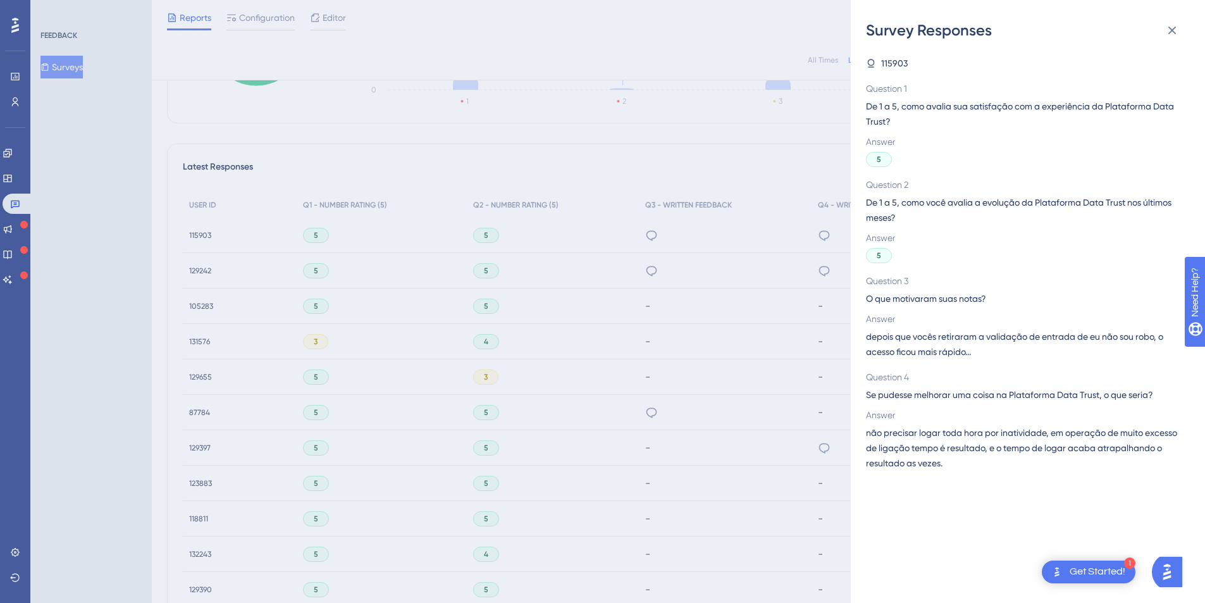
click at [574, 309] on div "Survey Responses 115903 Question 1 De 1 a 5, como avalia sua satisfação com a e…" at bounding box center [602, 301] width 1205 height 603
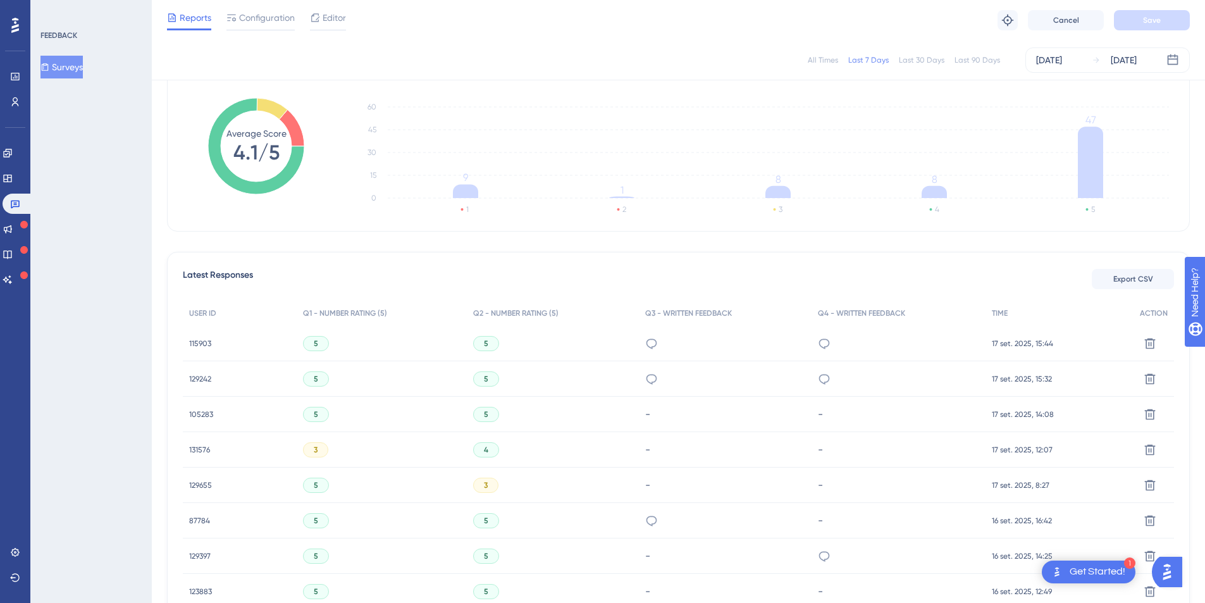
scroll to position [52, 0]
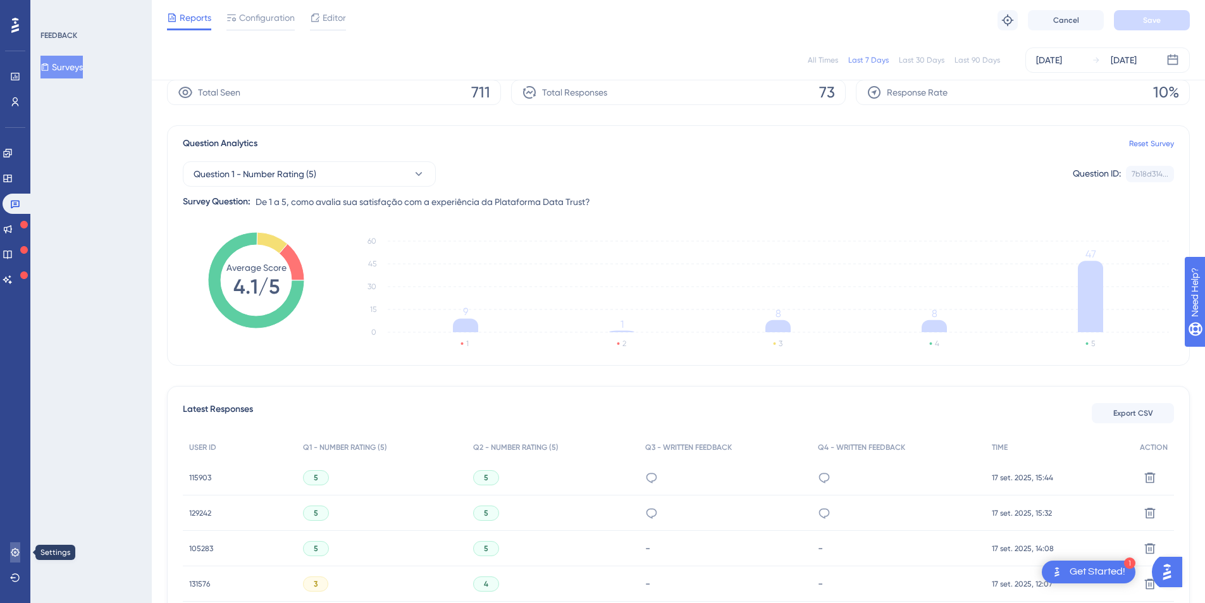
click at [17, 559] on link at bounding box center [15, 552] width 10 height 20
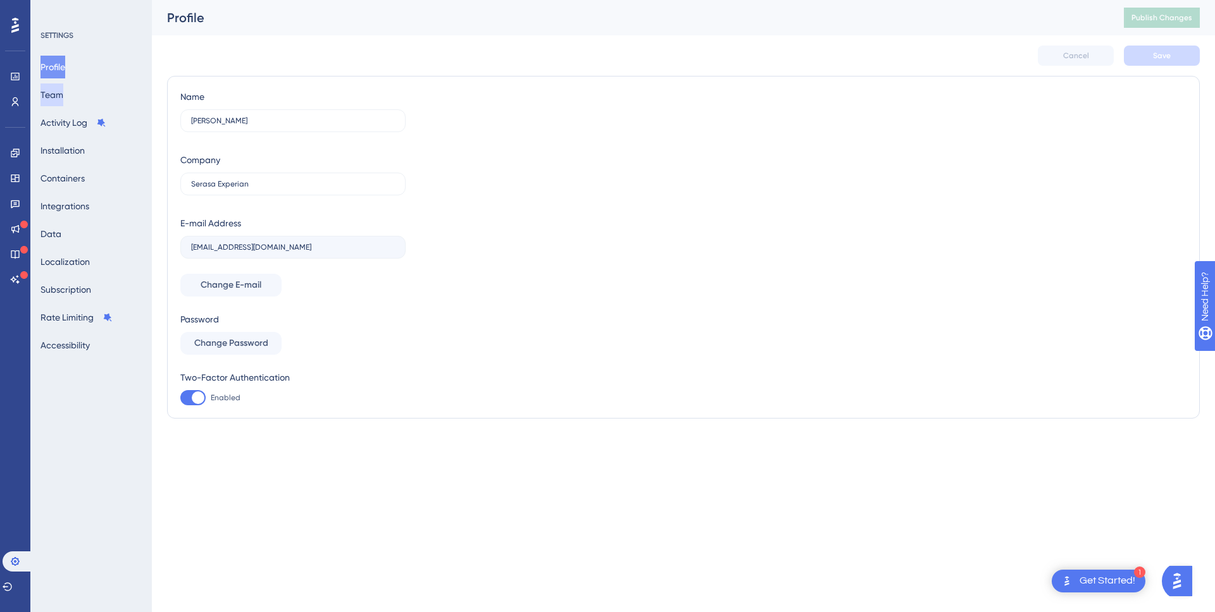
click at [63, 102] on button "Team" at bounding box center [51, 95] width 23 height 23
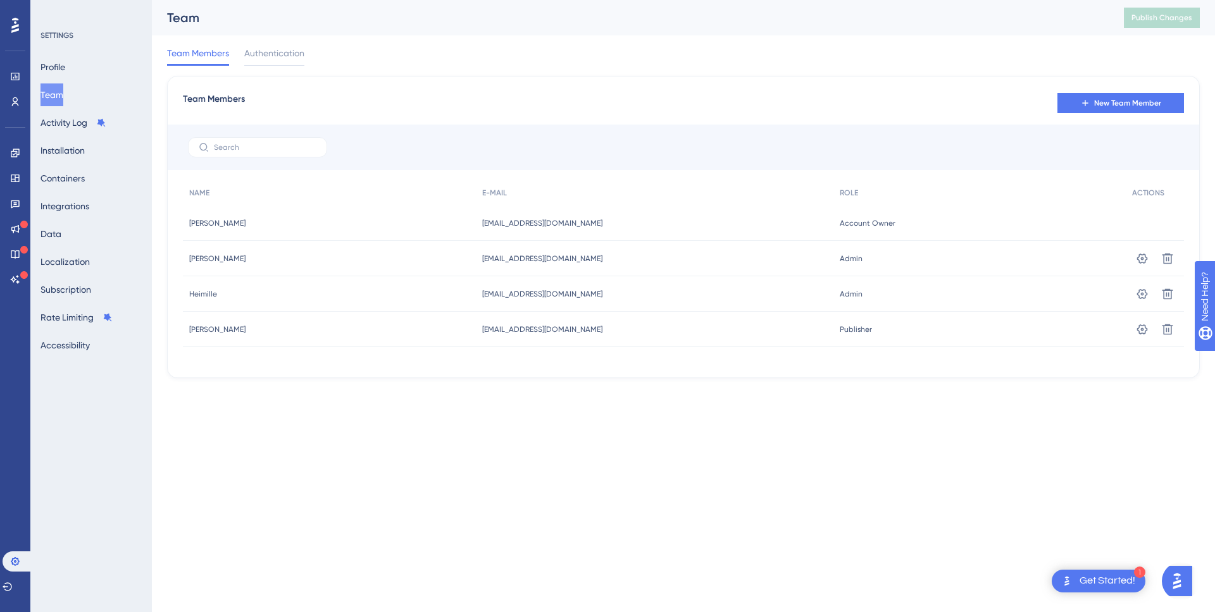
click at [472, 0] on html "1 Get Started! Performance Users Engagement Widgets Feedback Product Updates Kn…" at bounding box center [607, 0] width 1215 height 0
click at [562, 261] on span "[EMAIL_ADDRESS][DOMAIN_NAME]" at bounding box center [542, 259] width 120 height 10
click at [569, 257] on span "[EMAIL_ADDRESS][DOMAIN_NAME]" at bounding box center [542, 259] width 120 height 10
click at [600, 201] on div "E-MAIL" at bounding box center [654, 193] width 357 height 26
click at [836, 0] on html "1 Get Started! Performance Users Engagement Widgets Feedback Product Updates Kn…" at bounding box center [607, 0] width 1215 height 0
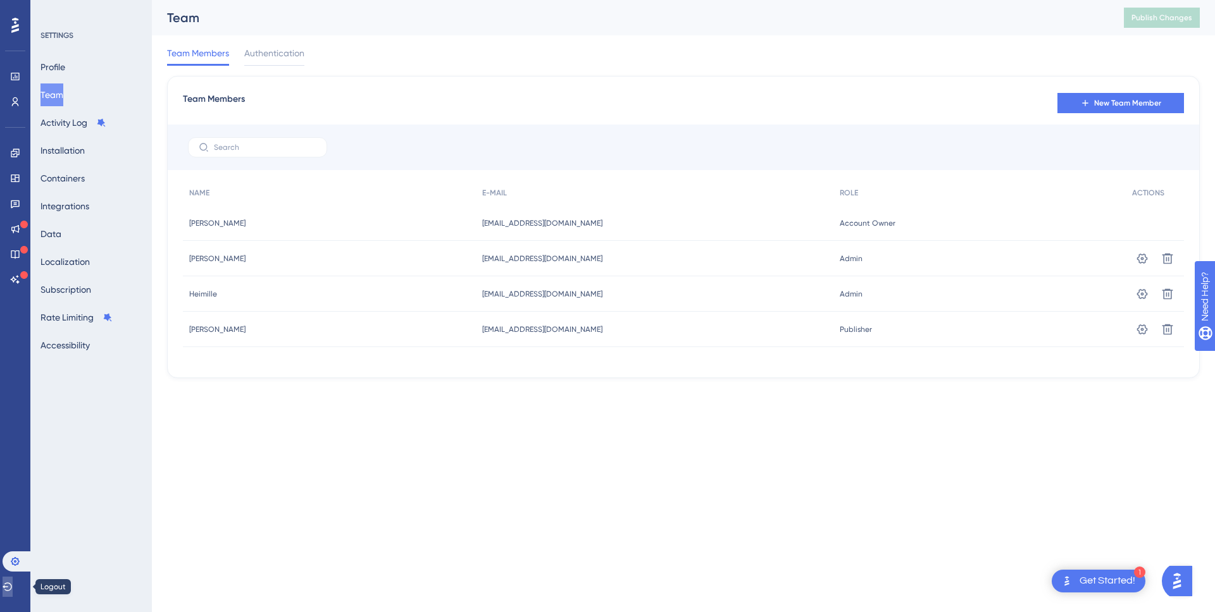
click at [11, 586] on icon at bounding box center [8, 587] width 10 height 10
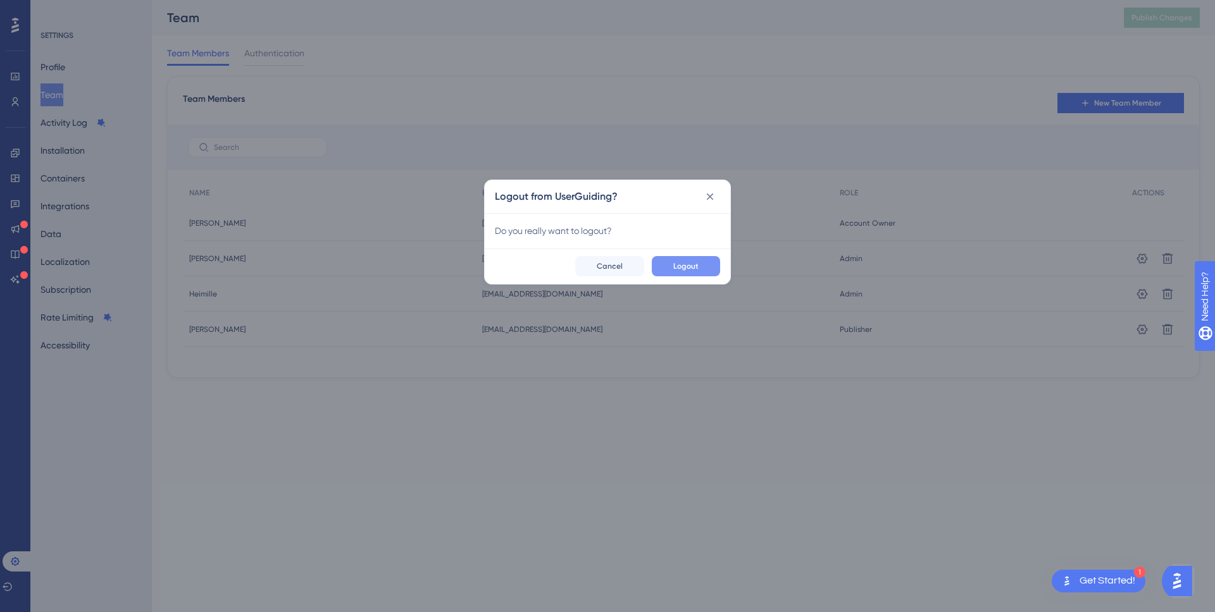
click at [695, 264] on span "Logout" at bounding box center [685, 266] width 25 height 10
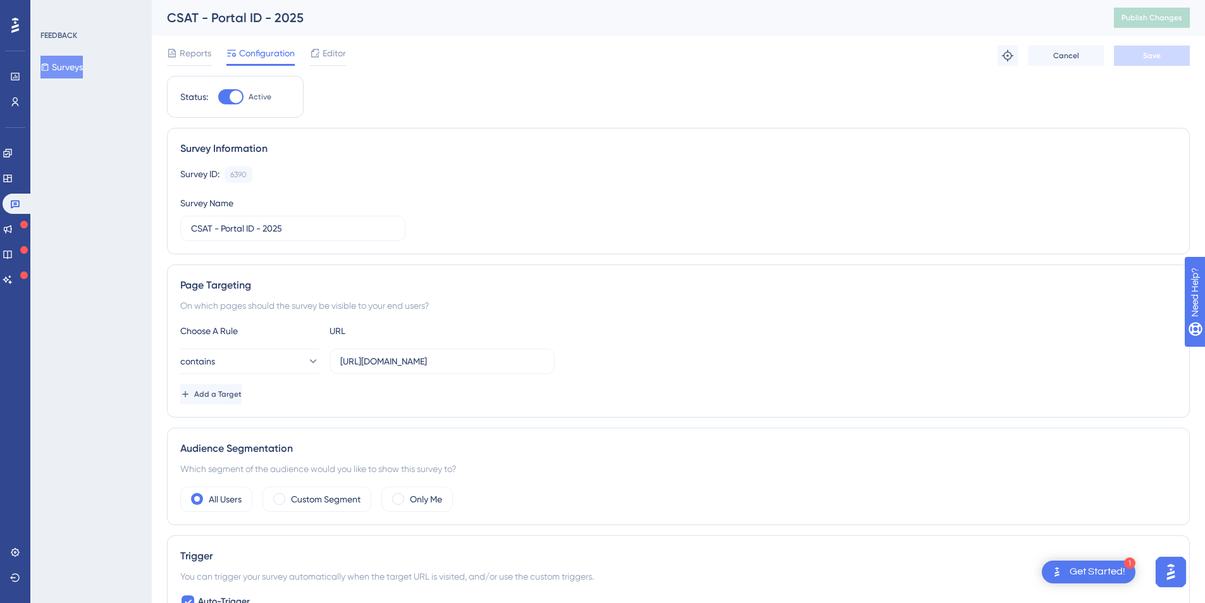
click at [1172, 571] on img "Open AI Assistant Launcher" at bounding box center [1171, 572] width 23 height 23
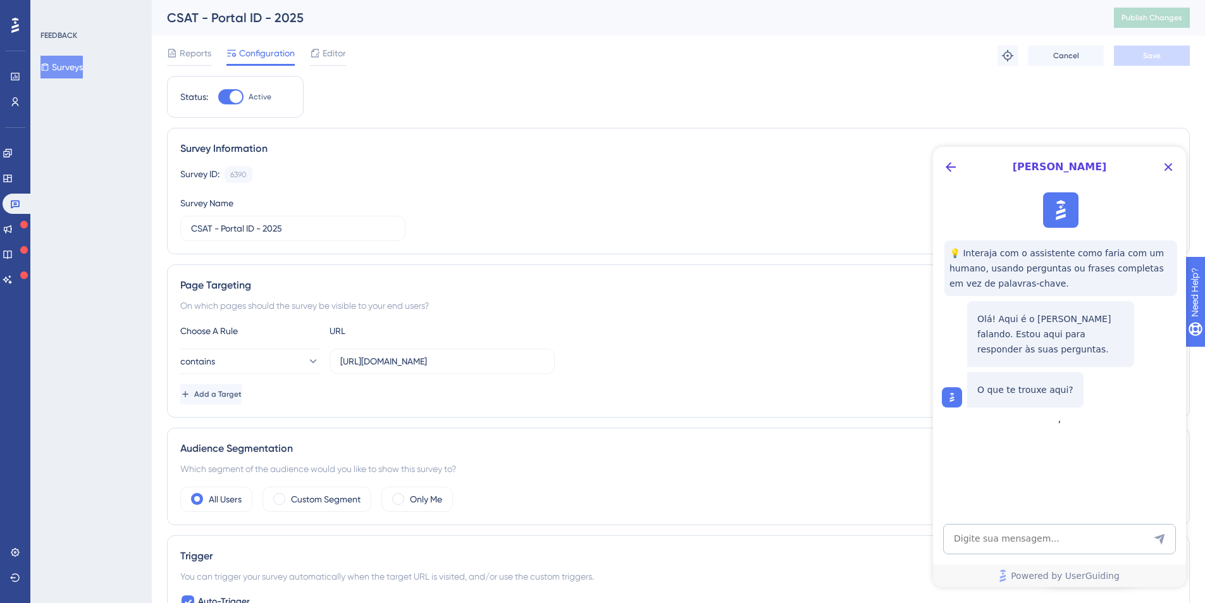
click at [1086, 362] on div "Olá! Aqui é o [PERSON_NAME] falando. Estou aqui para responder às suas pergunta…" at bounding box center [1050, 334] width 167 height 66
click at [1170, 170] on icon "Close Button" at bounding box center [1168, 166] width 15 height 15
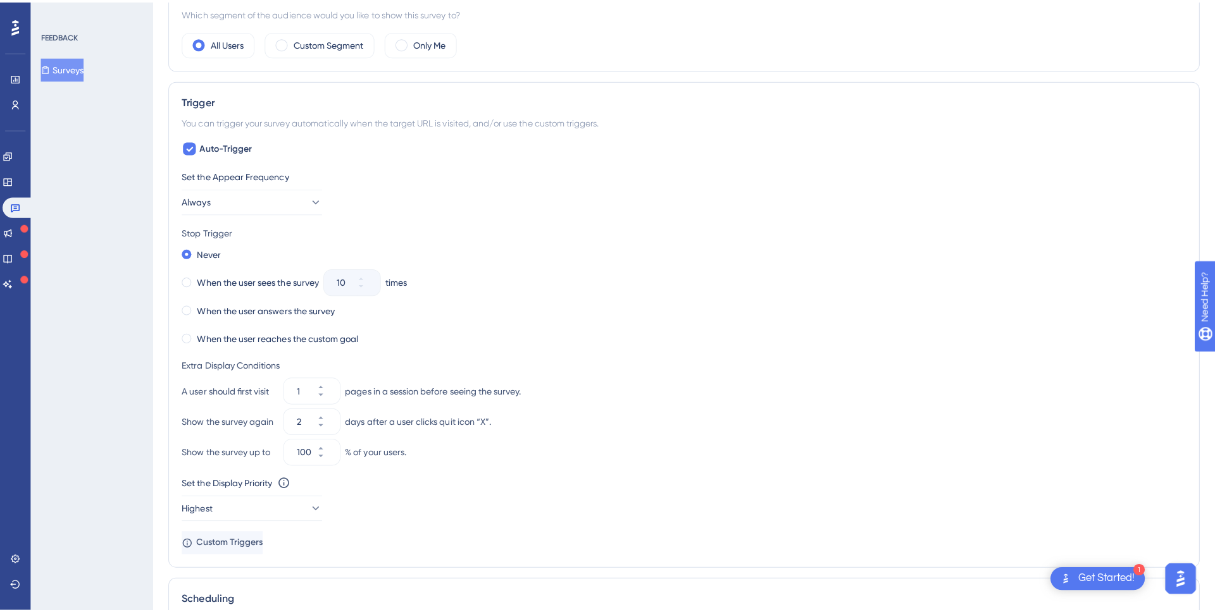
scroll to position [0, 0]
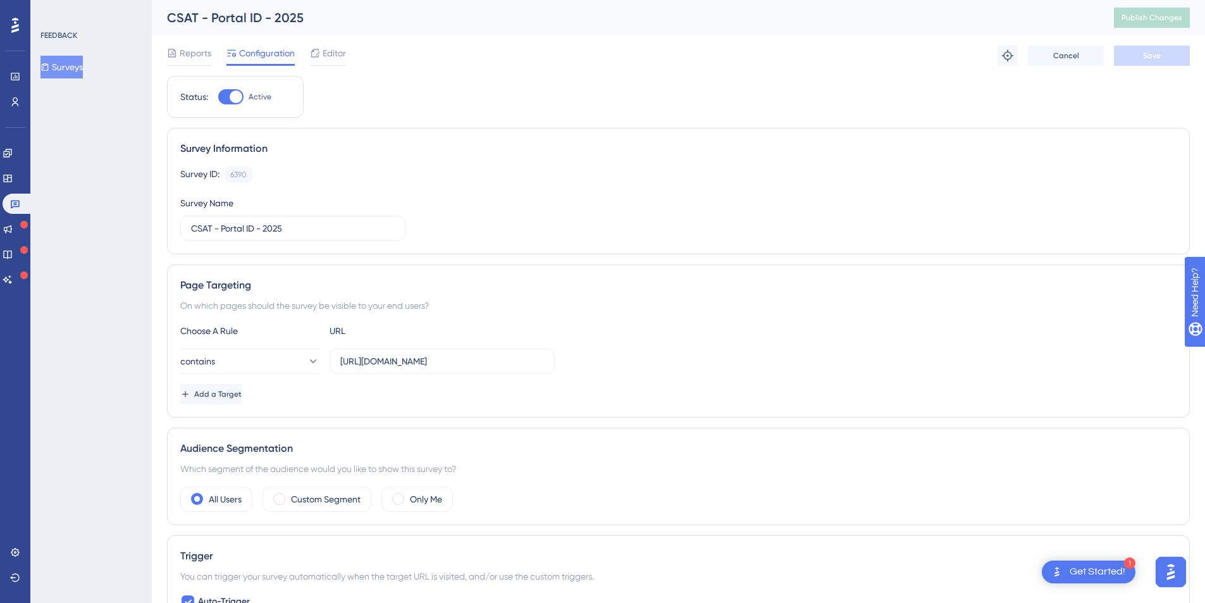
click at [142, 115] on div "FEEDBACK Surveys" at bounding box center [90, 301] width 121 height 603
click at [104, 159] on div "FEEDBACK Surveys" at bounding box center [90, 301] width 121 height 603
click at [13, 557] on link at bounding box center [15, 552] width 10 height 20
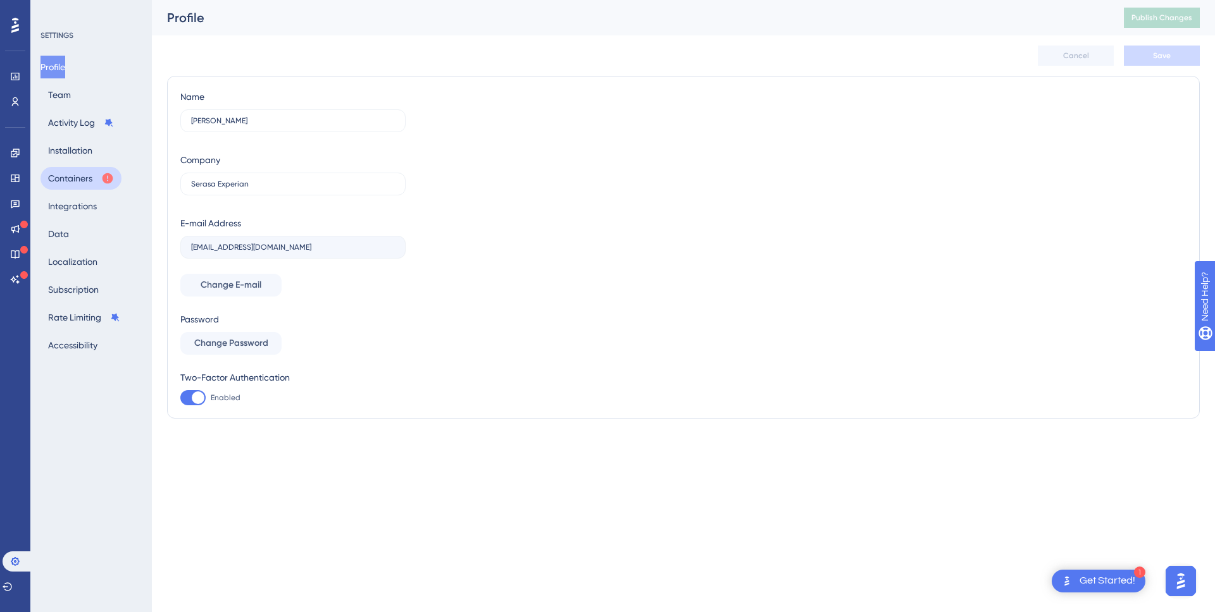
click at [87, 180] on button "Containers" at bounding box center [80, 178] width 81 height 23
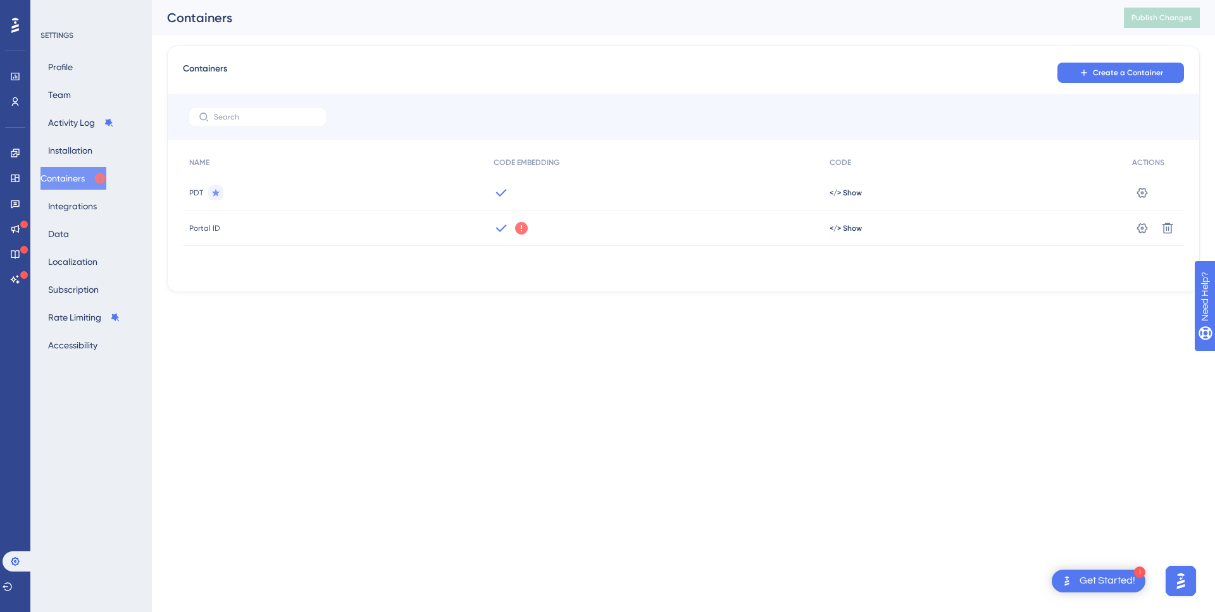
click at [523, 228] on icon at bounding box center [521, 228] width 13 height 13
click at [559, 254] on link "Learn More" at bounding box center [567, 256] width 40 height 10
